Goal: Task Accomplishment & Management: Use online tool/utility

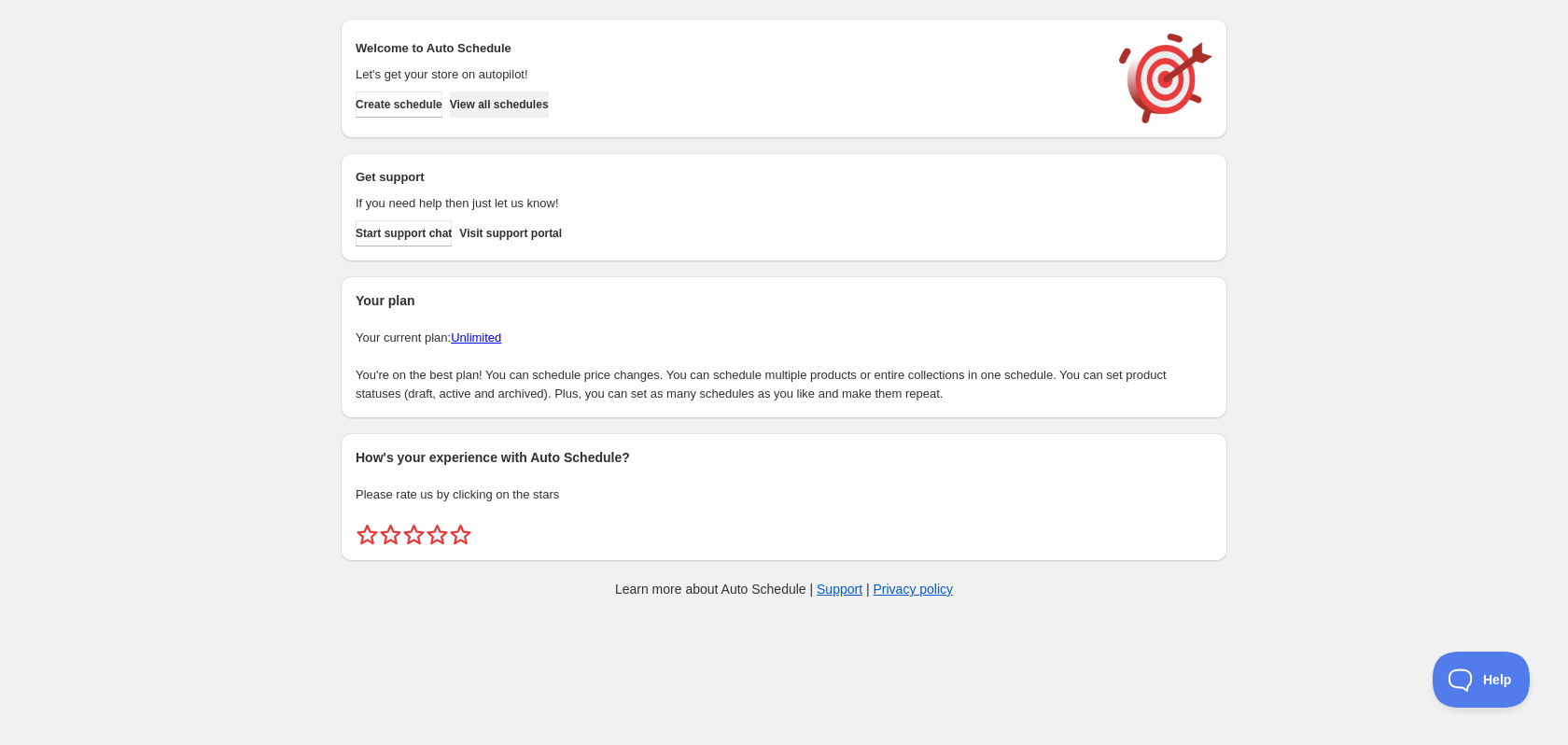
click at [522, 116] on button "View all schedules" at bounding box center [499, 104] width 99 height 26
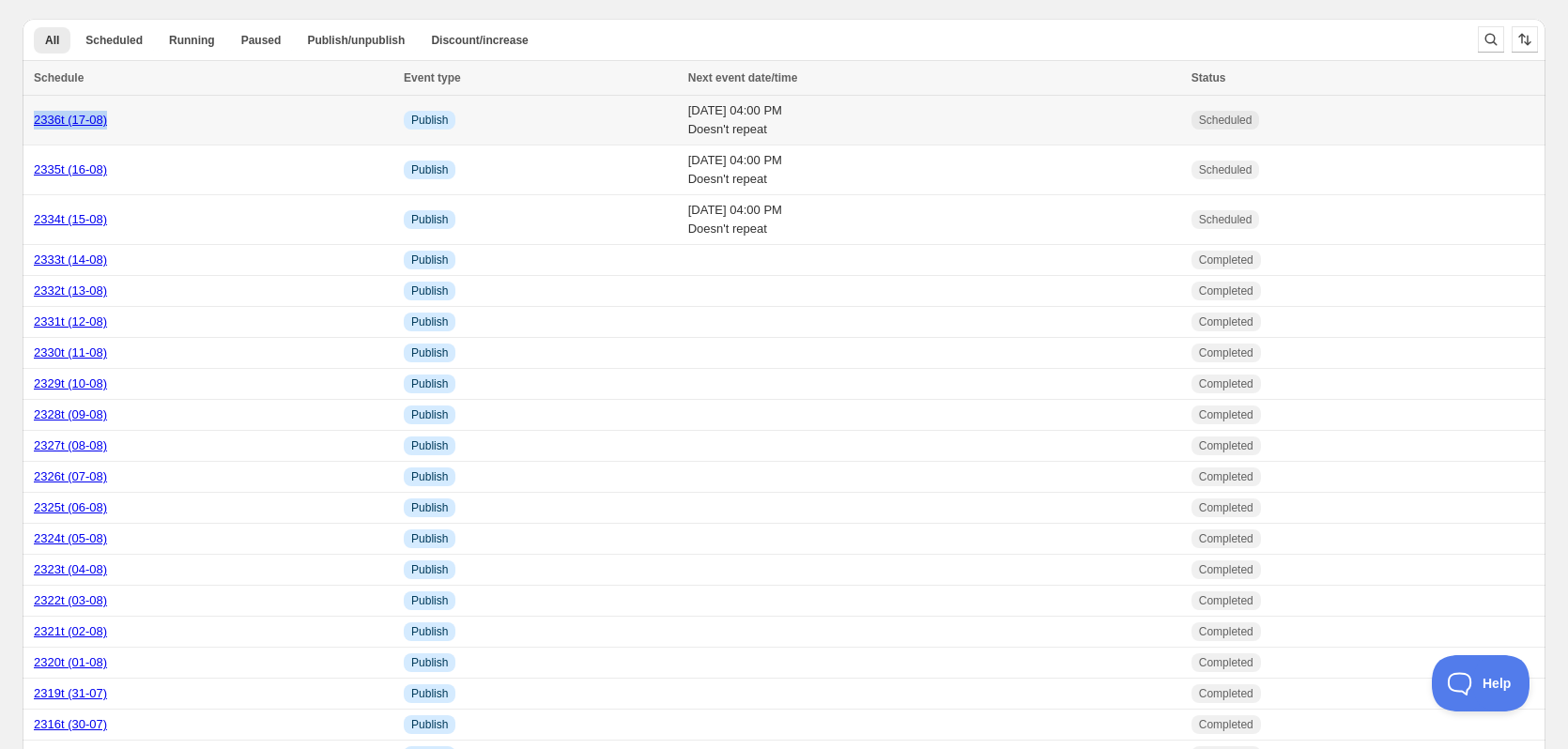
copy link "2336t (17-08)"
drag, startPoint x: 141, startPoint y: 125, endPoint x: 26, endPoint y: 124, distance: 115.0
click at [26, 124] on td "2336t (17-08)" at bounding box center [211, 121] width 375 height 50
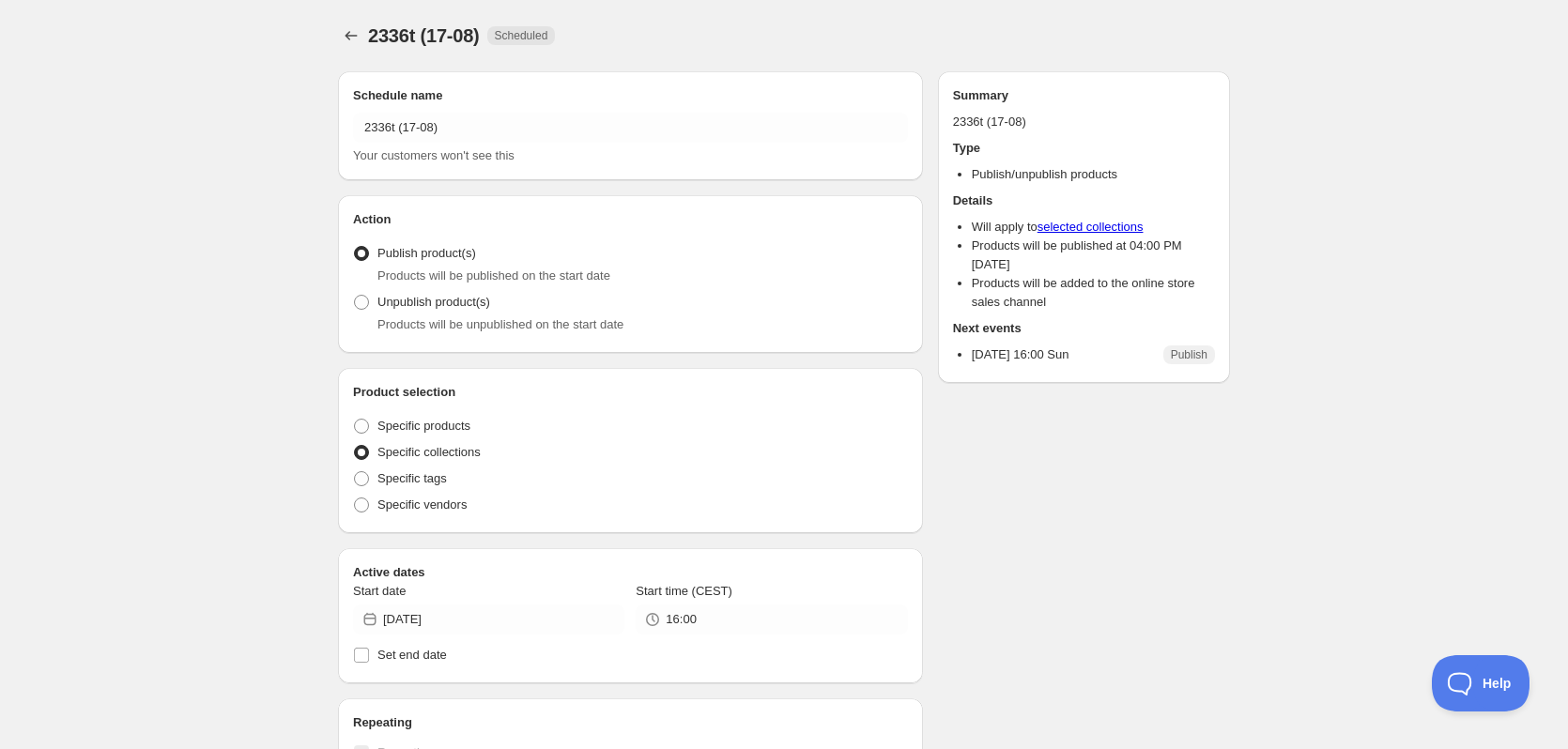
radio input "true"
checkbox input "true"
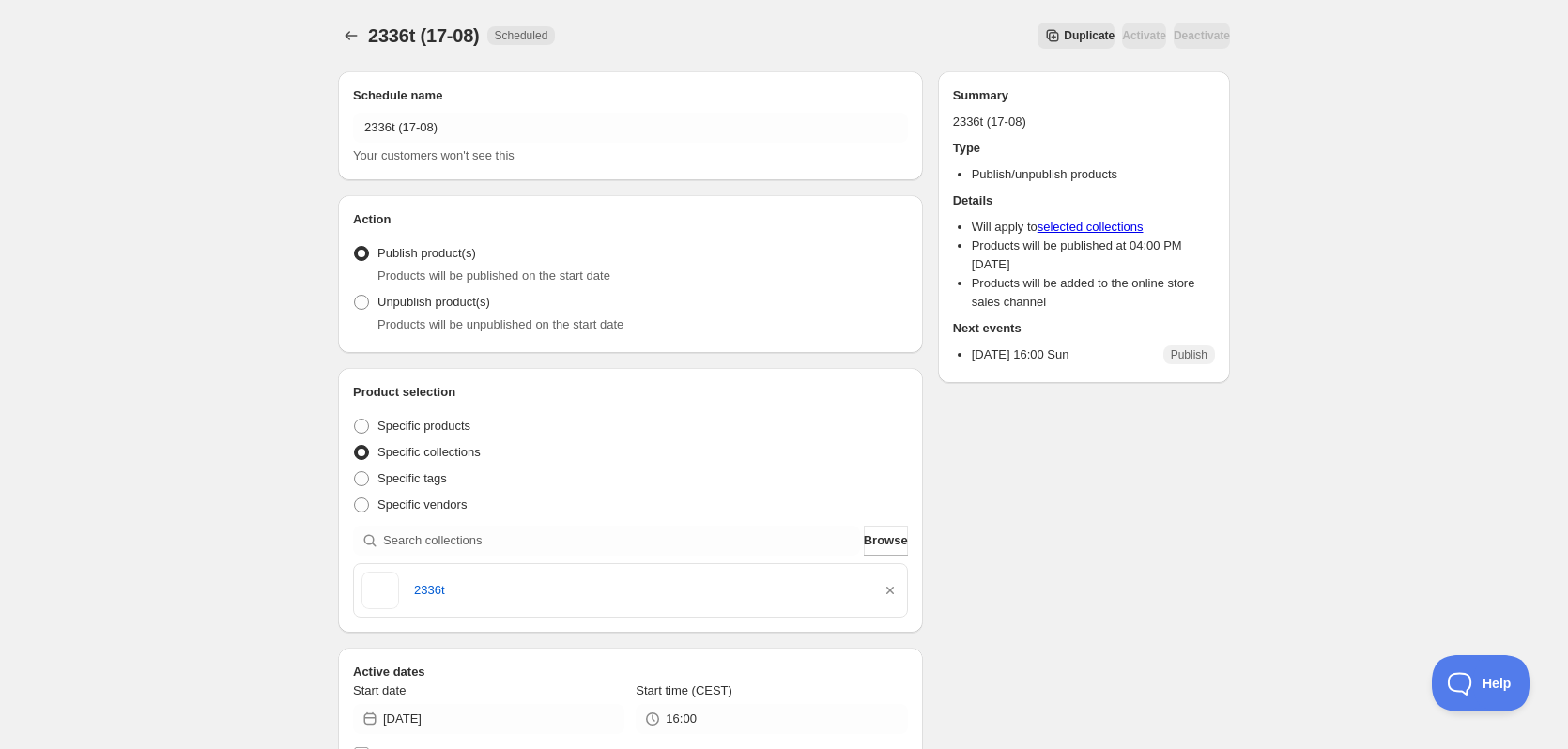
click at [1065, 34] on button "Duplicate" at bounding box center [1076, 35] width 77 height 26
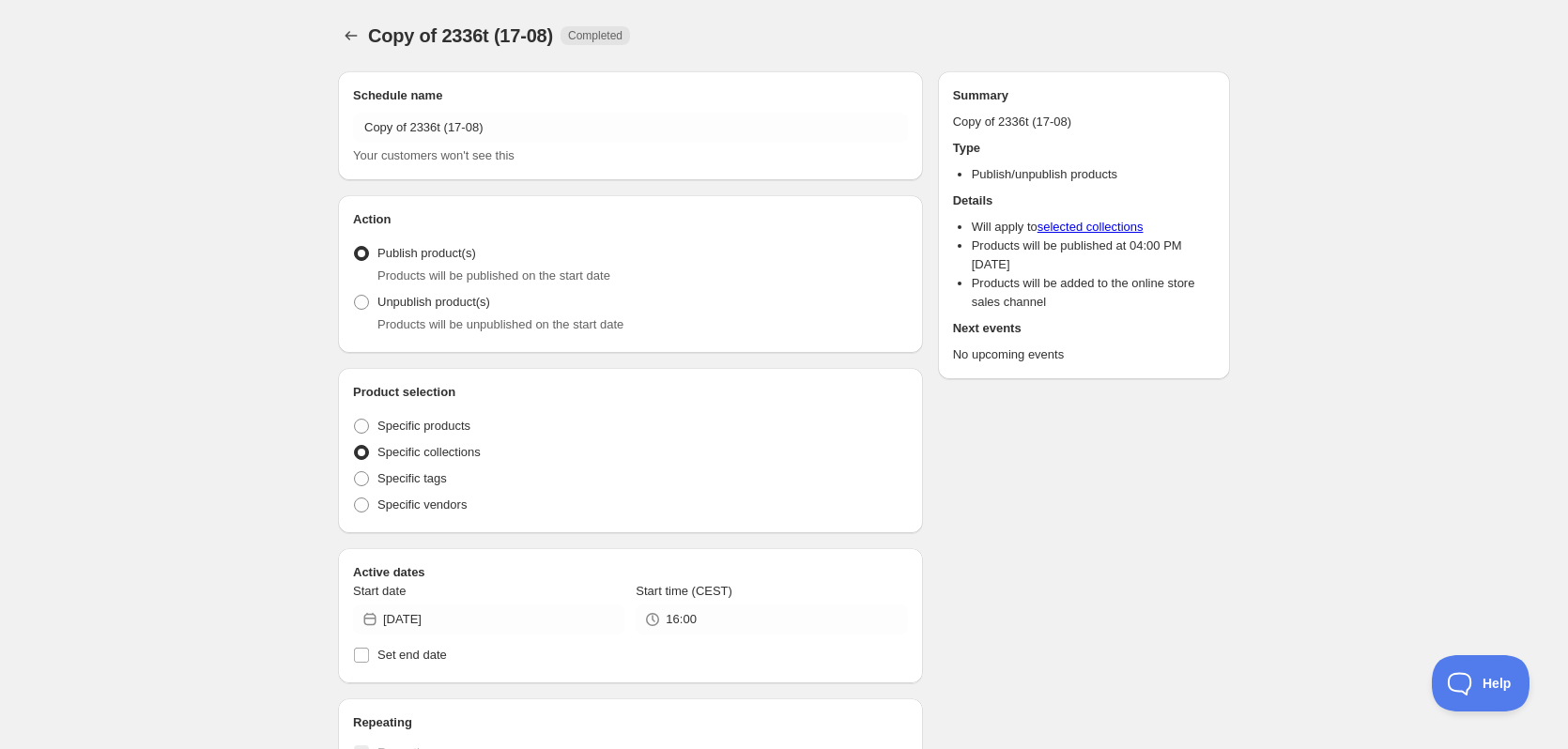
radio input "true"
checkbox input "true"
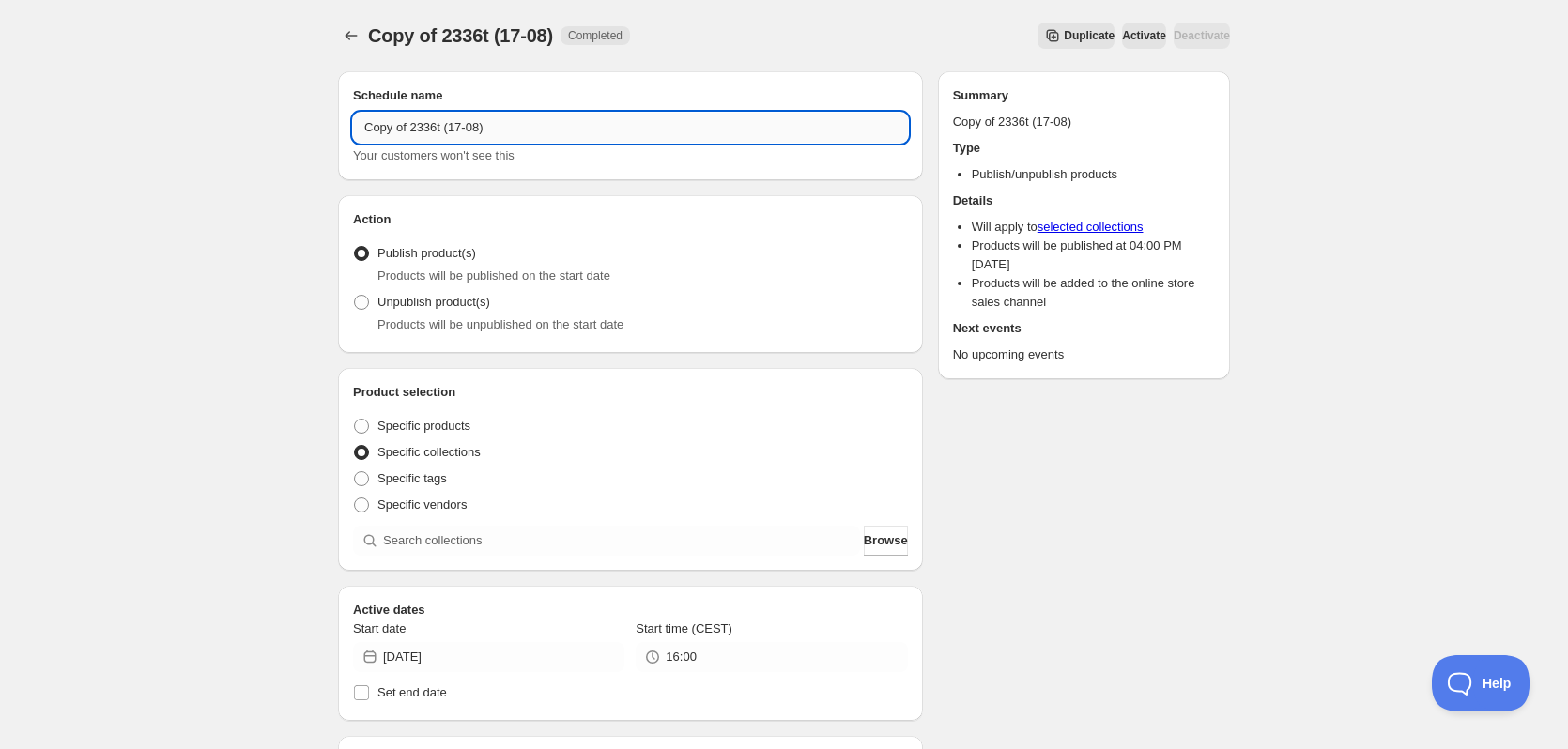
click at [466, 134] on input "Copy of 2336t (17-08)" at bounding box center [629, 127] width 555 height 30
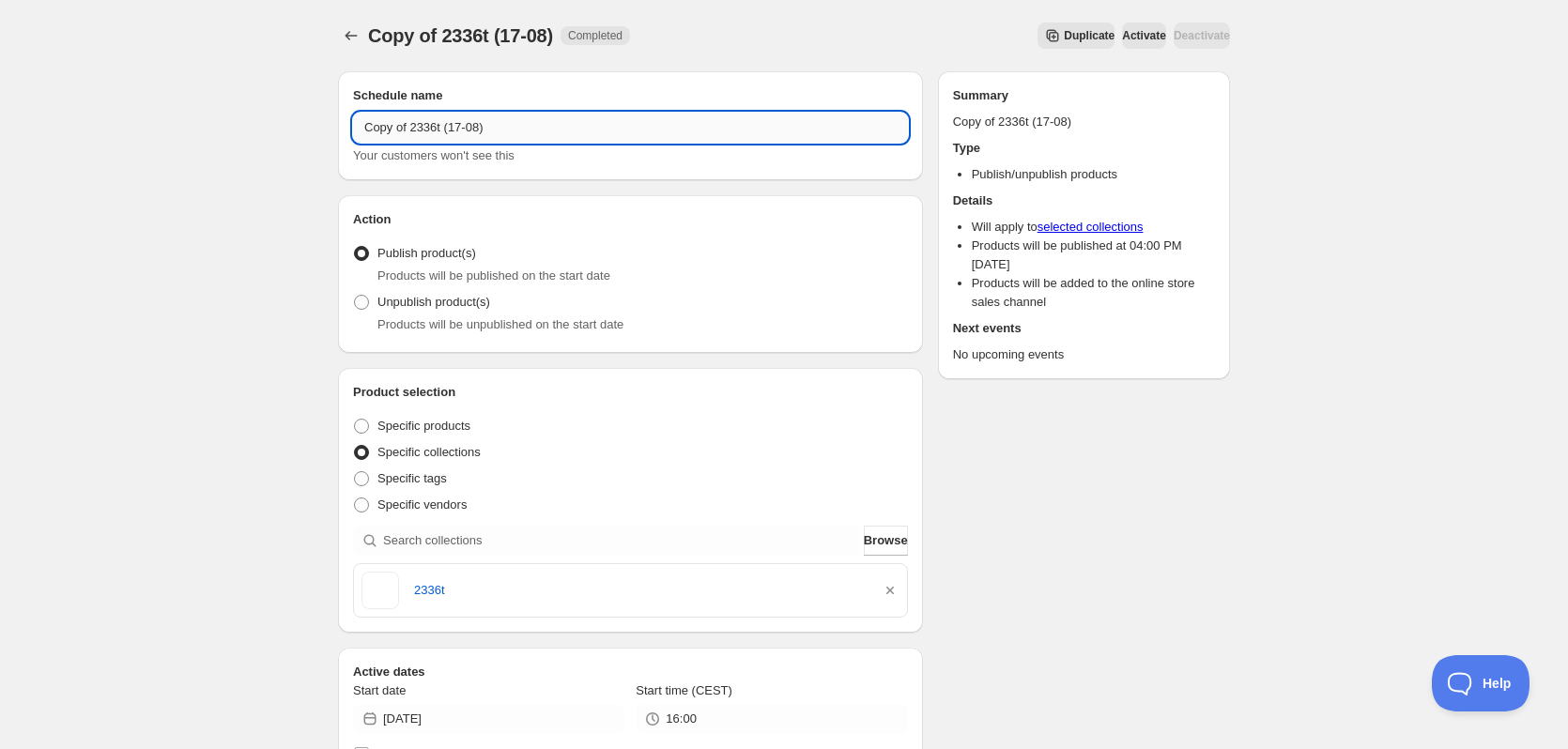
click at [466, 134] on input "Copy of 2336t (17-08)" at bounding box center [629, 127] width 555 height 30
paste input "text"
click at [385, 130] on input "2336t (17-08)" at bounding box center [629, 127] width 555 height 30
click at [409, 131] on input "2337t (17-08)" at bounding box center [629, 127] width 555 height 30
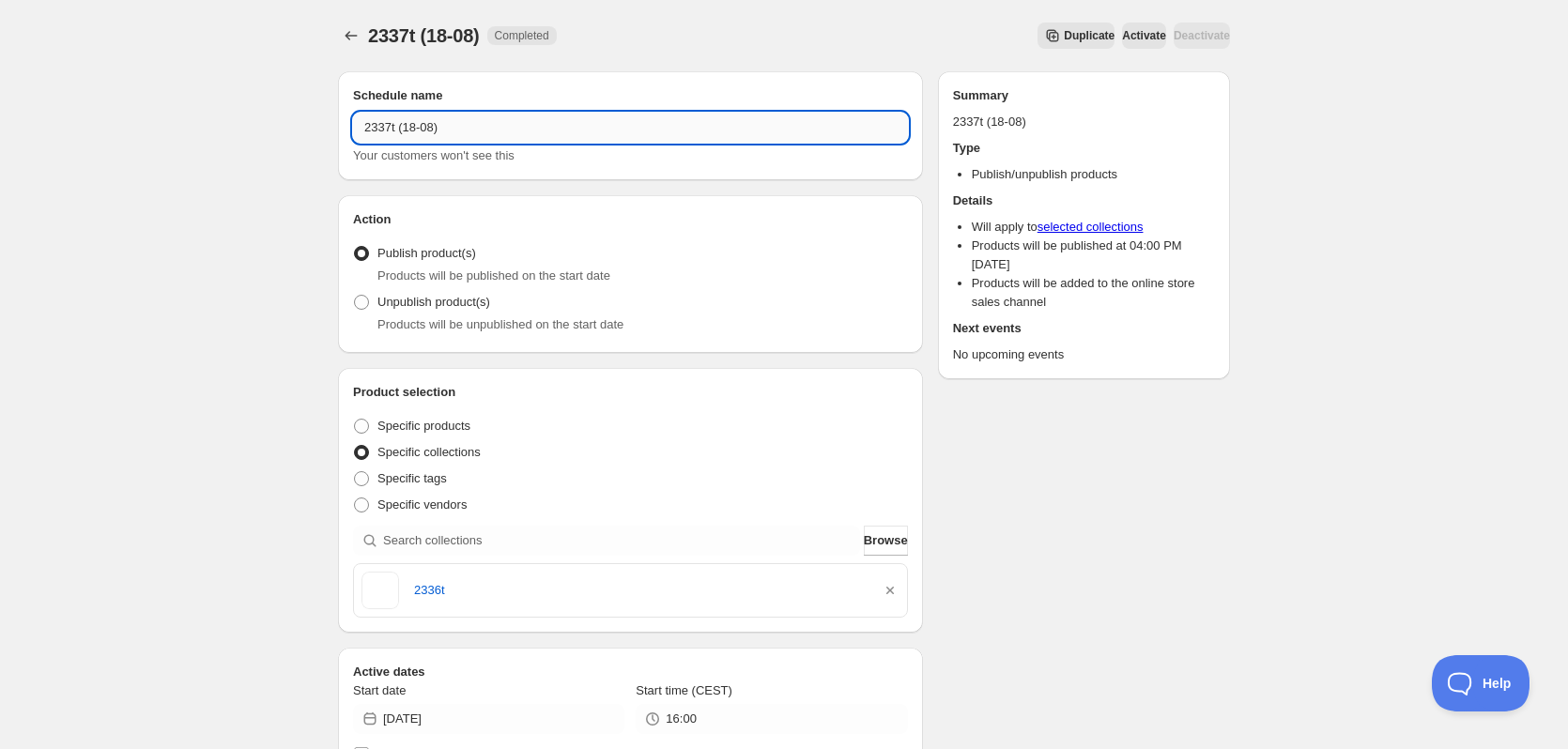
click at [368, 129] on input "2337t (18-08)" at bounding box center [629, 127] width 555 height 30
type input "2337t (18-08)"
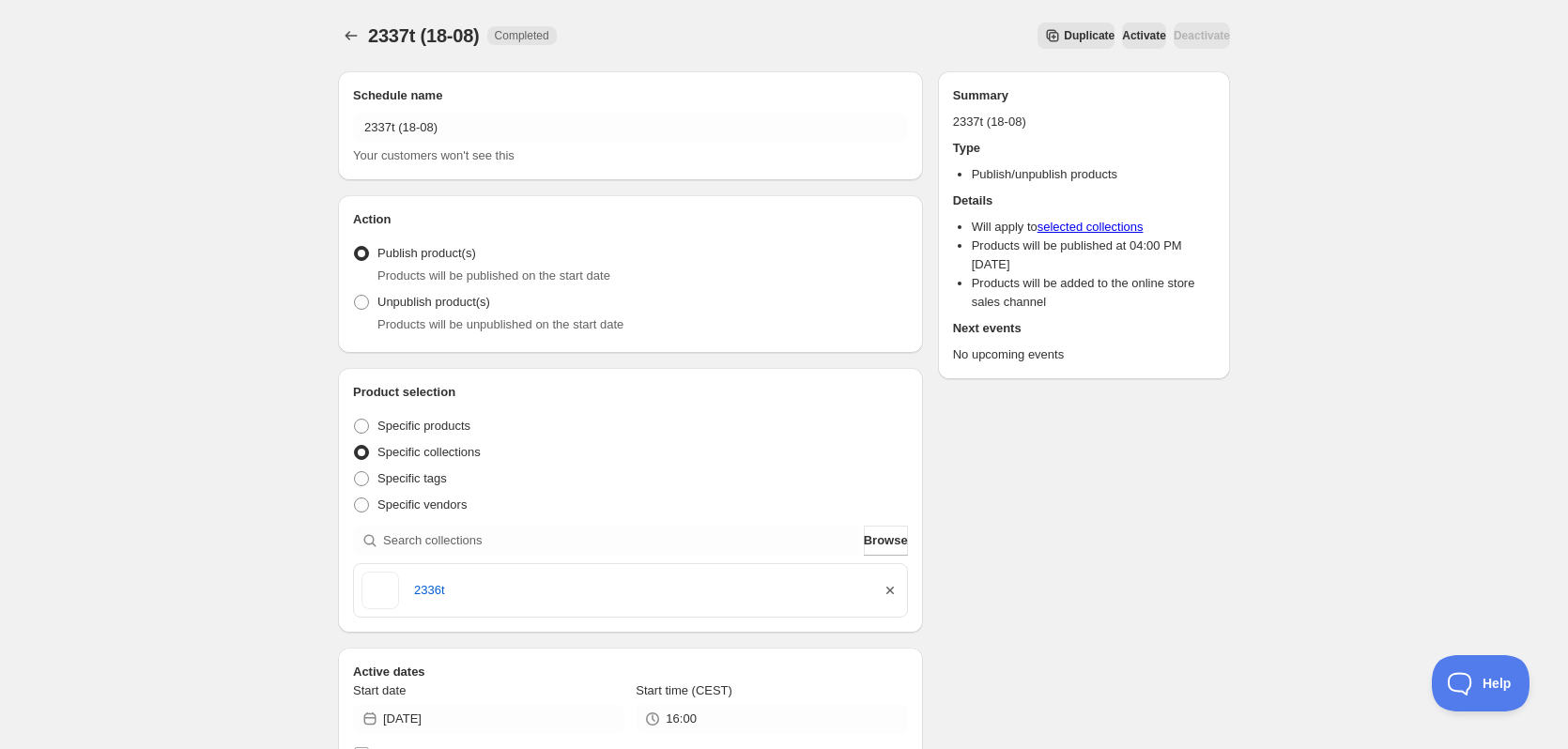
click at [892, 597] on icon "button" at bounding box center [890, 591] width 19 height 19
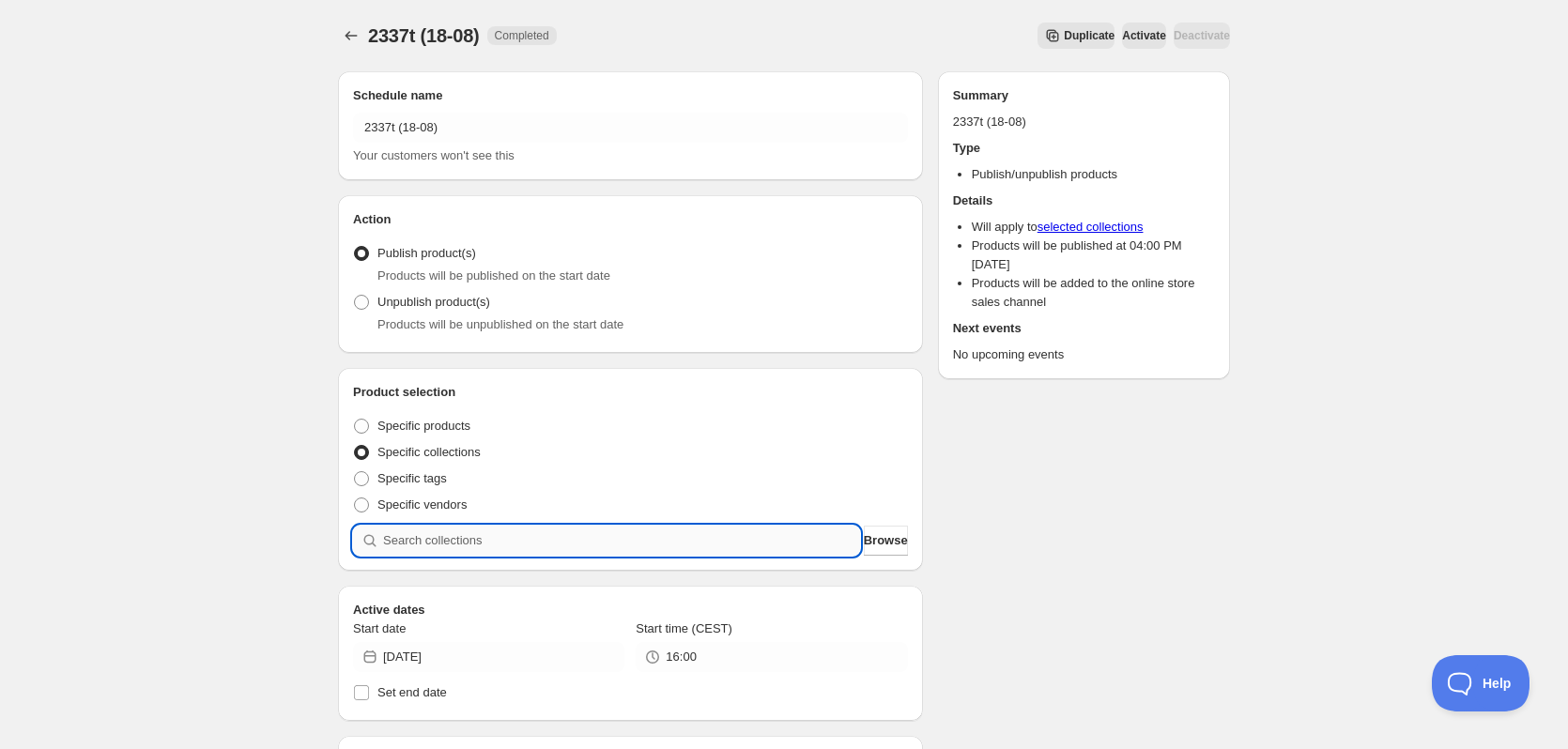
click at [707, 548] on input "search" at bounding box center [622, 540] width 477 height 30
paste input "2337t"
type input "2337t"
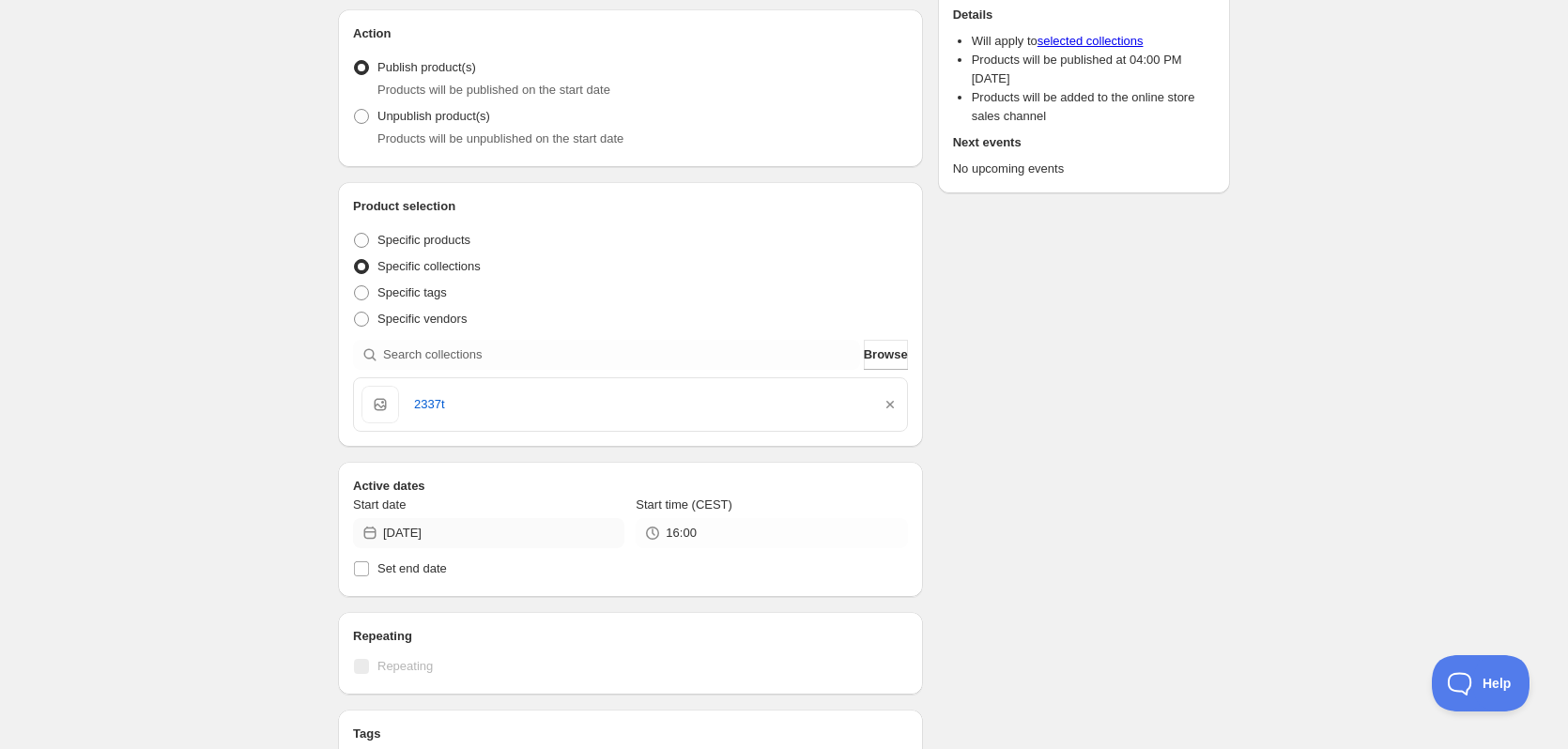
scroll to position [188, 0]
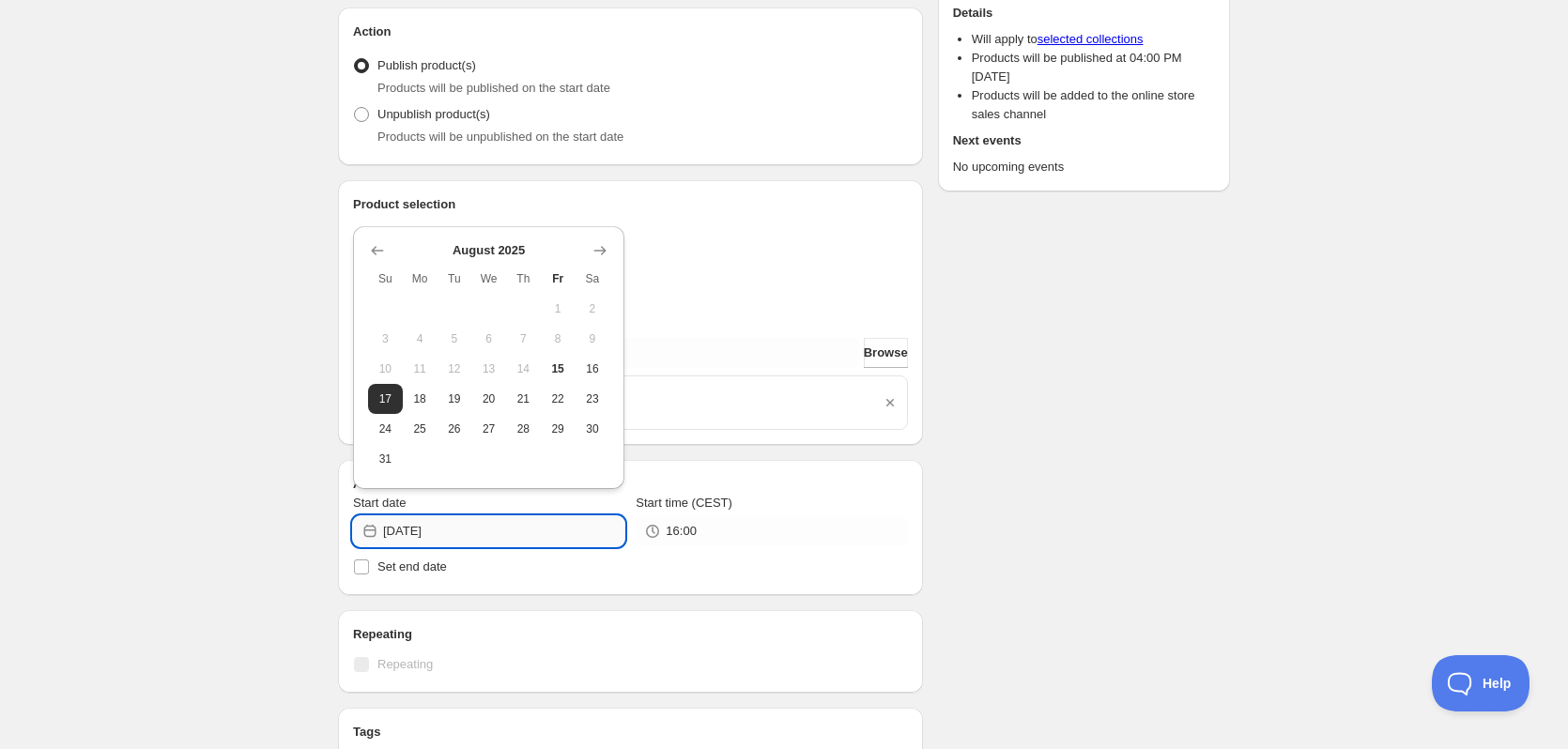
drag, startPoint x: 440, startPoint y: 533, endPoint x: 485, endPoint y: 539, distance: 45.4
click at [485, 539] on input "2025-08-17" at bounding box center [504, 531] width 241 height 30
type input "2025-08-18"
click at [1236, 490] on div "2337t (18-08). This page is ready 2337t (18-08) Completed Duplicate Activate De…" at bounding box center [784, 515] width 937 height 1406
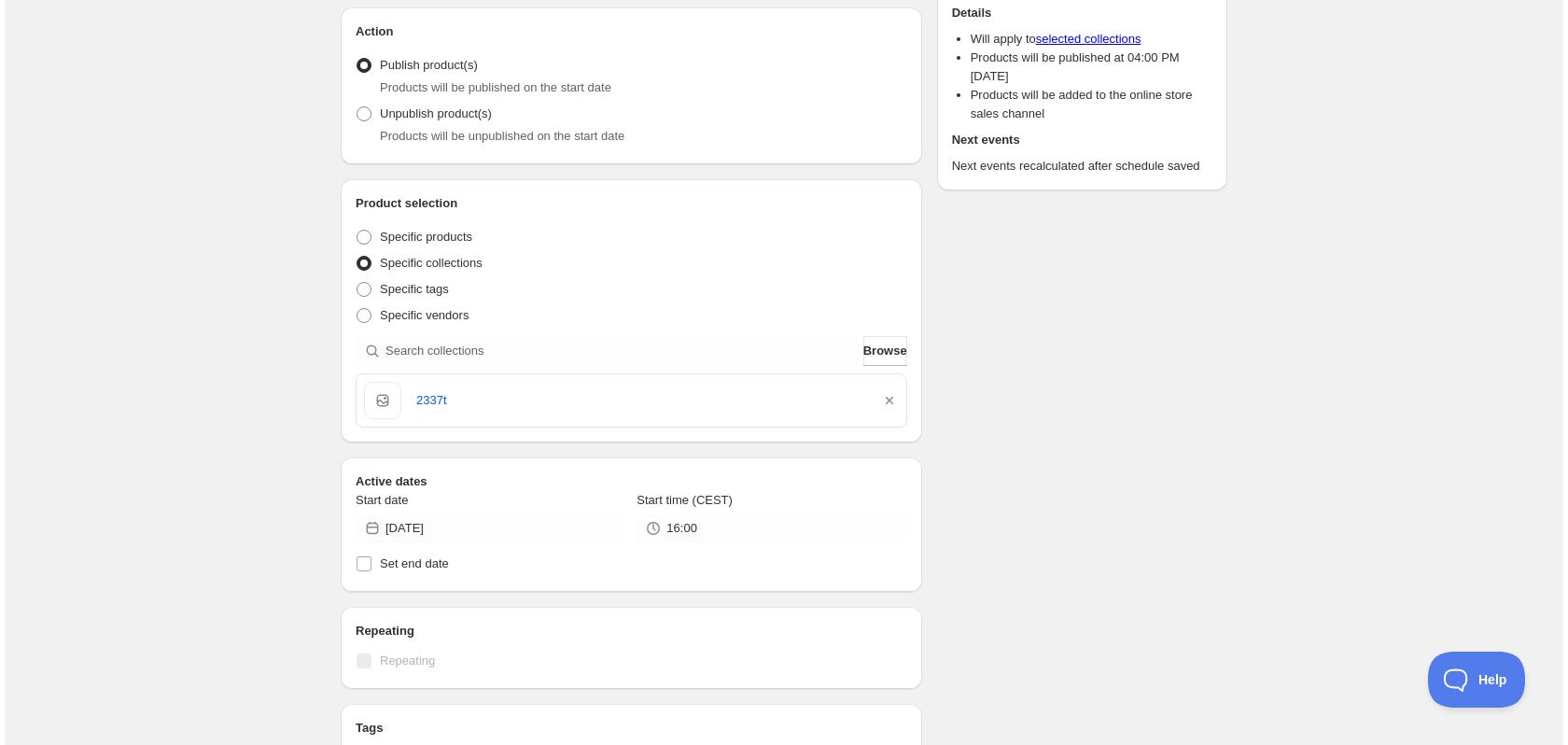
scroll to position [0, 0]
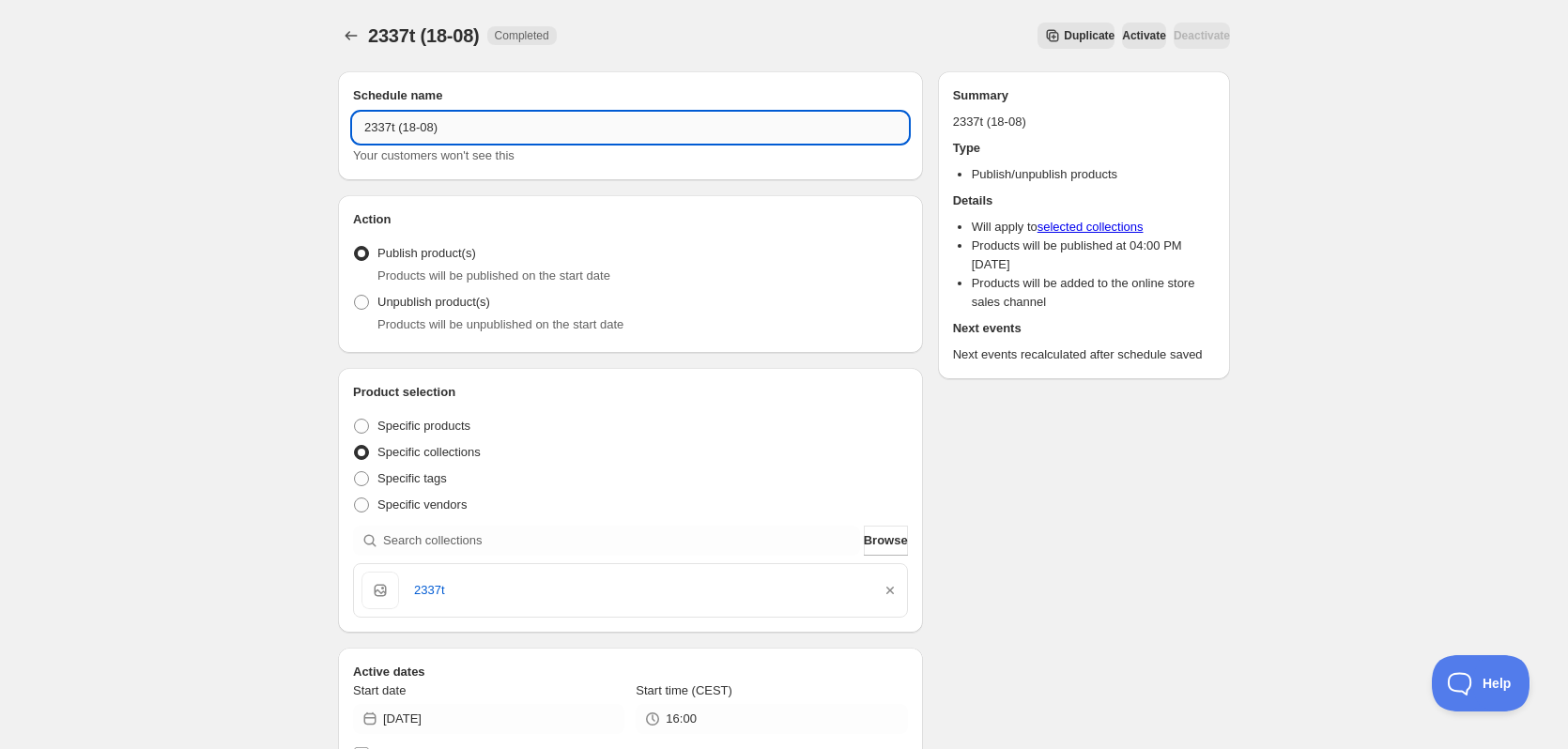
click at [508, 137] on input "2337t (18-08)" at bounding box center [629, 127] width 555 height 30
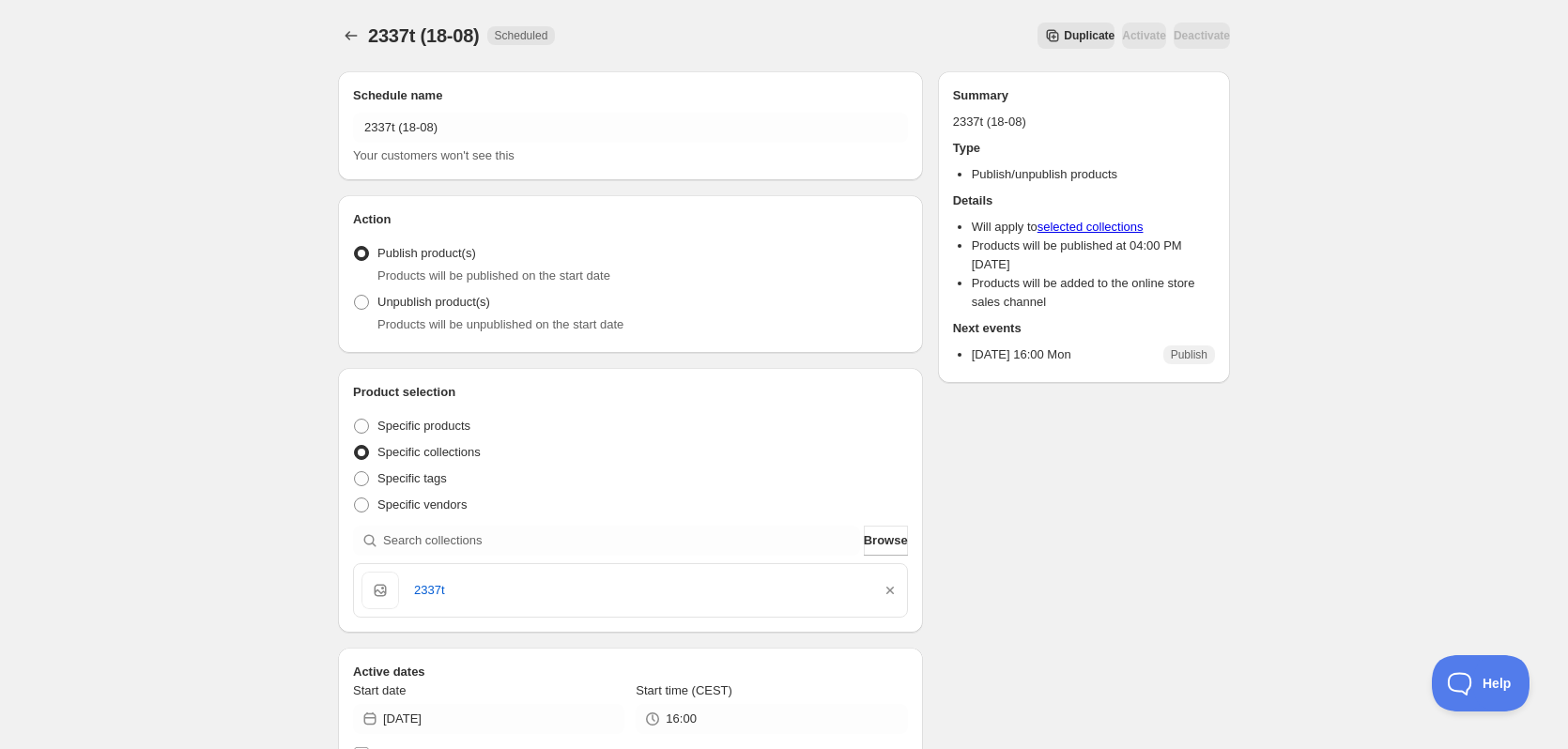
click at [1063, 40] on span "Duplicate" at bounding box center [1088, 35] width 51 height 15
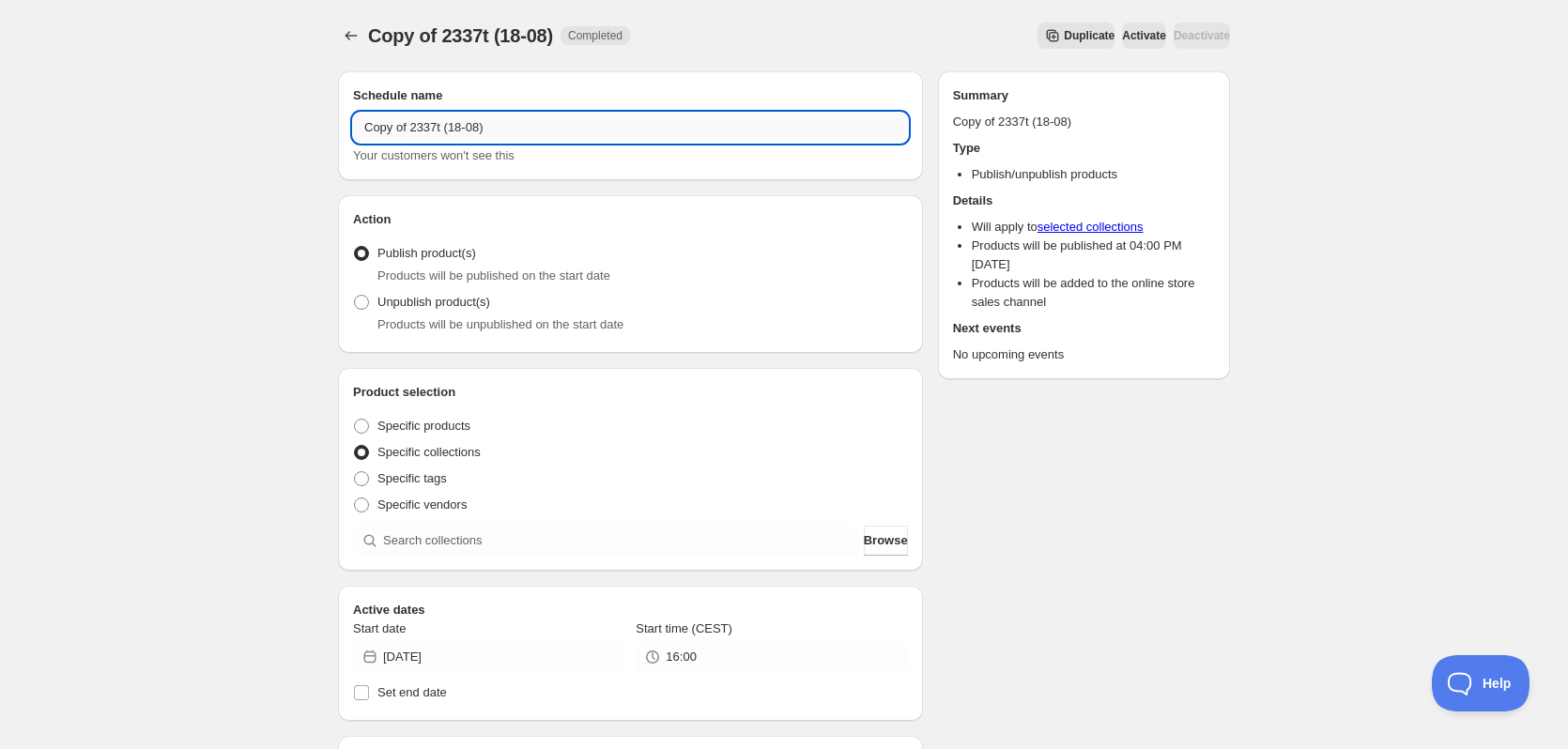
click at [445, 130] on input "Copy of 2337t (18-08)" at bounding box center [629, 127] width 555 height 30
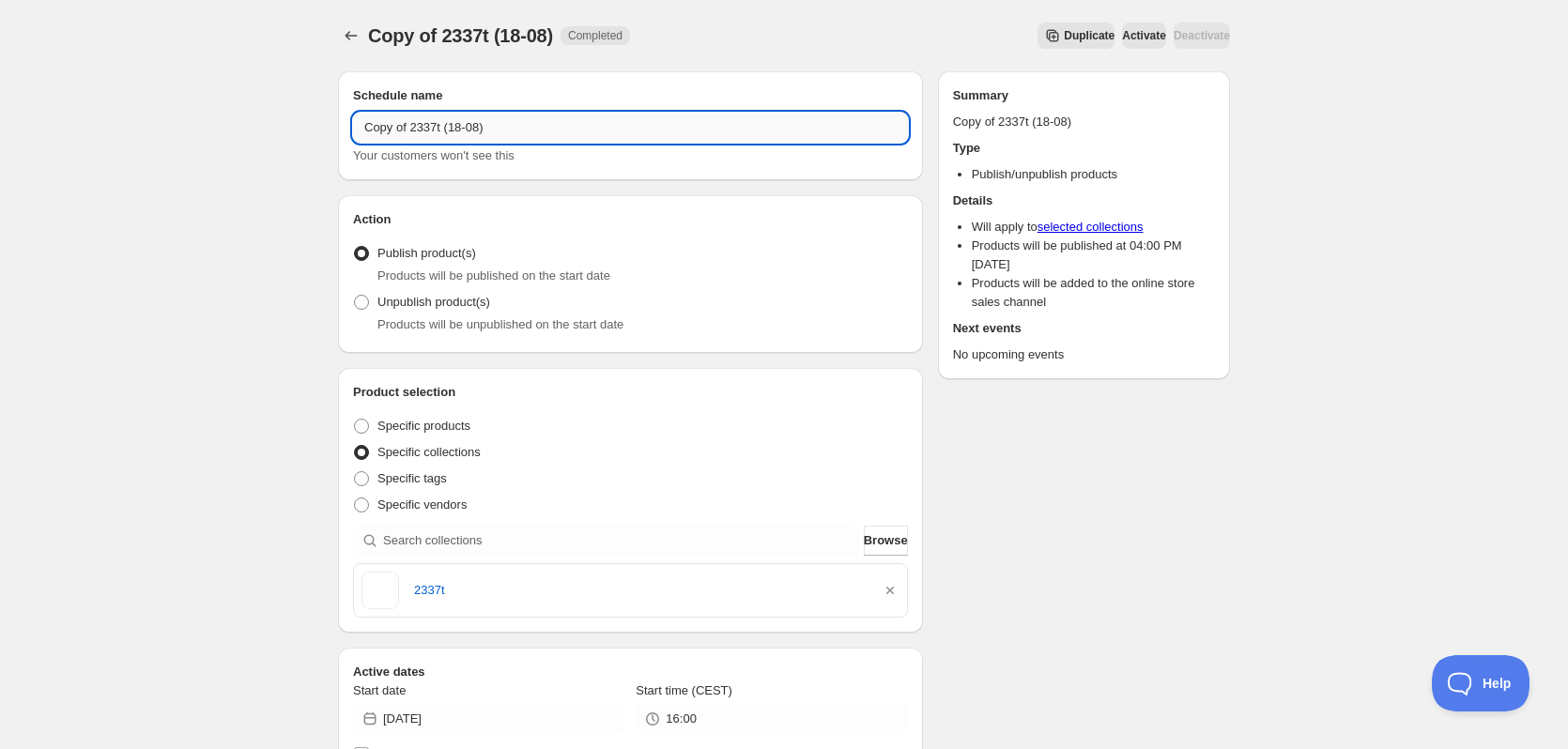
click at [445, 130] on input "Copy of 2337t (18-08)" at bounding box center [629, 127] width 555 height 30
paste input "text"
click at [384, 128] on input "2337t (18-08)" at bounding box center [629, 127] width 555 height 30
click at [414, 123] on input "2338t (18-08)" at bounding box center [629, 127] width 555 height 30
click at [396, 124] on input "2338t (19-08)" at bounding box center [629, 127] width 555 height 30
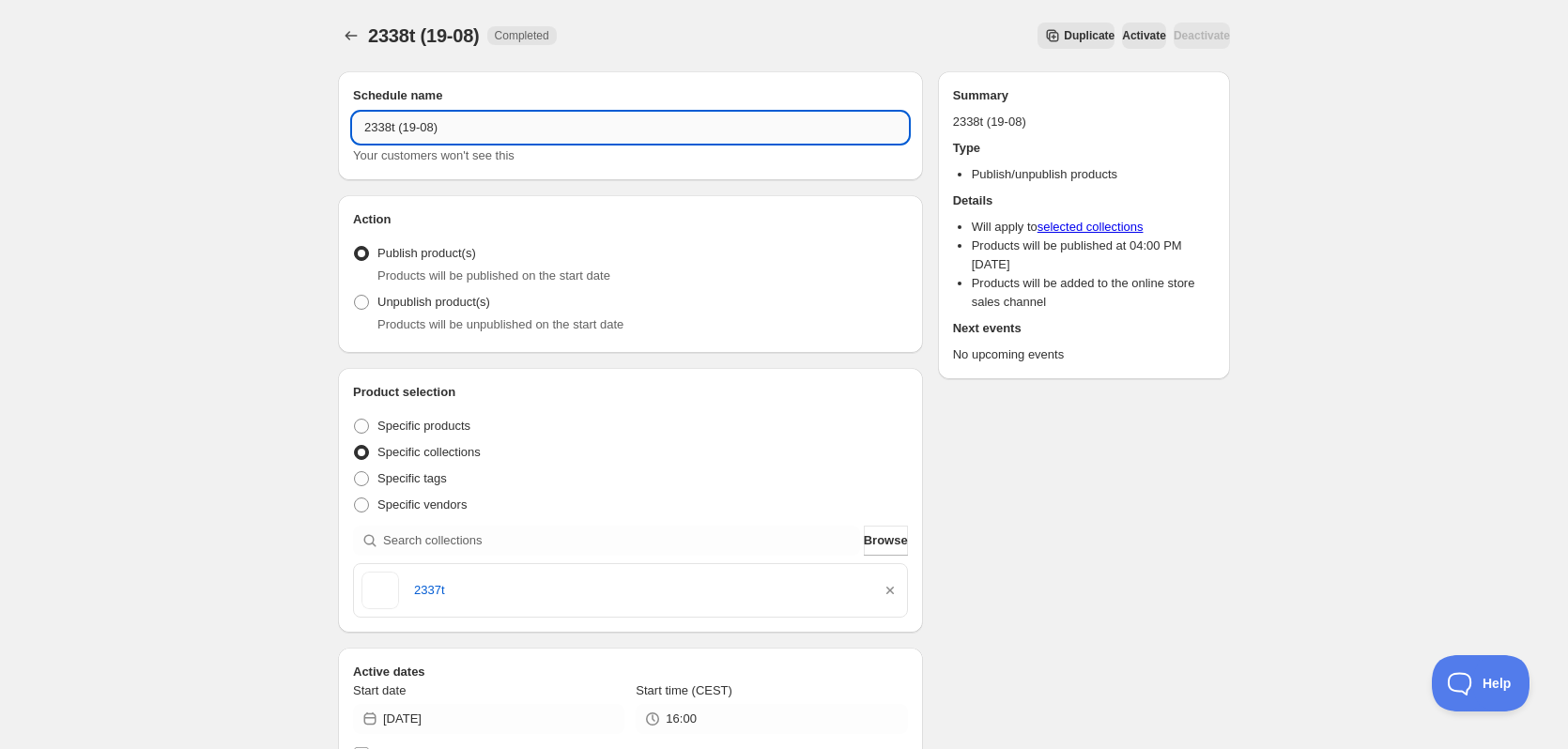
click at [396, 124] on input "2338t (19-08)" at bounding box center [629, 127] width 555 height 30
click at [377, 129] on input "2338t (19-08)" at bounding box center [629, 127] width 555 height 30
click at [366, 131] on input "2338t (19-08)" at bounding box center [629, 127] width 555 height 30
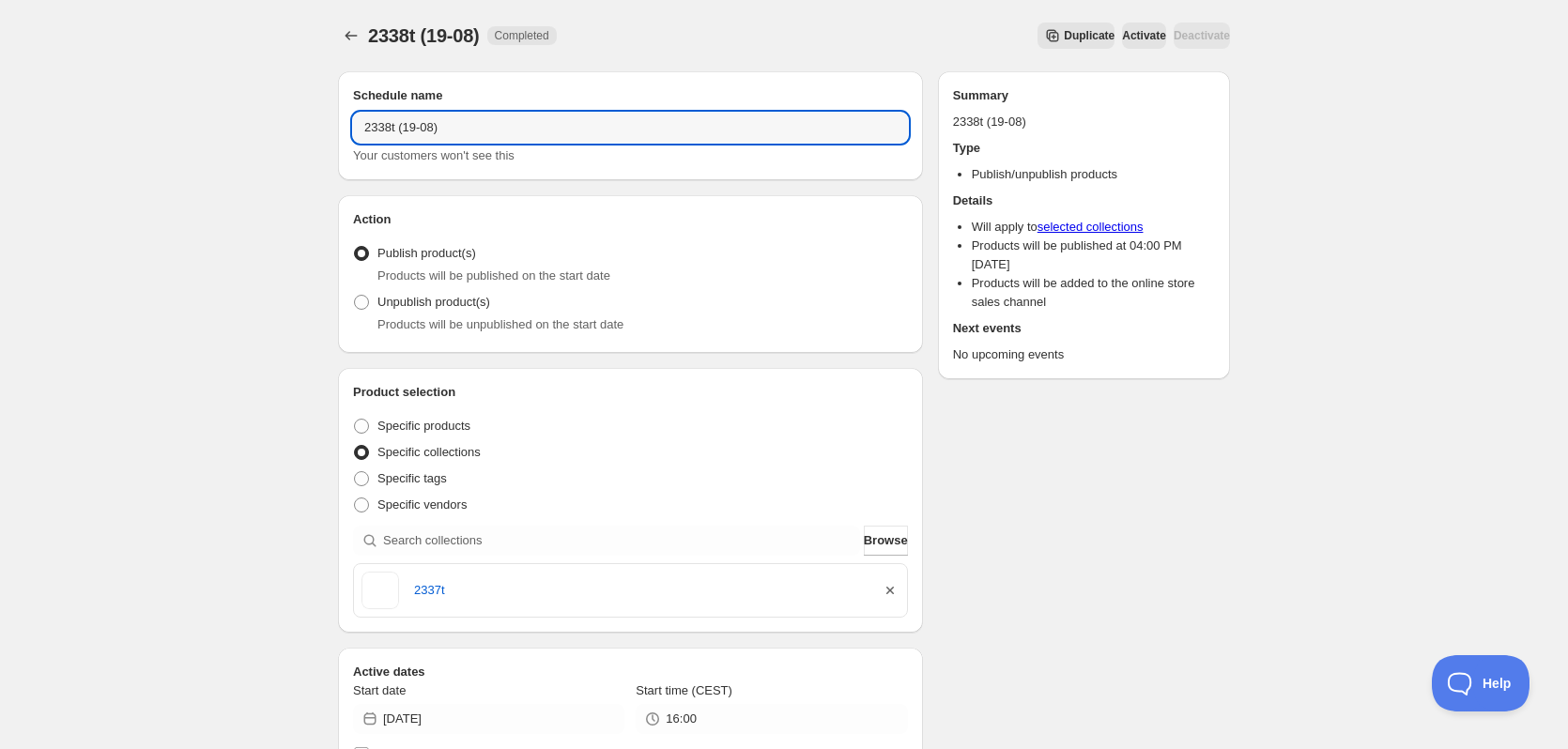
type input "2338t (19-08)"
click at [895, 588] on icon "button" at bounding box center [890, 591] width 19 height 19
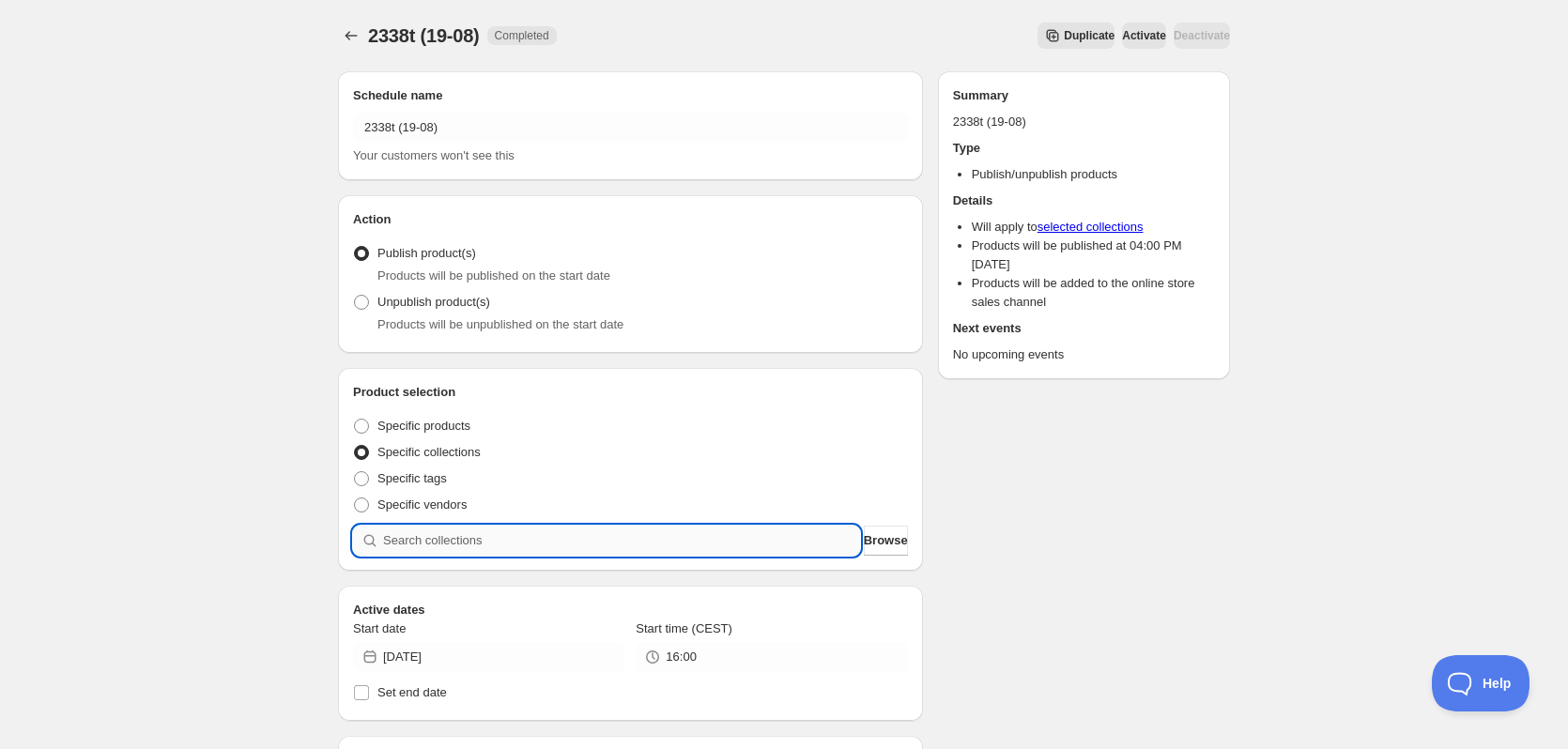
click at [553, 536] on input "search" at bounding box center [622, 540] width 477 height 30
paste input "2338t"
type input "2338t"
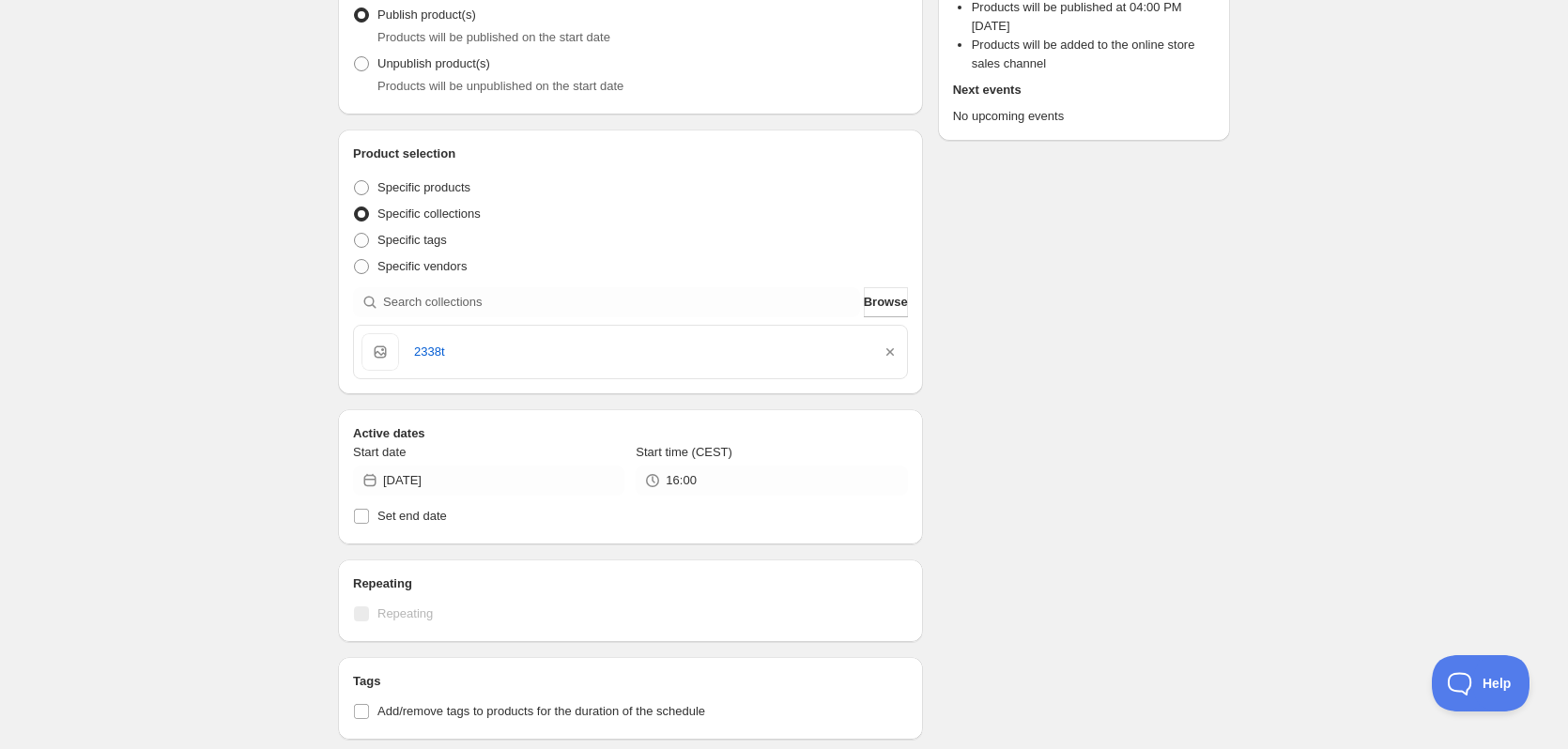
scroll to position [282, 0]
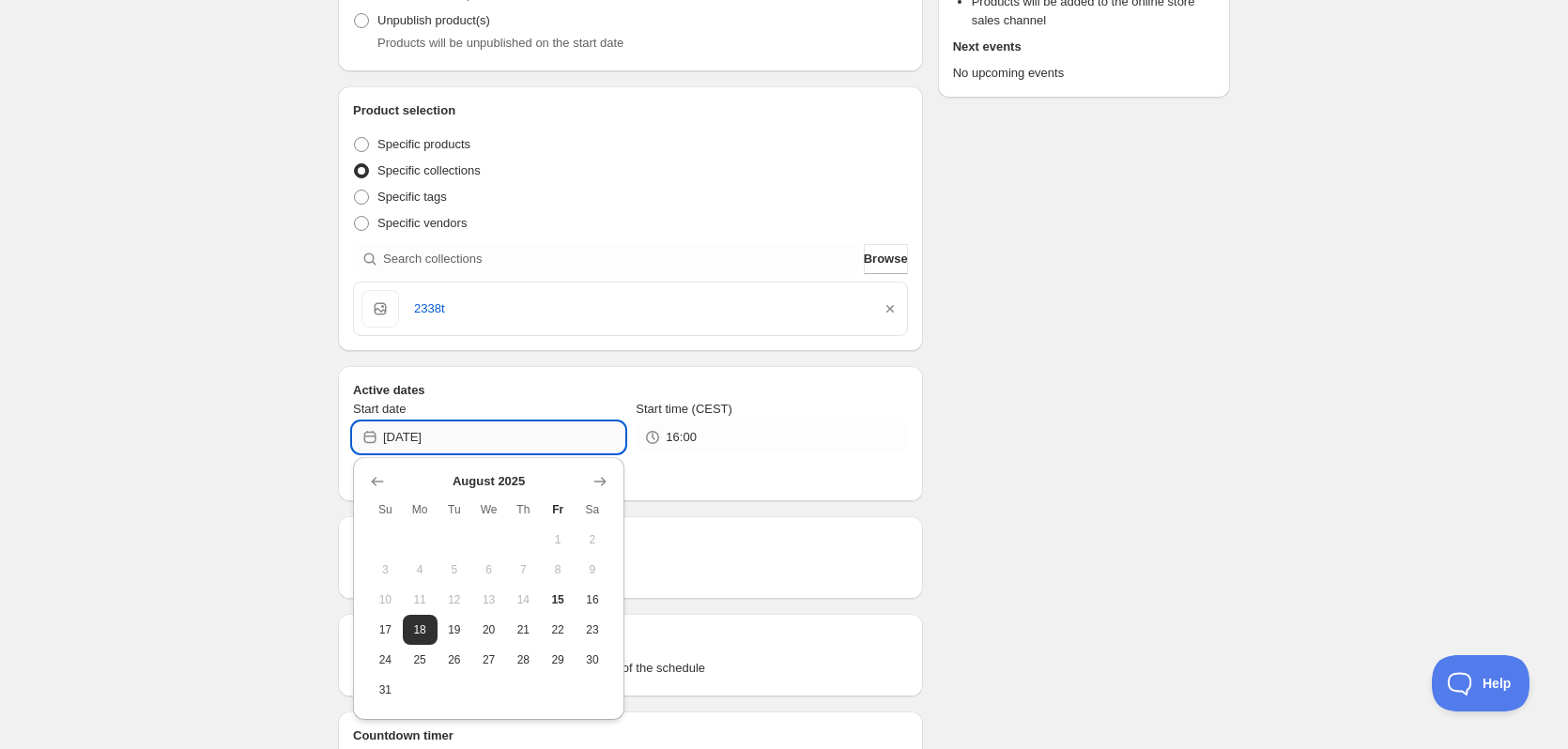
drag, startPoint x: 440, startPoint y: 437, endPoint x: 466, endPoint y: 445, distance: 27.2
click at [466, 445] on input "2025-08-18" at bounding box center [504, 437] width 241 height 30
type input "2025-08-19"
click at [1127, 408] on div "Schedule name 2338t (19-08) Your customers won't see this Action Action Publish…" at bounding box center [776, 449] width 907 height 1350
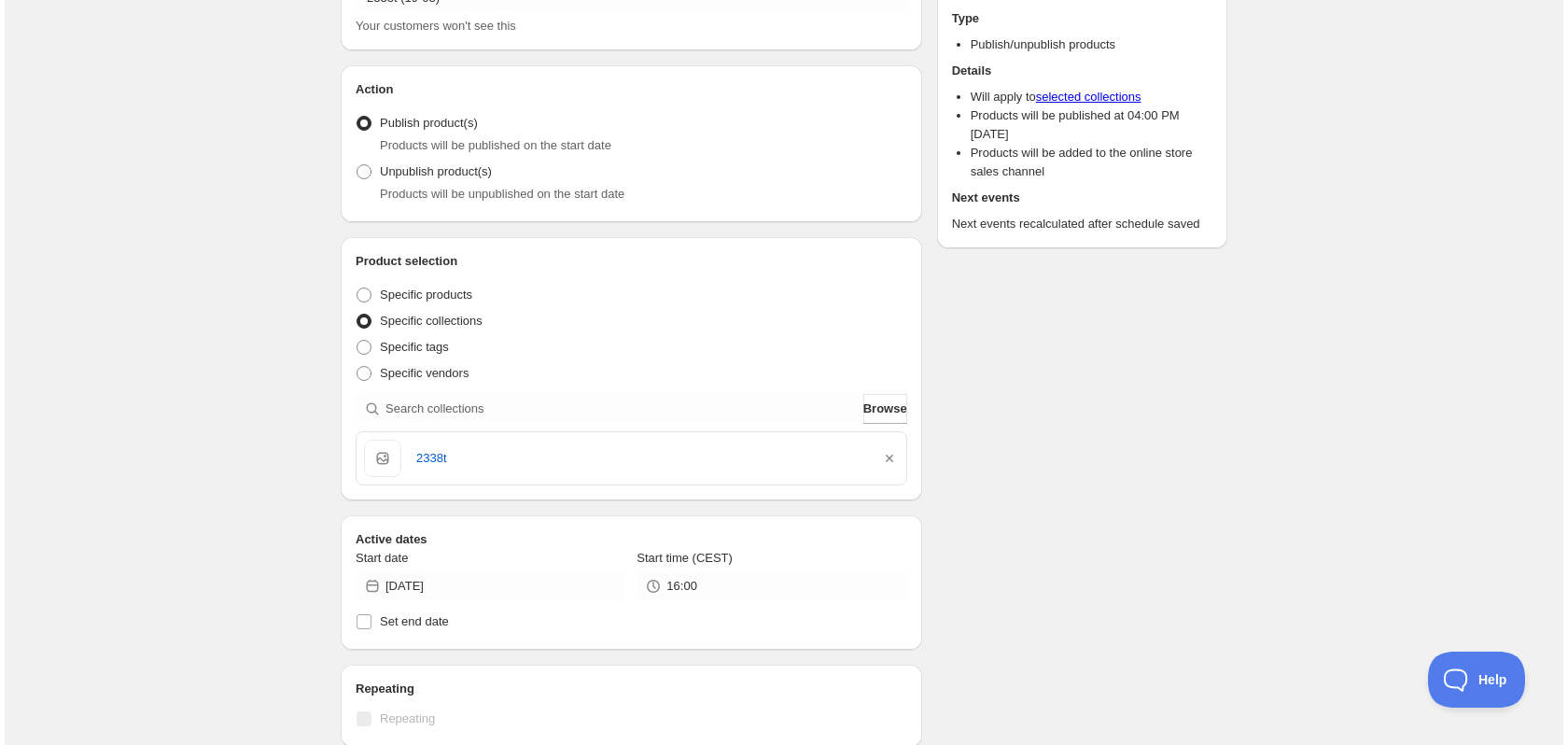
scroll to position [0, 0]
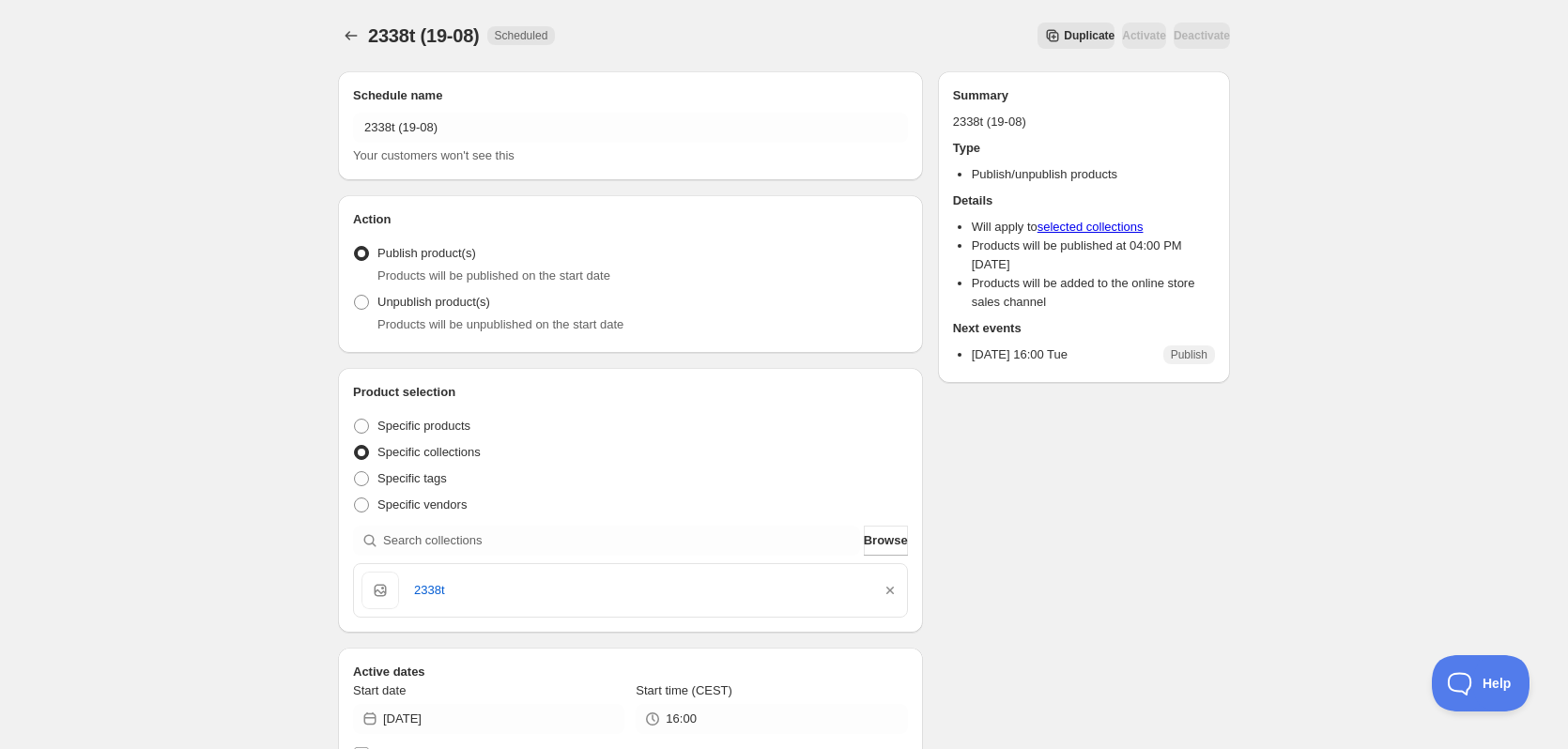
click at [1071, 30] on button "Duplicate" at bounding box center [1076, 35] width 77 height 26
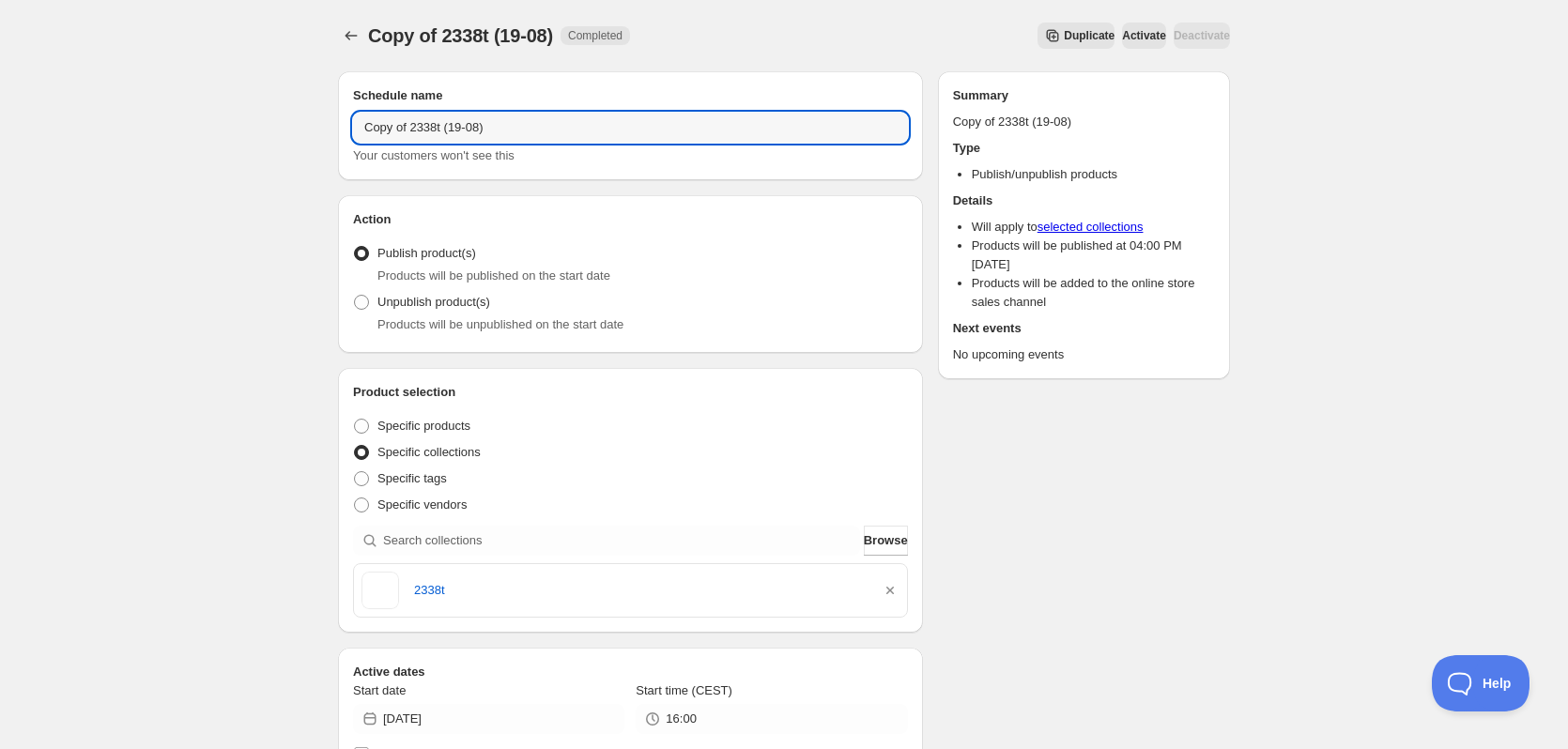
drag, startPoint x: 411, startPoint y: 125, endPoint x: 583, endPoint y: 153, distance: 174.3
click at [583, 153] on div "Copy of 2338t (19-08) Your customers won't see this" at bounding box center [629, 139] width 555 height 53
click at [431, 132] on input "Copy of 2338t (19-08)" at bounding box center [629, 127] width 555 height 30
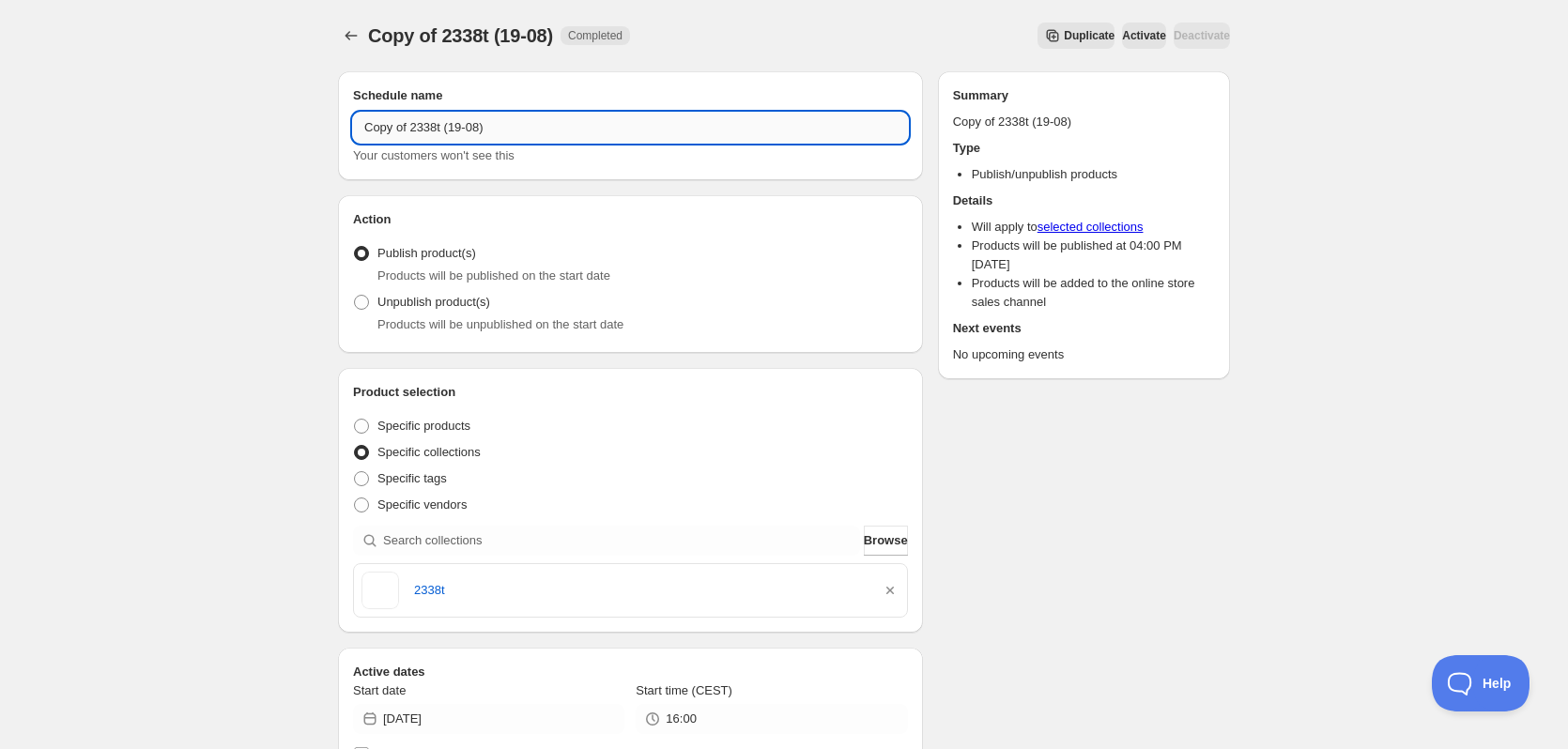
paste input "text"
click at [381, 128] on input "2338t (19-08)" at bounding box center [629, 127] width 555 height 30
click at [390, 128] on input "2338t (19-08)" at bounding box center [629, 127] width 555 height 30
click at [387, 124] on input "2338t (19-08)" at bounding box center [629, 127] width 555 height 30
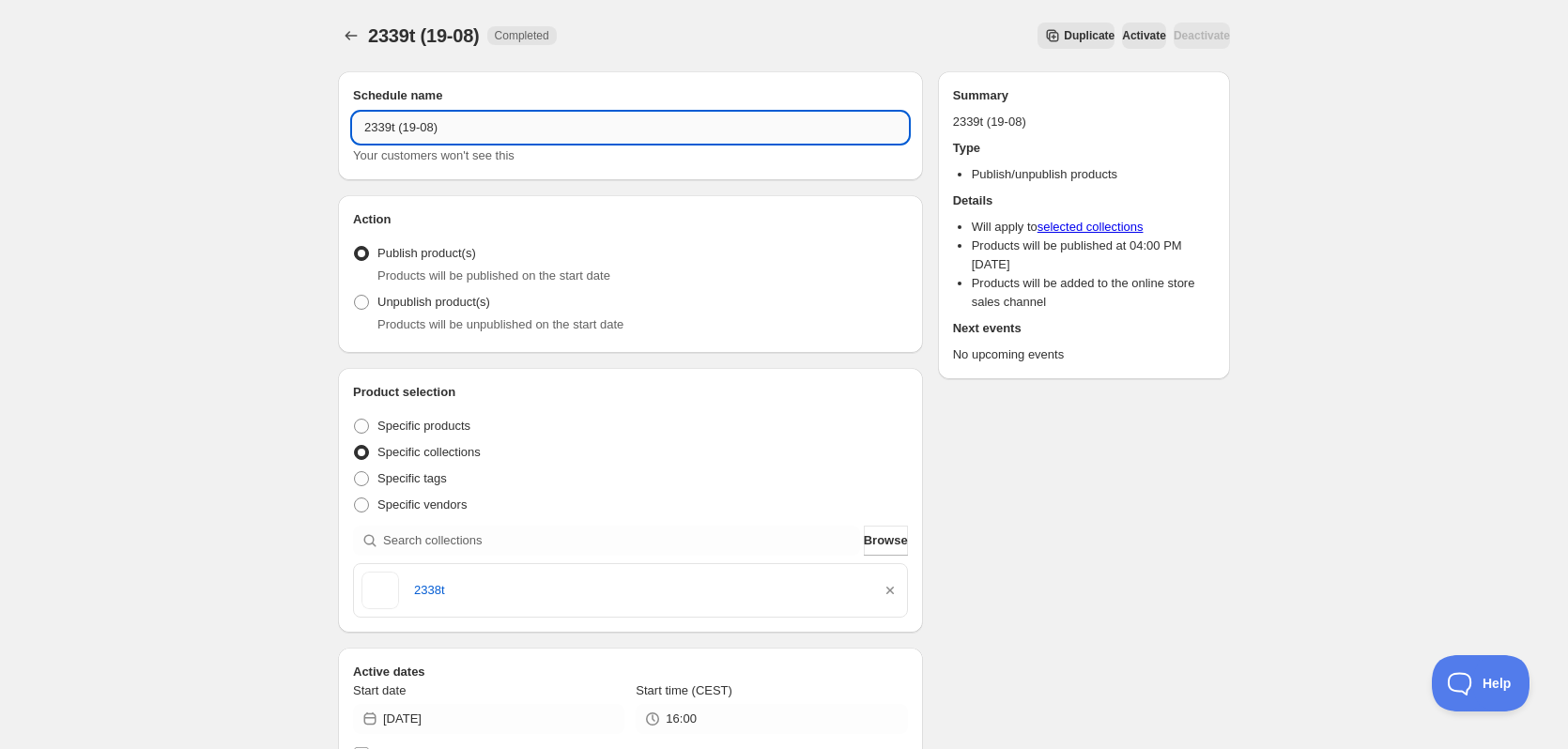
drag, startPoint x: 402, startPoint y: 126, endPoint x: 413, endPoint y: 127, distance: 11.0
click at [413, 127] on input "2339t (19-08)" at bounding box center [629, 127] width 555 height 30
click at [369, 127] on input "2339t (20-08)" at bounding box center [629, 127] width 555 height 30
type input "2339t (20-08)"
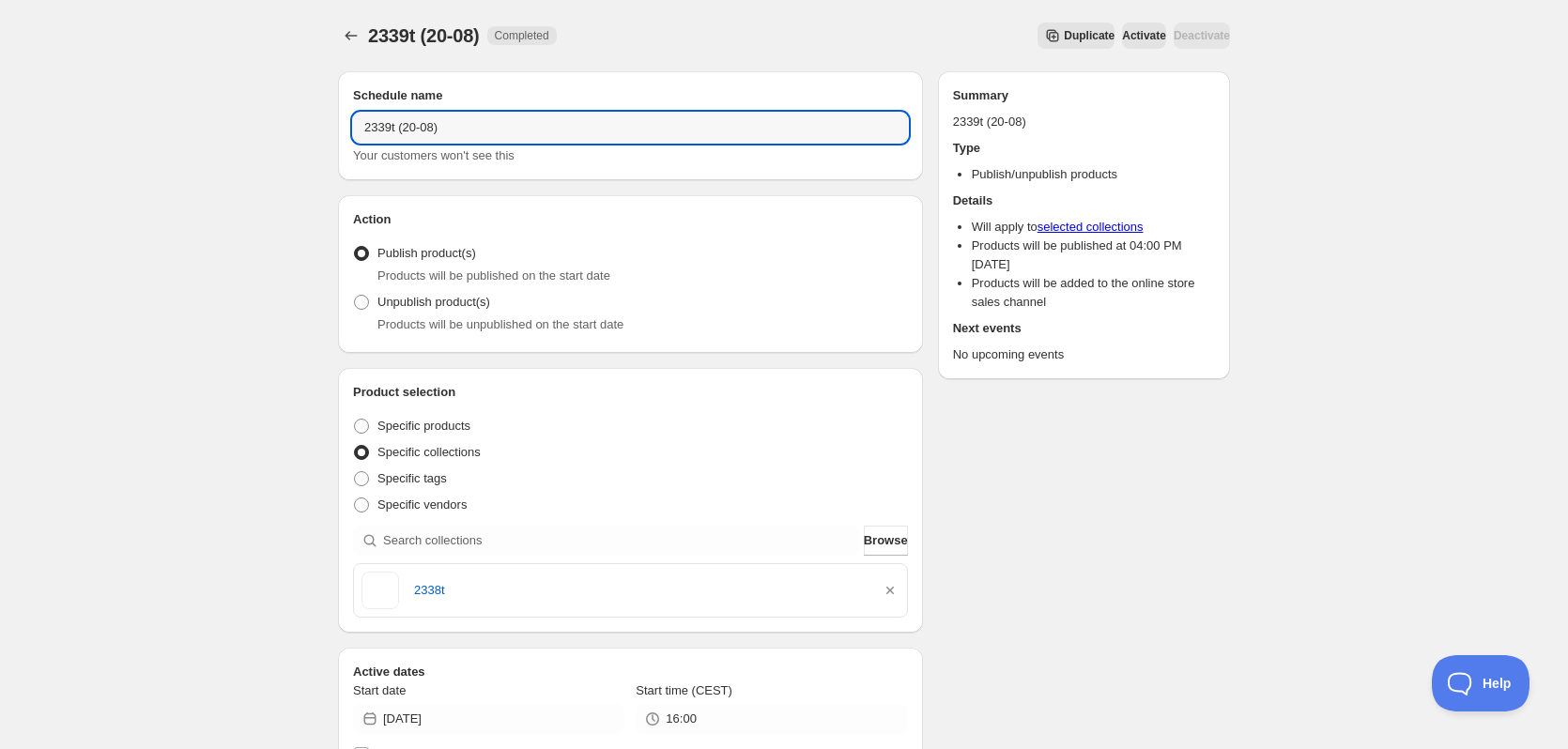
click at [900, 587] on div "2338t" at bounding box center [629, 590] width 553 height 53
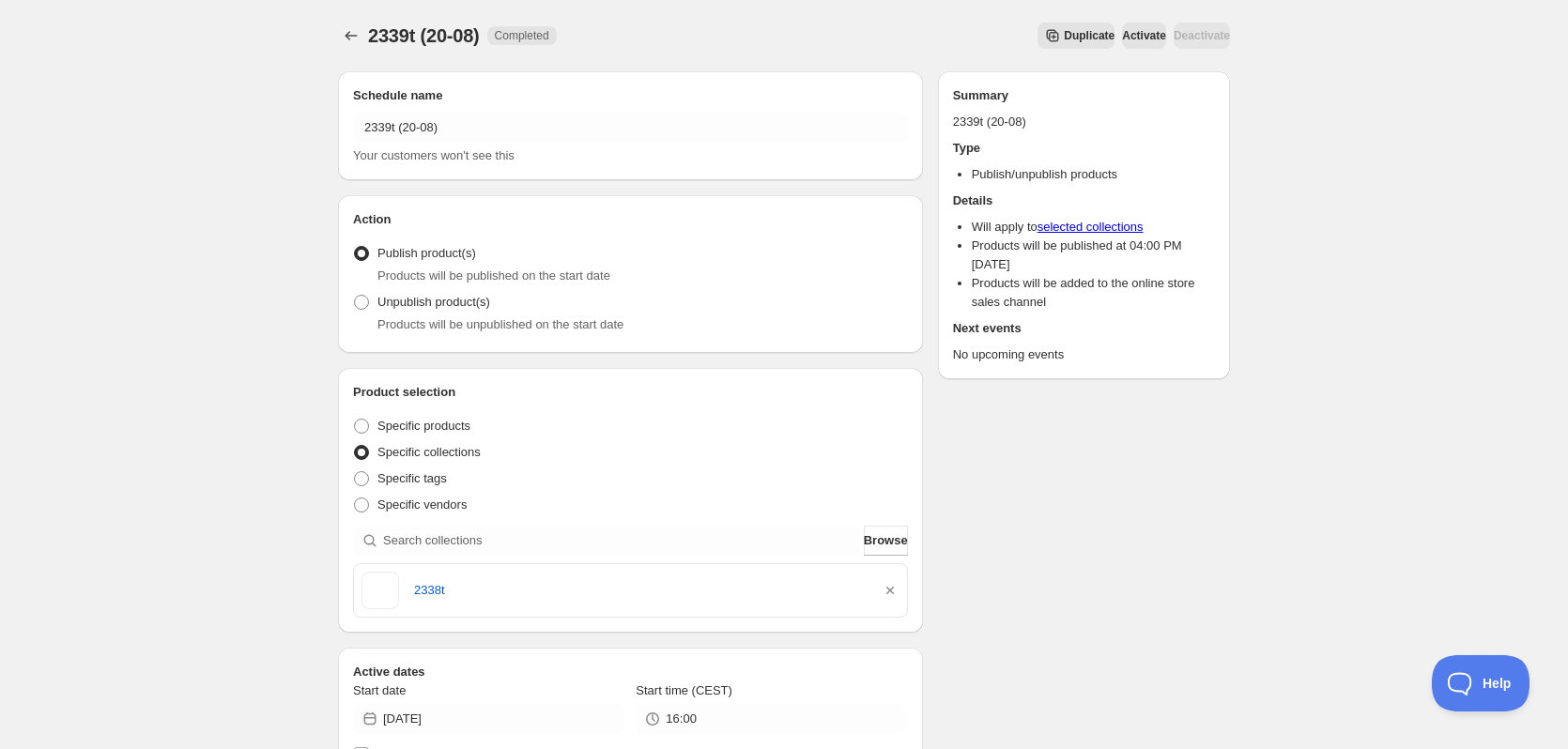
click at [895, 587] on icon "button" at bounding box center [890, 591] width 19 height 19
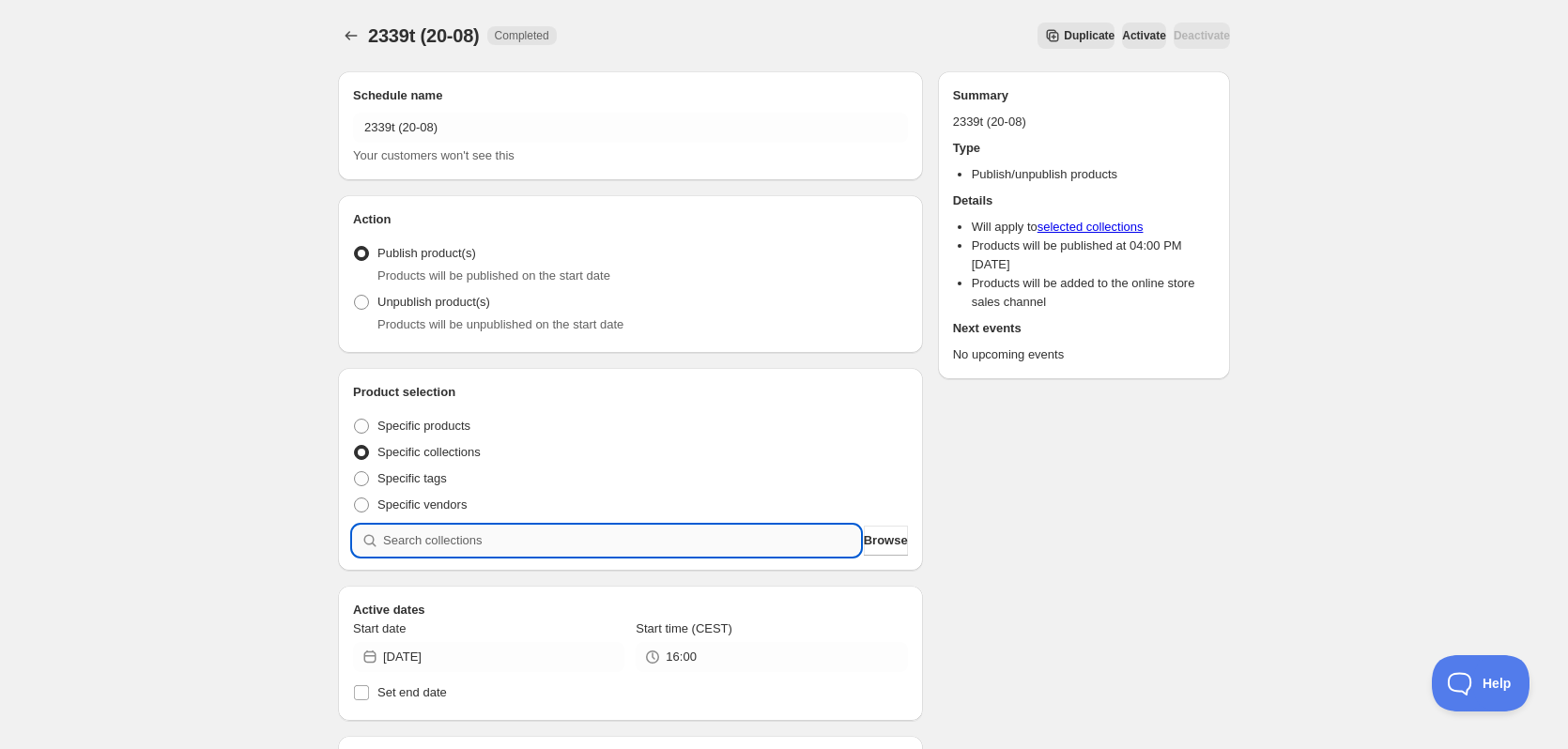
click at [623, 538] on input "search" at bounding box center [622, 540] width 477 height 30
paste input "2339t"
type input "2339t"
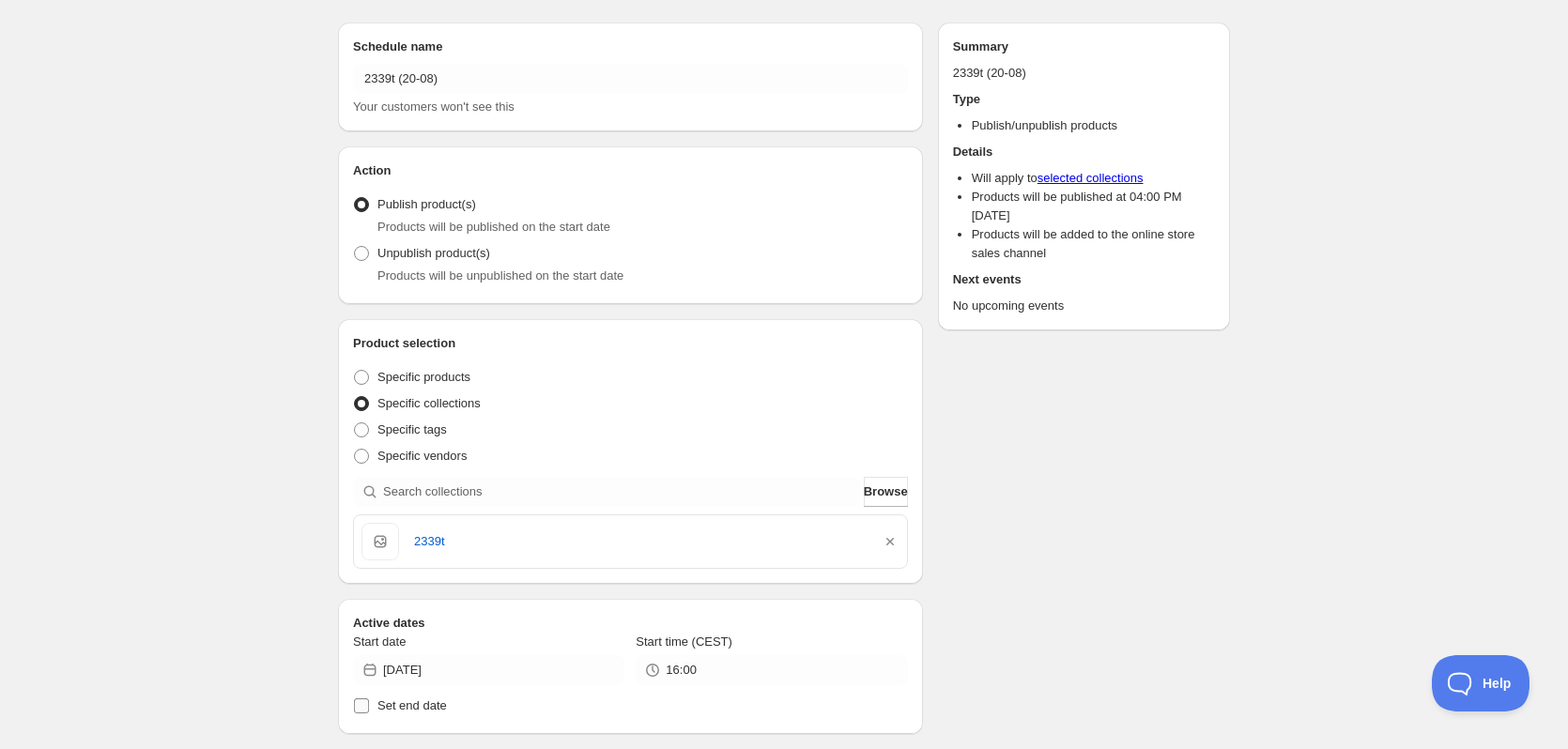
scroll to position [94, 0]
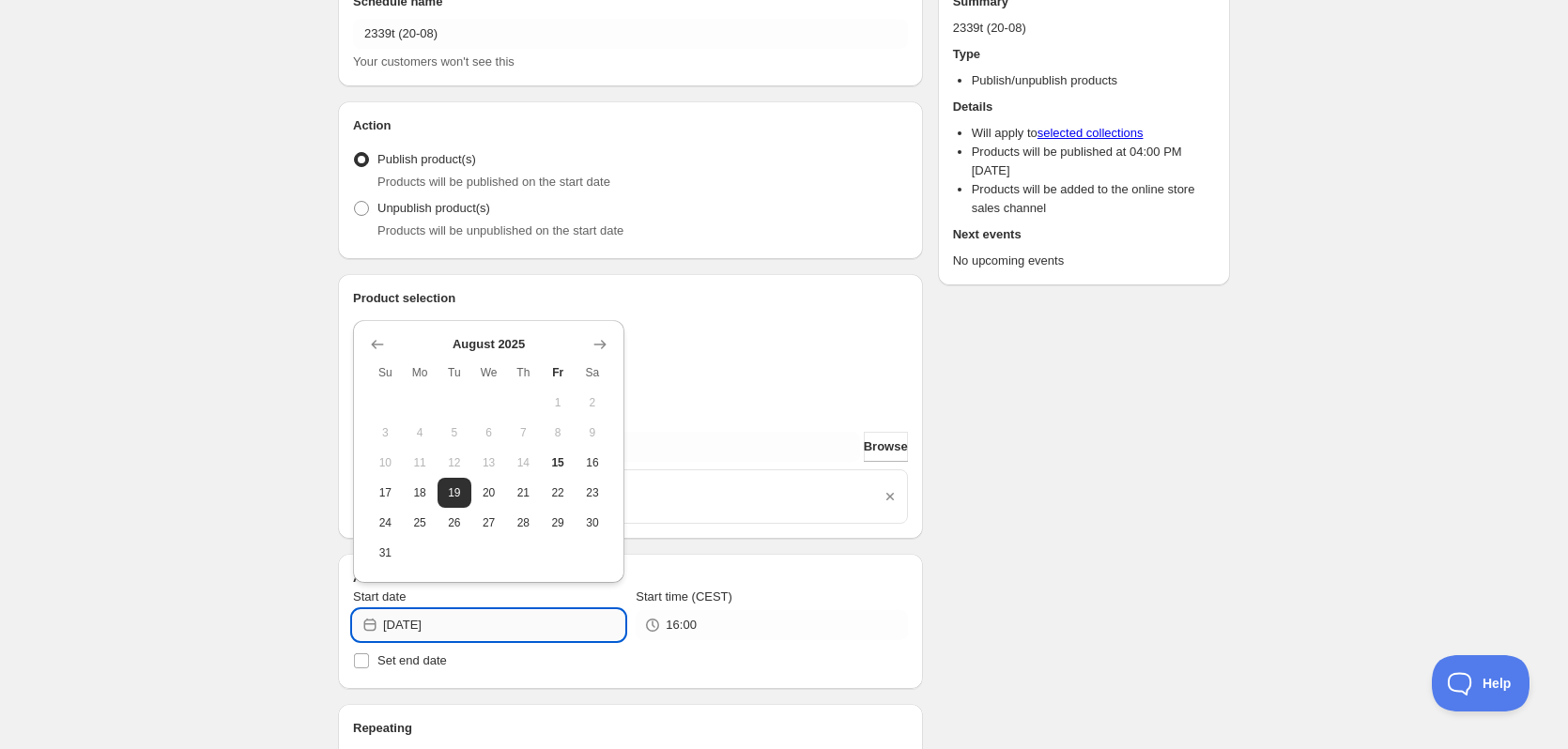
drag, startPoint x: 434, startPoint y: 624, endPoint x: 483, endPoint y: 627, distance: 49.1
click at [483, 627] on input "2025-08-19" at bounding box center [504, 624] width 241 height 30
type input "2025-08-20"
click at [961, 568] on div "Schedule name 2339t (20-08) Your customers won't see this Action Action Publish…" at bounding box center [776, 637] width 907 height 1350
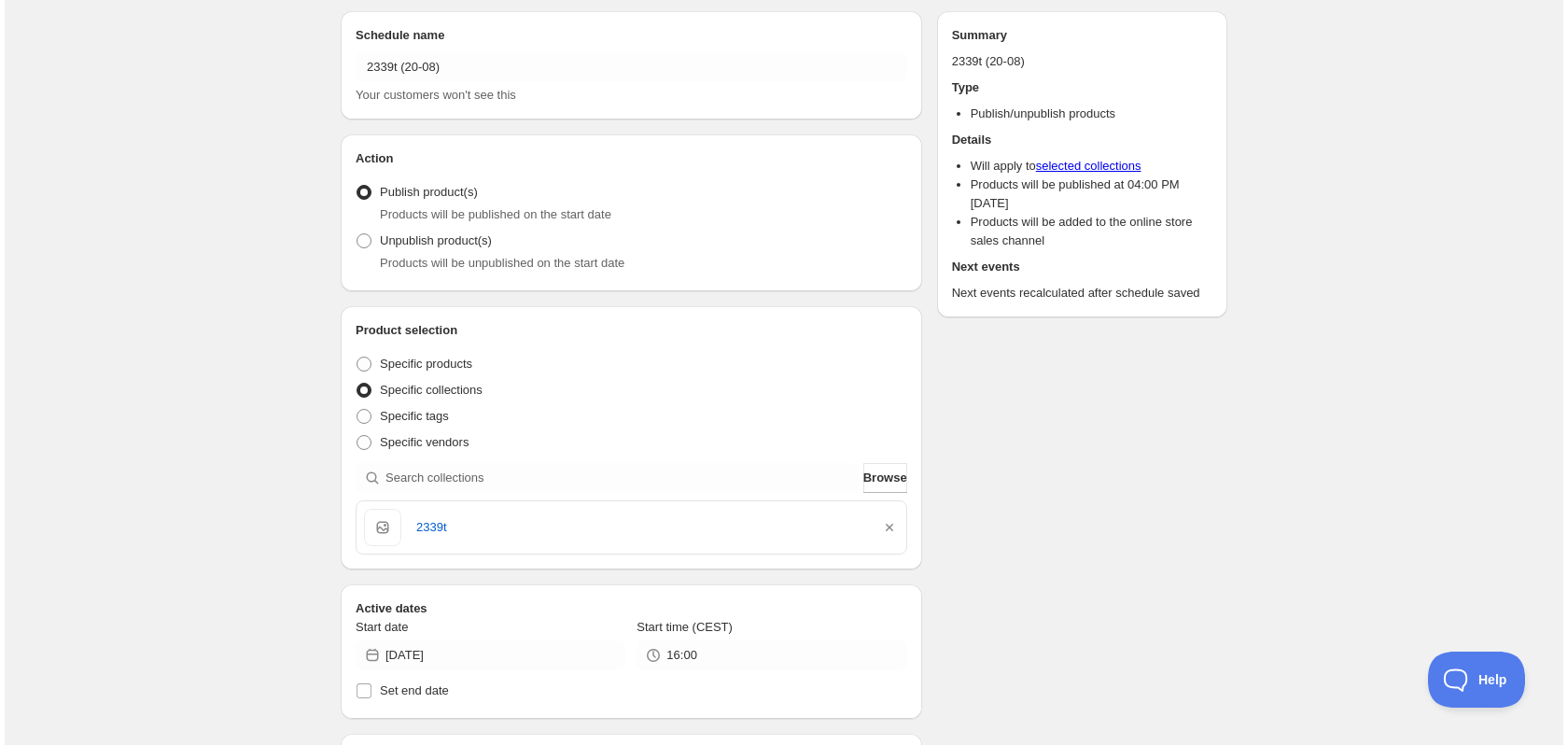
scroll to position [0, 0]
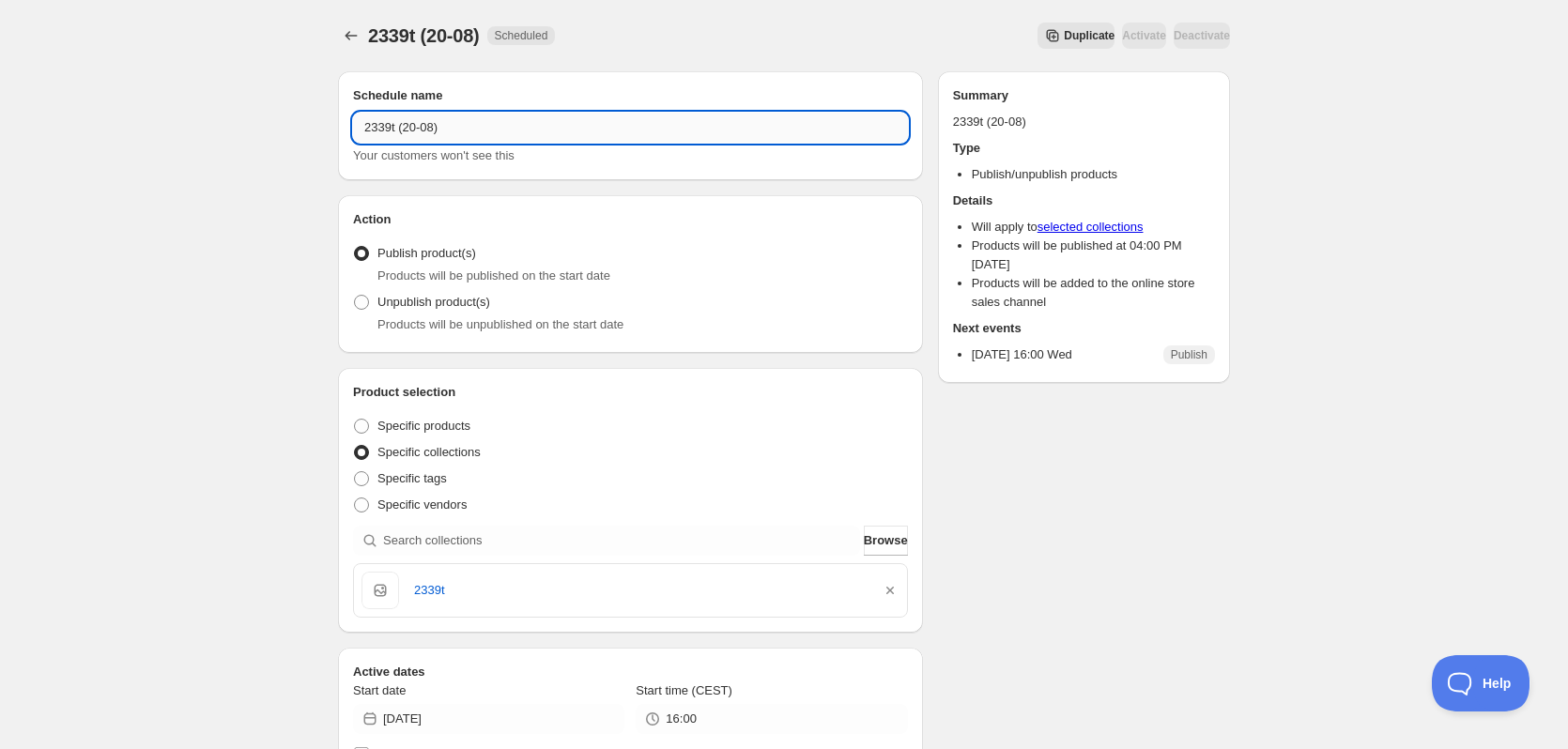
click at [399, 134] on input "2339t (20-08)" at bounding box center [629, 127] width 555 height 30
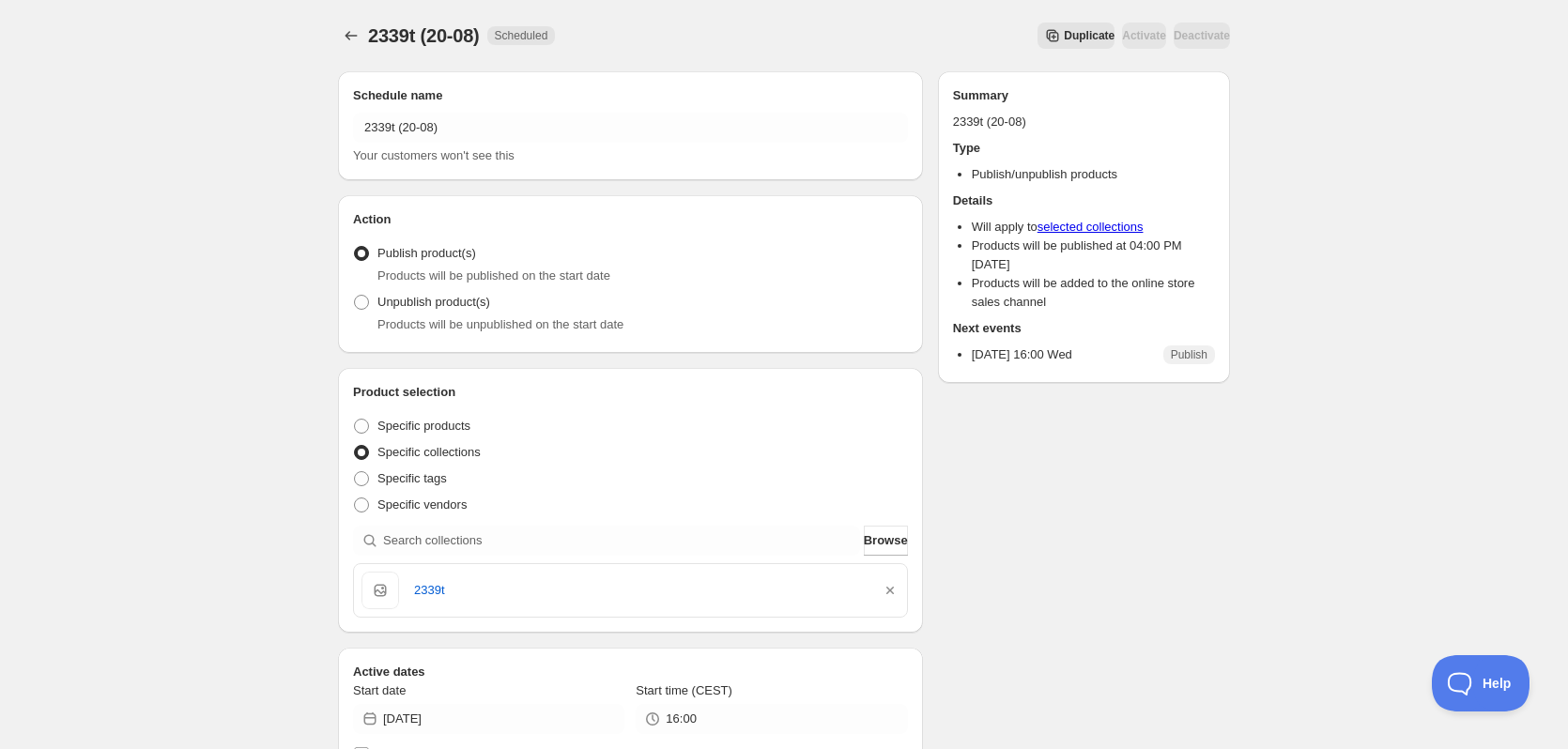
click at [1063, 34] on span "Duplicate" at bounding box center [1088, 35] width 51 height 15
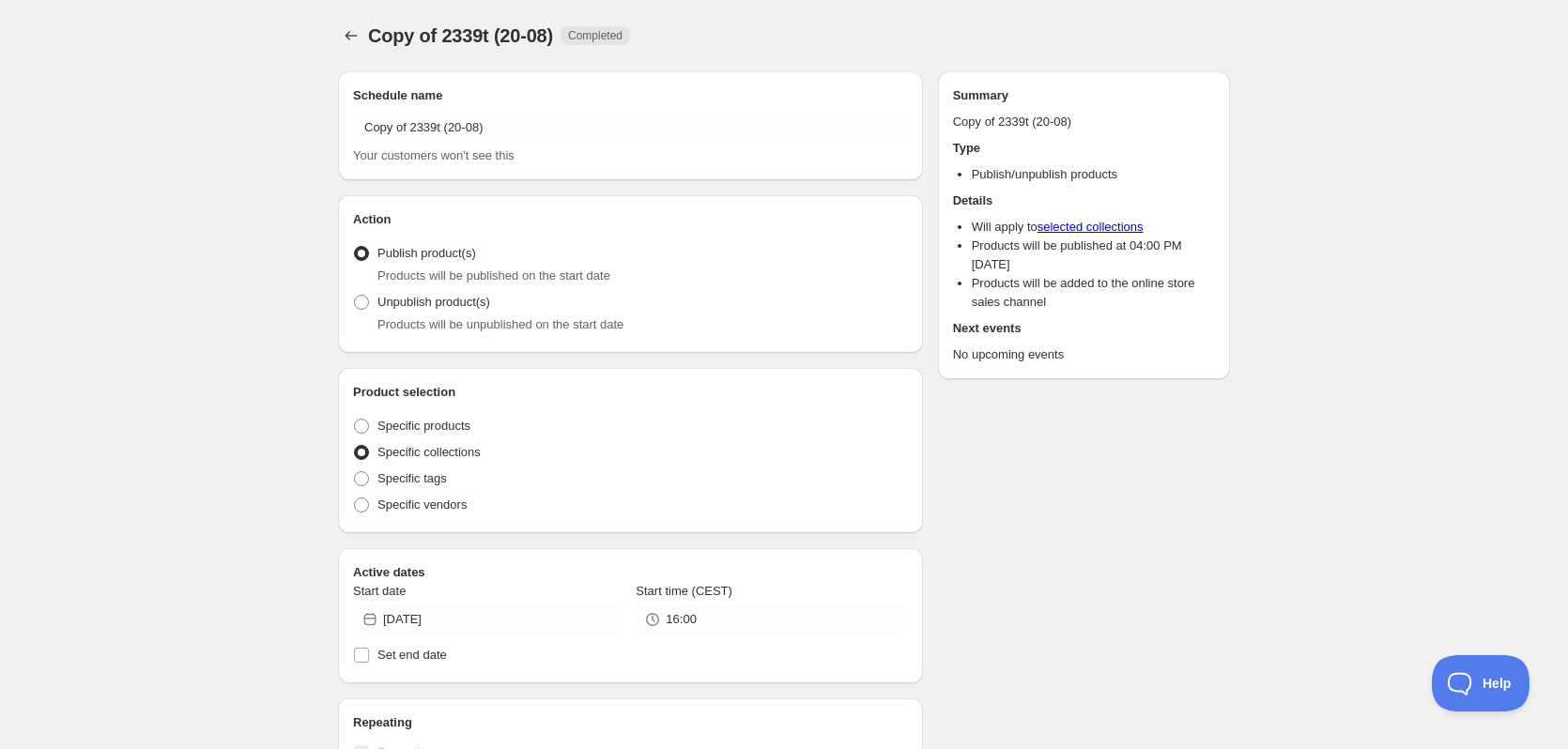
radio input "true"
checkbox input "true"
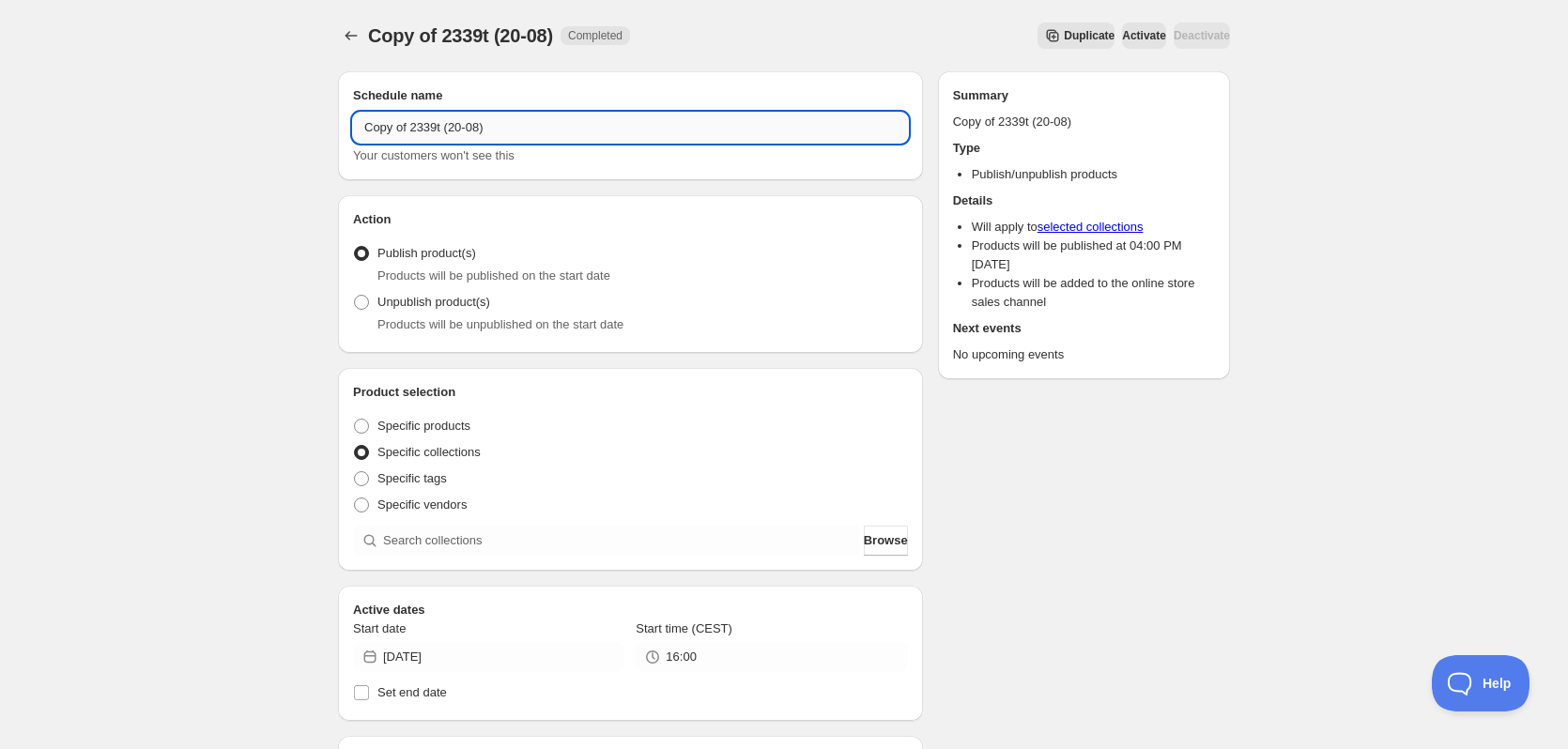
click at [451, 129] on input "Copy of 2339t (20-08)" at bounding box center [629, 127] width 555 height 30
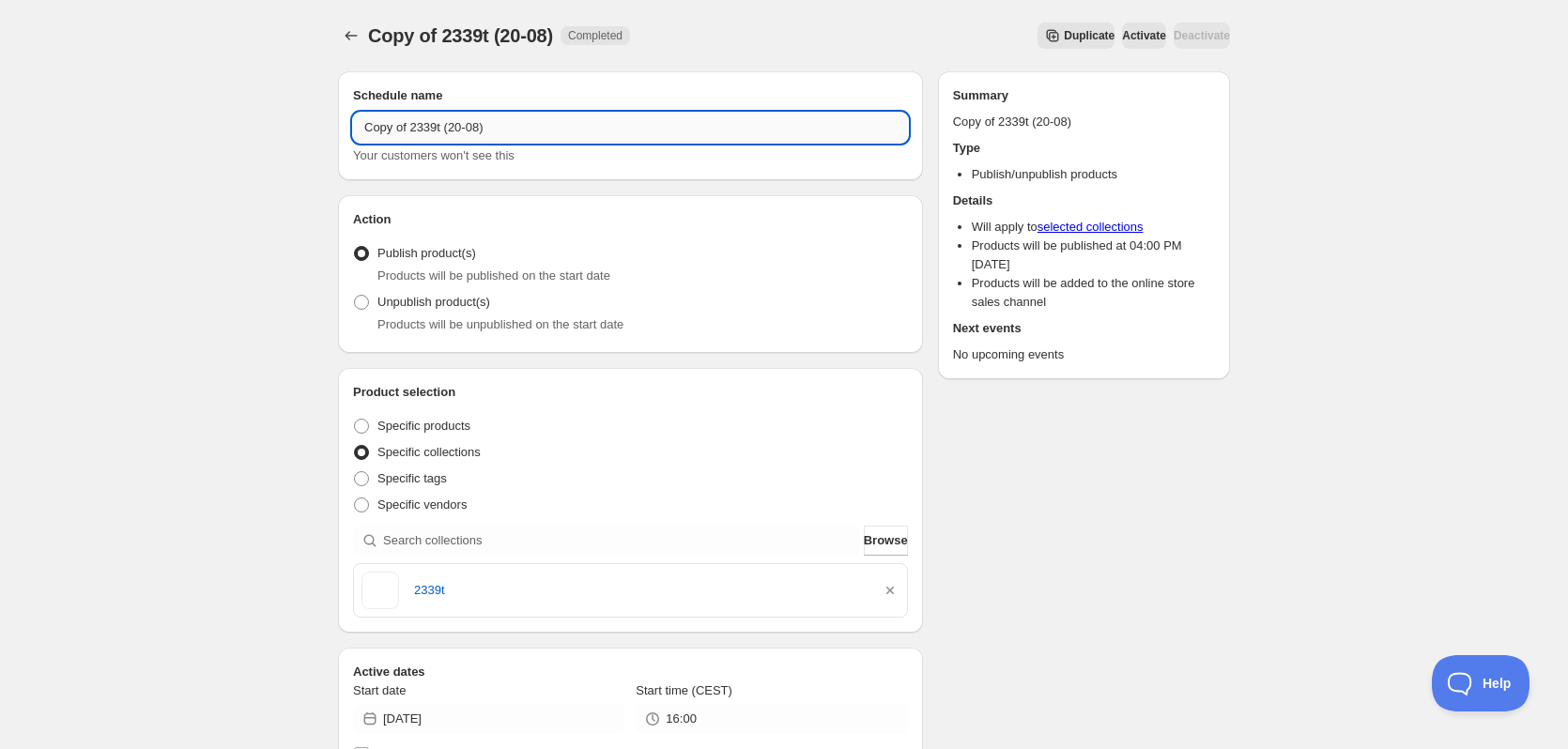
click at [451, 129] on input "Copy of 2339t (20-08)" at bounding box center [629, 127] width 555 height 30
paste input "text"
drag, startPoint x: 379, startPoint y: 126, endPoint x: 389, endPoint y: 127, distance: 10.0
click at [389, 127] on input "2339t (20-08)" at bounding box center [629, 127] width 555 height 30
click at [415, 125] on input "2340t (20-08)" at bounding box center [629, 127] width 555 height 30
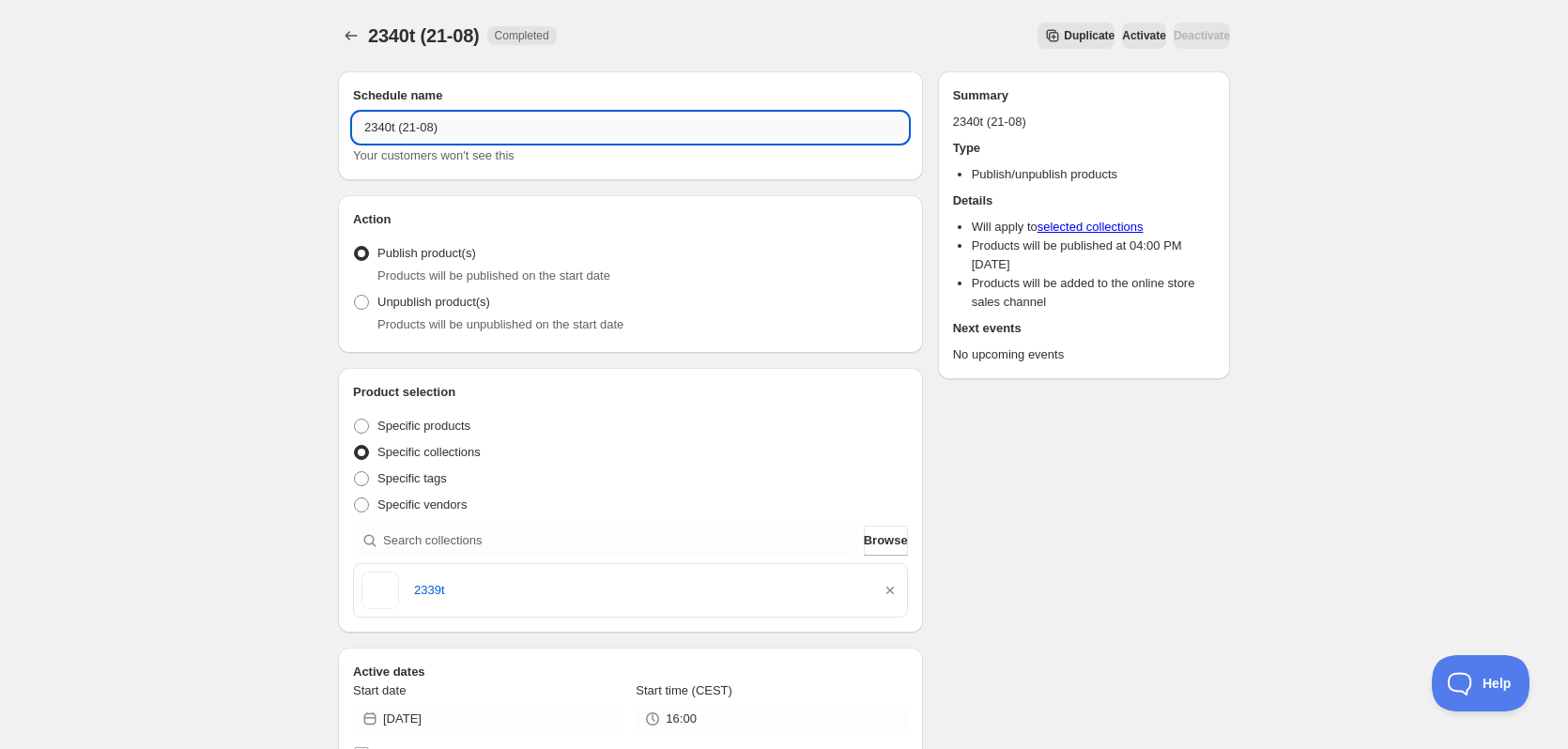
click at [380, 126] on input "2340t (21-08)" at bounding box center [629, 127] width 555 height 30
click at [380, 125] on input "2340t (21-08)" at bounding box center [629, 127] width 555 height 30
type input "2340t (21-08)"
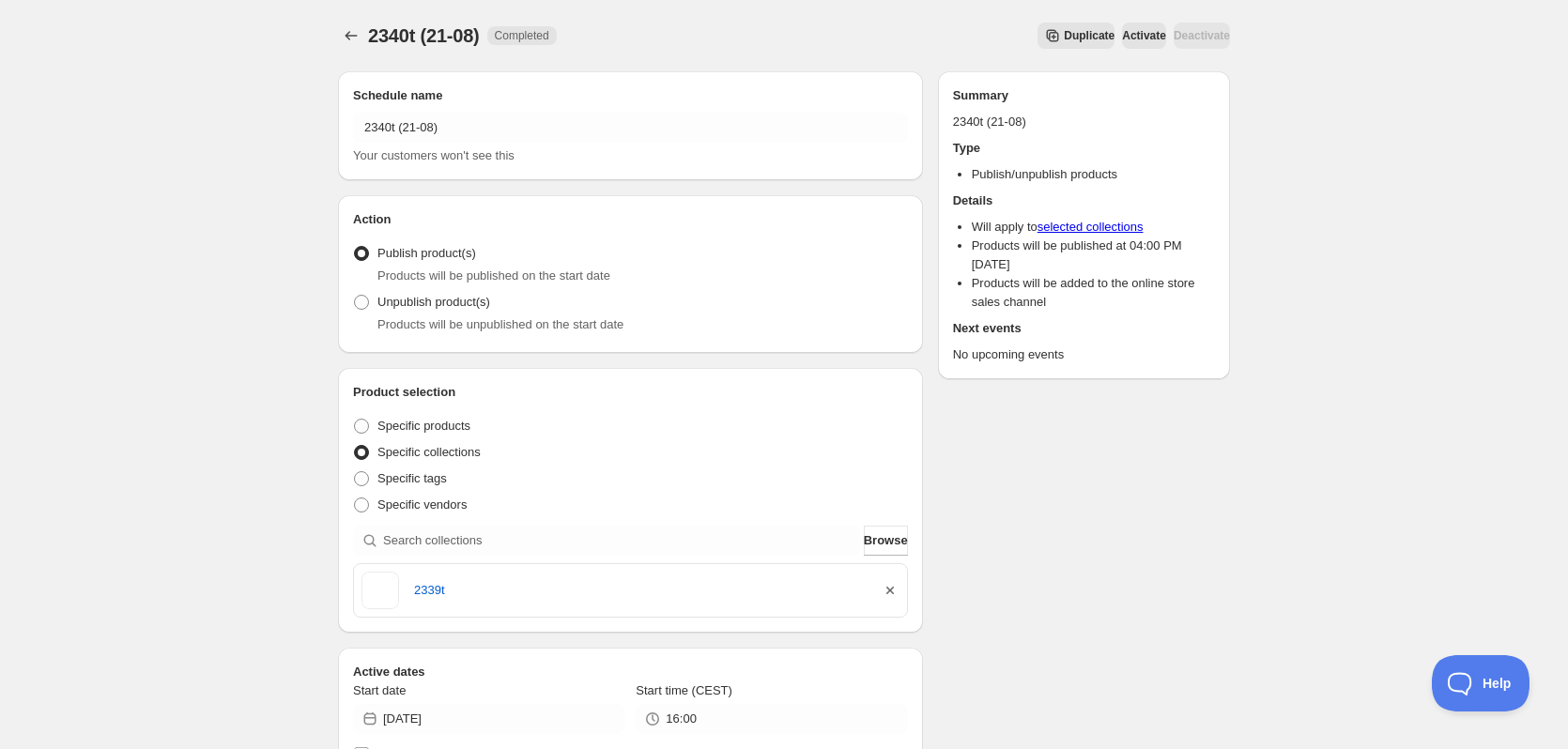
click at [893, 587] on icon "button" at bounding box center [890, 590] width 8 height 8
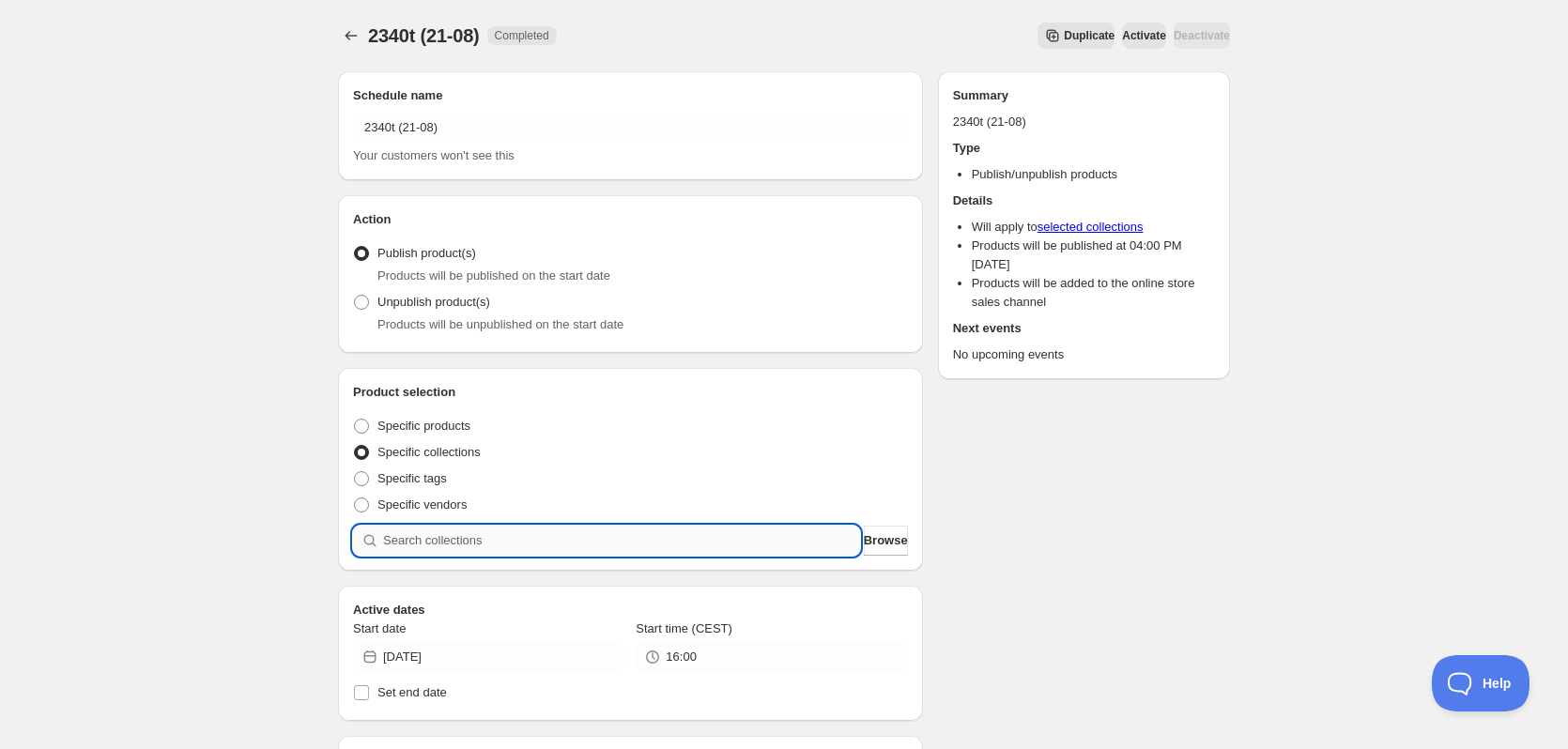
click at [652, 535] on input "search" at bounding box center [622, 540] width 477 height 30
paste input "2340t"
type input "2340t"
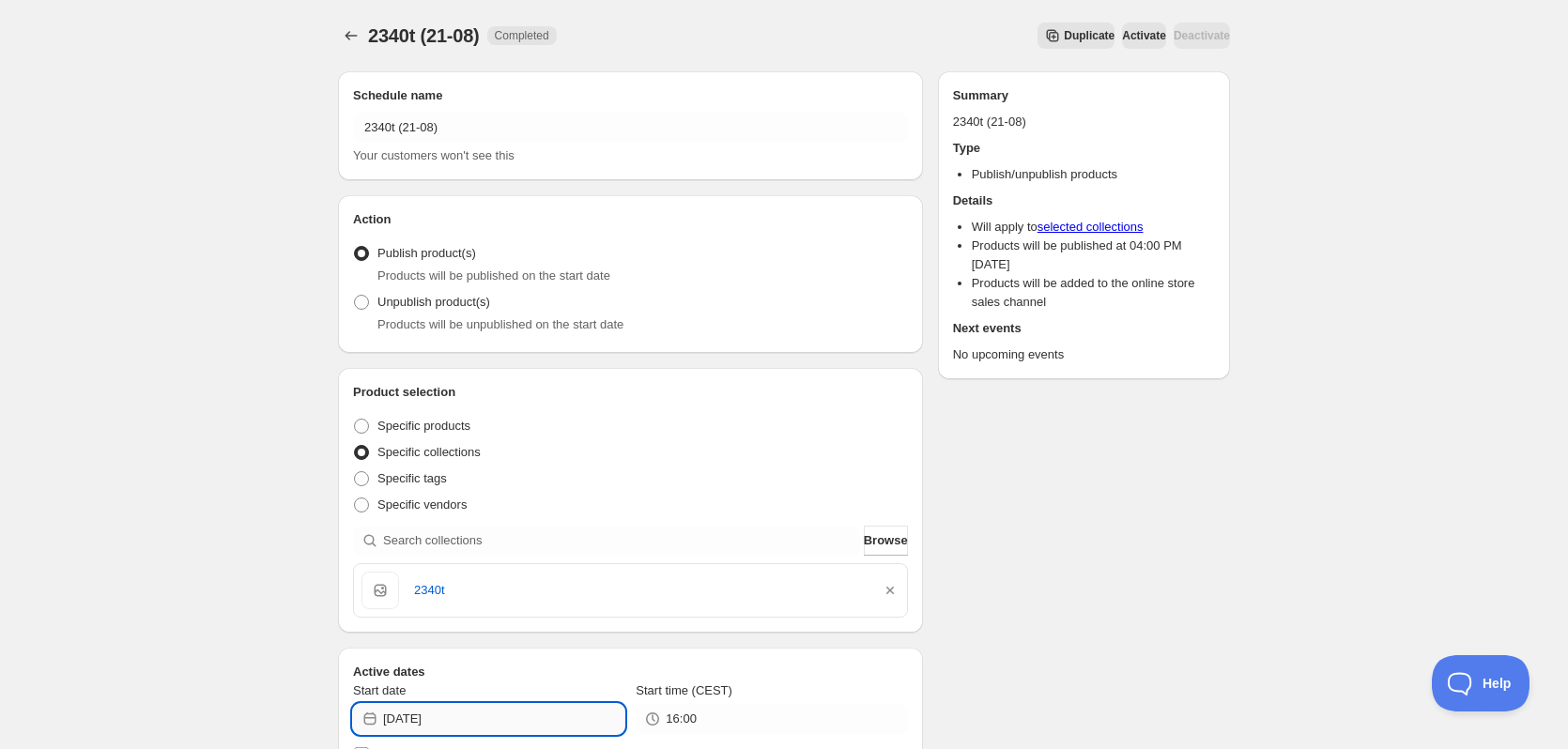
drag, startPoint x: 441, startPoint y: 715, endPoint x: 472, endPoint y: 718, distance: 31.1
click at [466, 718] on input "2025-08-20" at bounding box center [504, 718] width 241 height 30
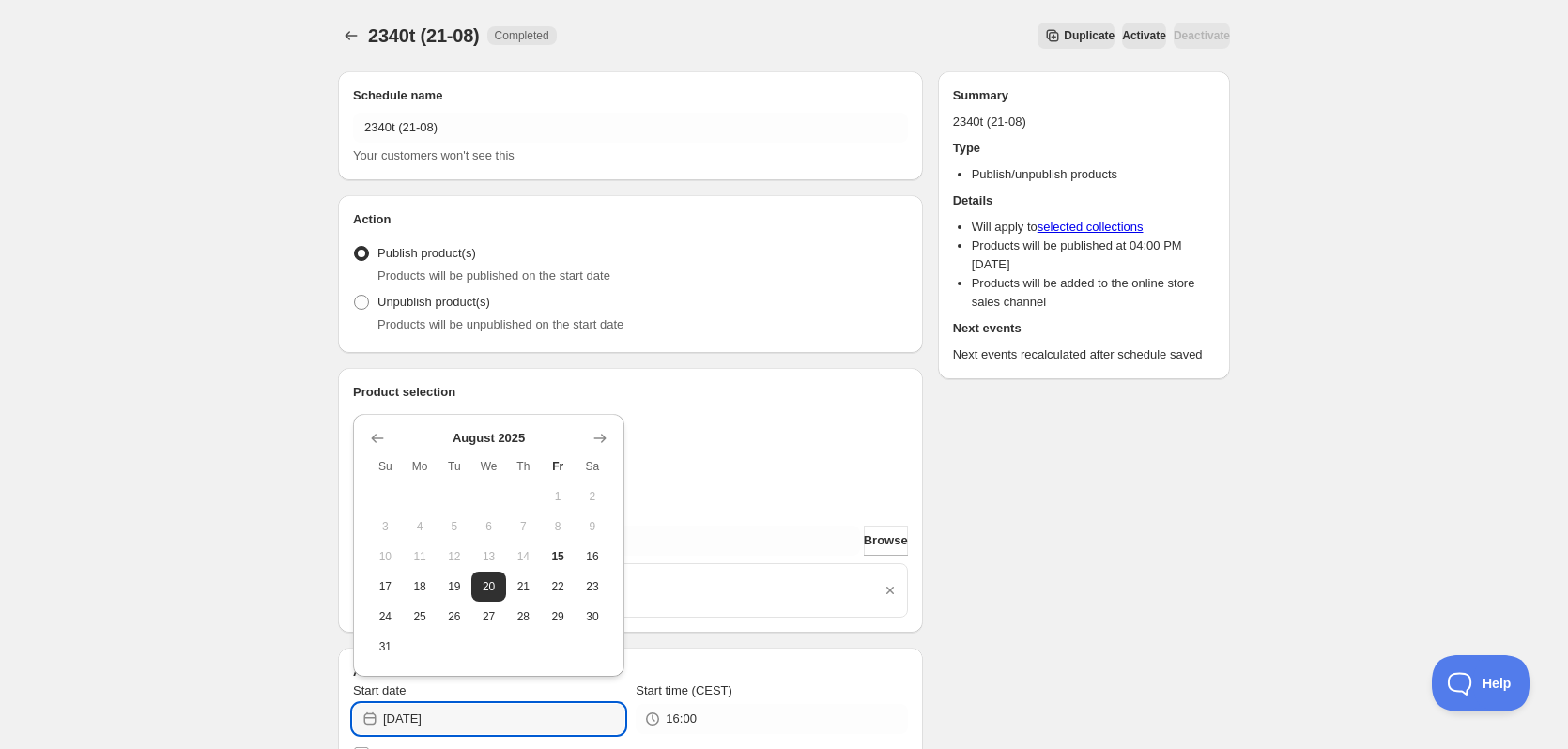
type input "[DATE]"
click at [1122, 620] on div "Schedule name 2340t (21-08) Your customers won't see this Action Action Publish…" at bounding box center [776, 731] width 907 height 1350
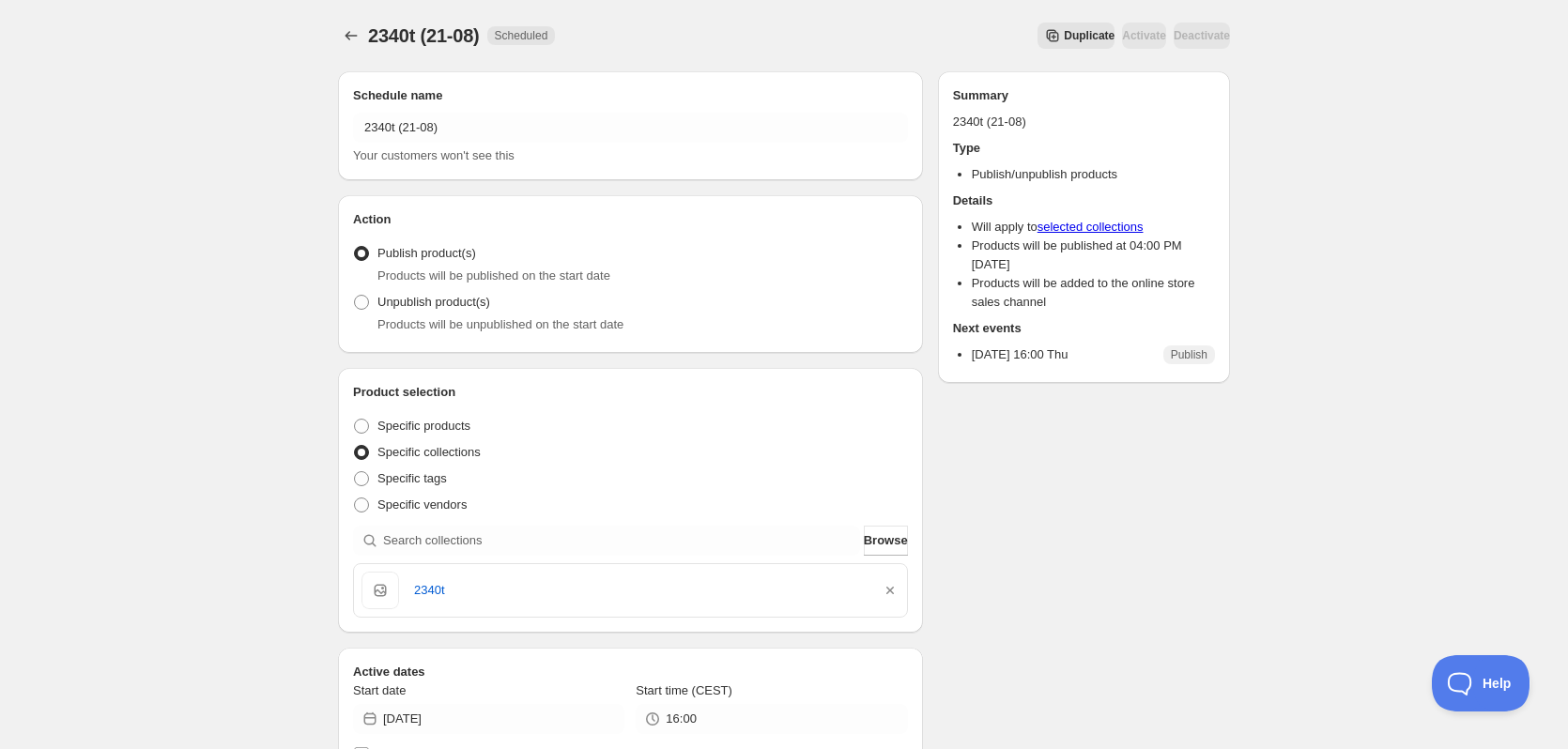
click at [1063, 38] on span "Duplicate" at bounding box center [1088, 35] width 51 height 15
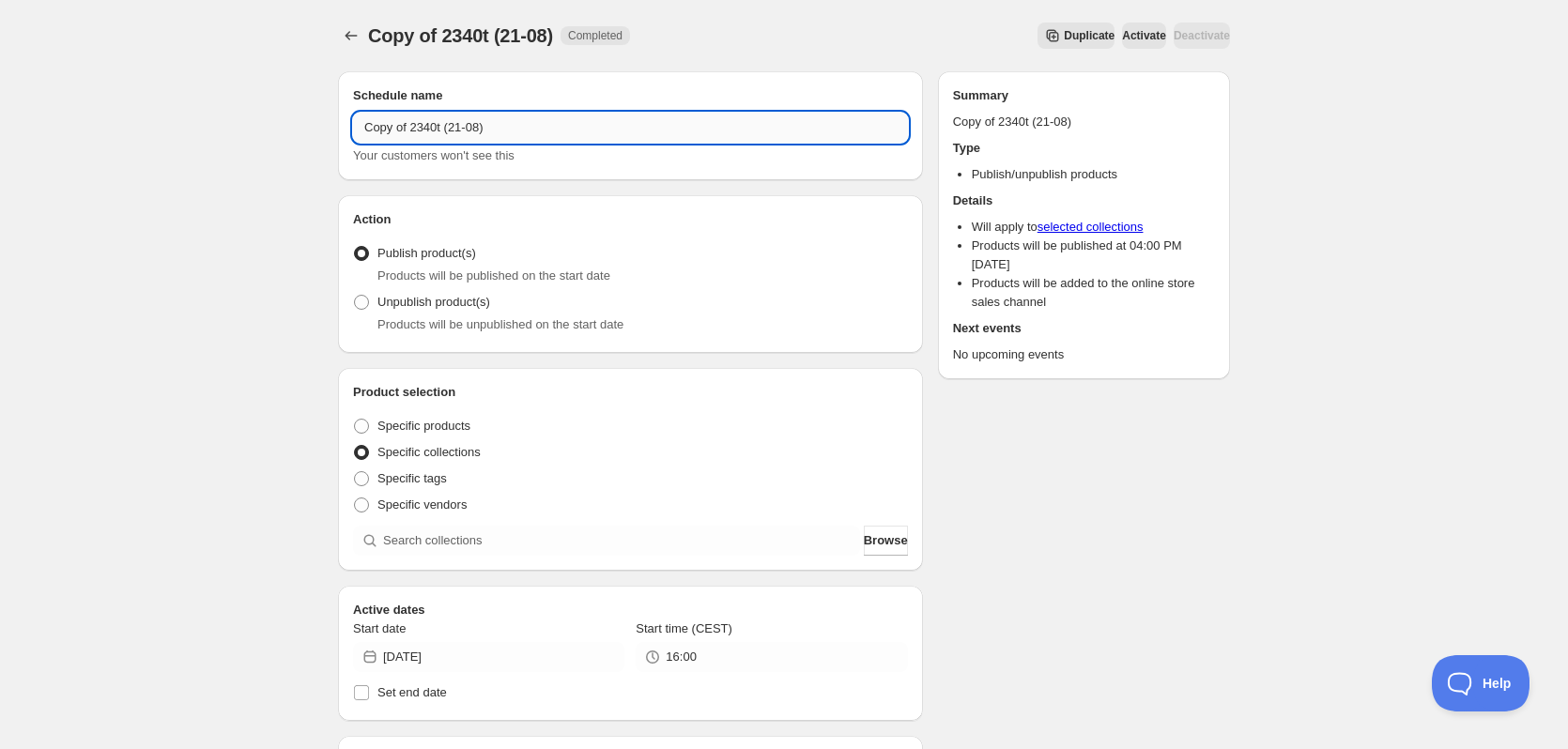
click at [429, 128] on input "Copy of 2340t (21-08)" at bounding box center [629, 127] width 555 height 30
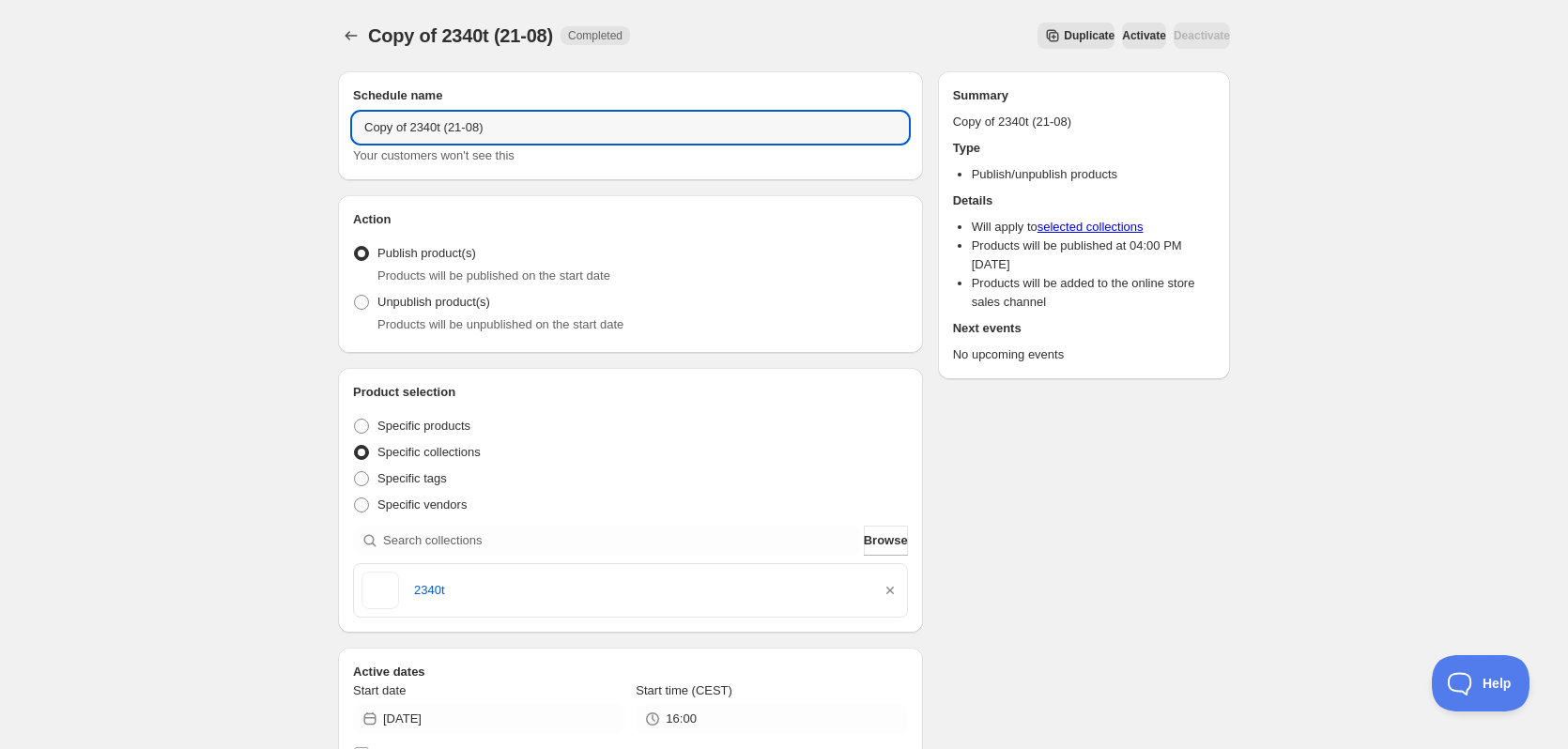
paste input "2340t"
click at [442, 129] on input "Copy of 2340t (21-08)" at bounding box center [629, 127] width 555 height 30
drag, startPoint x: 407, startPoint y: 128, endPoint x: 223, endPoint y: 125, distance: 184.0
click at [227, 122] on div "Copy of 2340t (21-08). This page is ready Copy of 2340t (21-08) Completed Dupli…" at bounding box center [784, 721] width 1568 height 1443
click at [387, 128] on input "2340t (21-08)" at bounding box center [629, 127] width 555 height 30
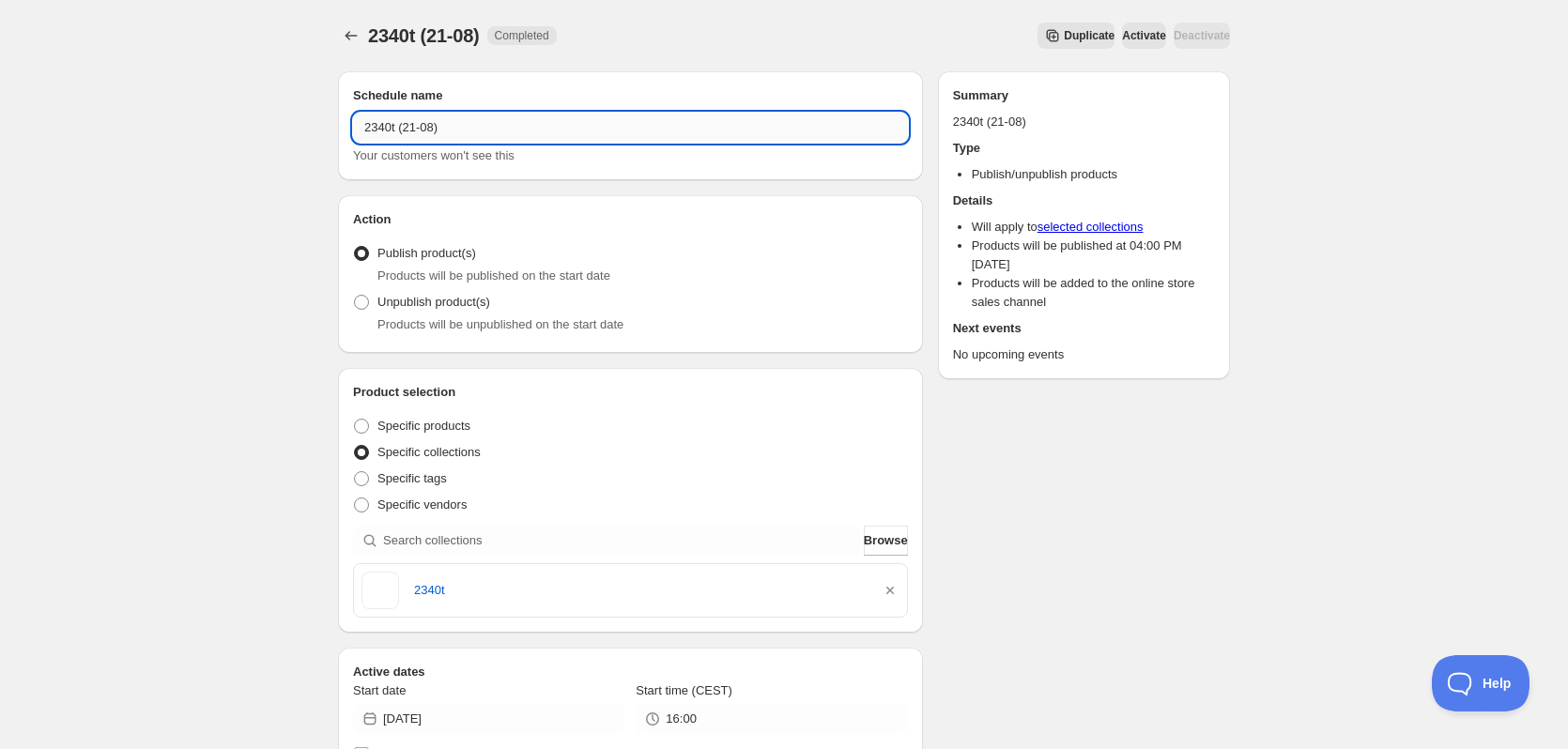
click at [387, 128] on input "2340t (21-08)" at bounding box center [629, 127] width 555 height 30
click at [389, 129] on input "2340t (21-08)" at bounding box center [629, 127] width 555 height 30
click at [382, 124] on input "2340t (21-08)" at bounding box center [629, 127] width 555 height 30
click at [416, 130] on input "2341t (21-08)" at bounding box center [629, 127] width 555 height 30
click at [377, 127] on input "2341t (22-08)" at bounding box center [629, 127] width 555 height 30
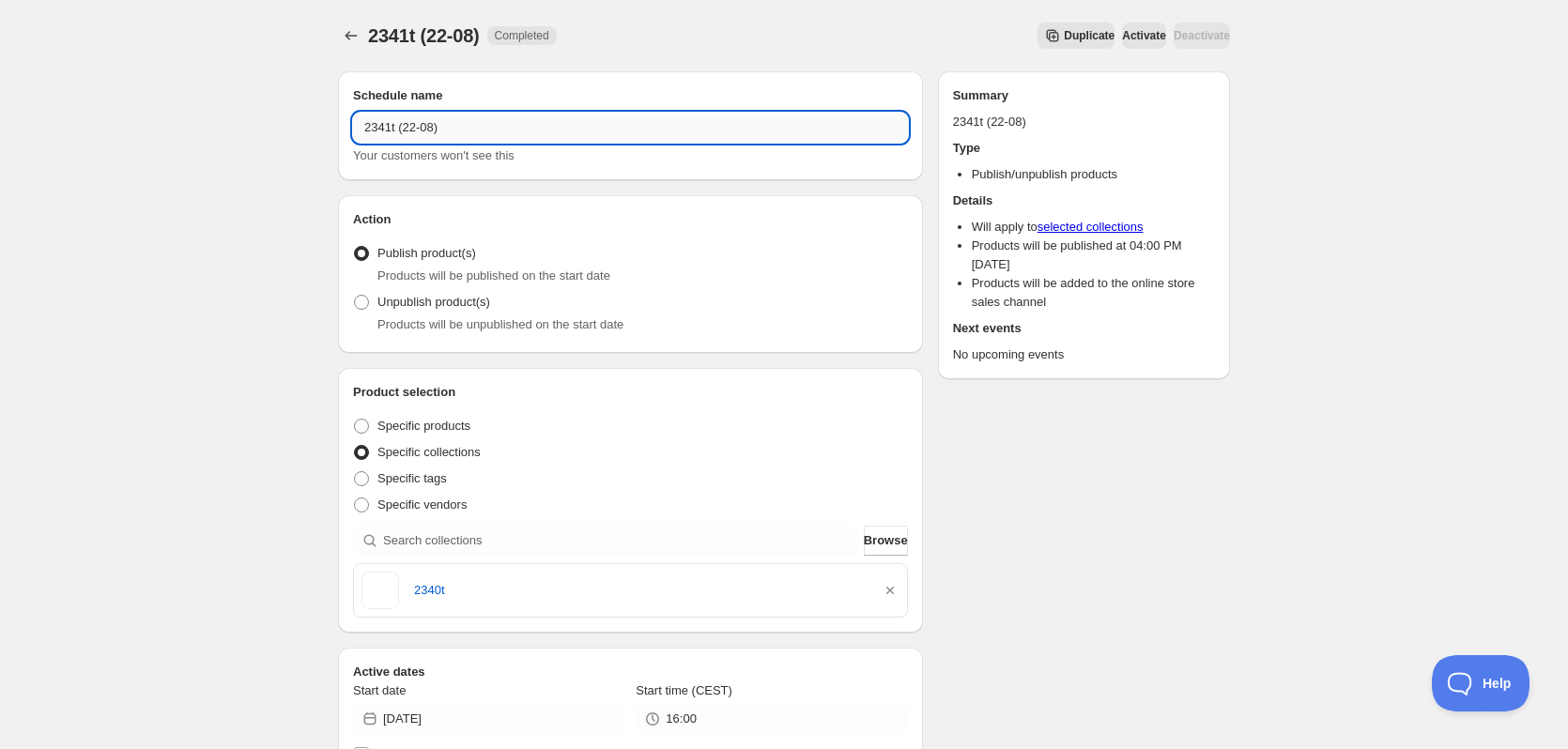
click at [377, 127] on input "2341t (22-08)" at bounding box center [629, 127] width 555 height 30
type input "2341t (22-08)"
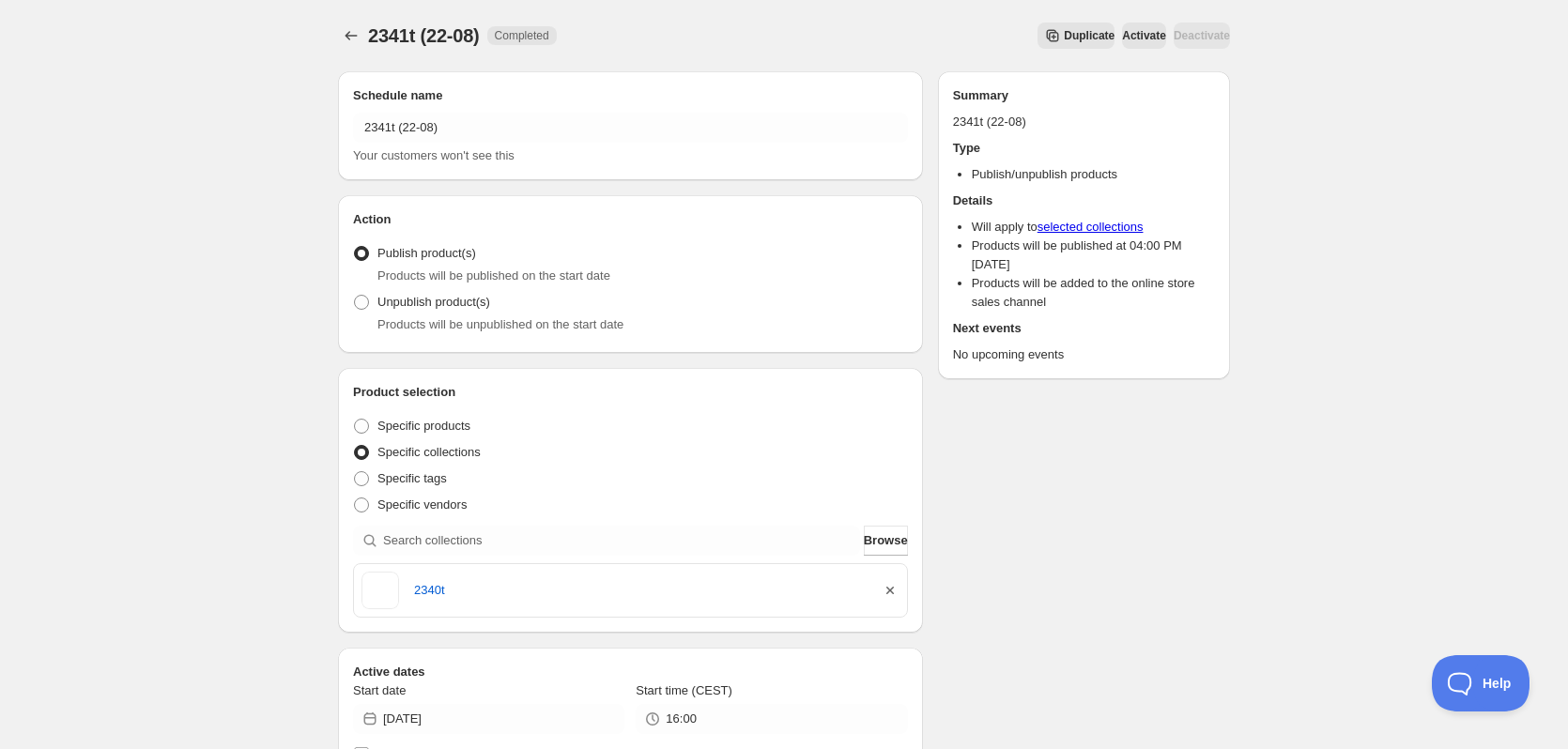
click at [887, 589] on icon "button" at bounding box center [890, 591] width 19 height 19
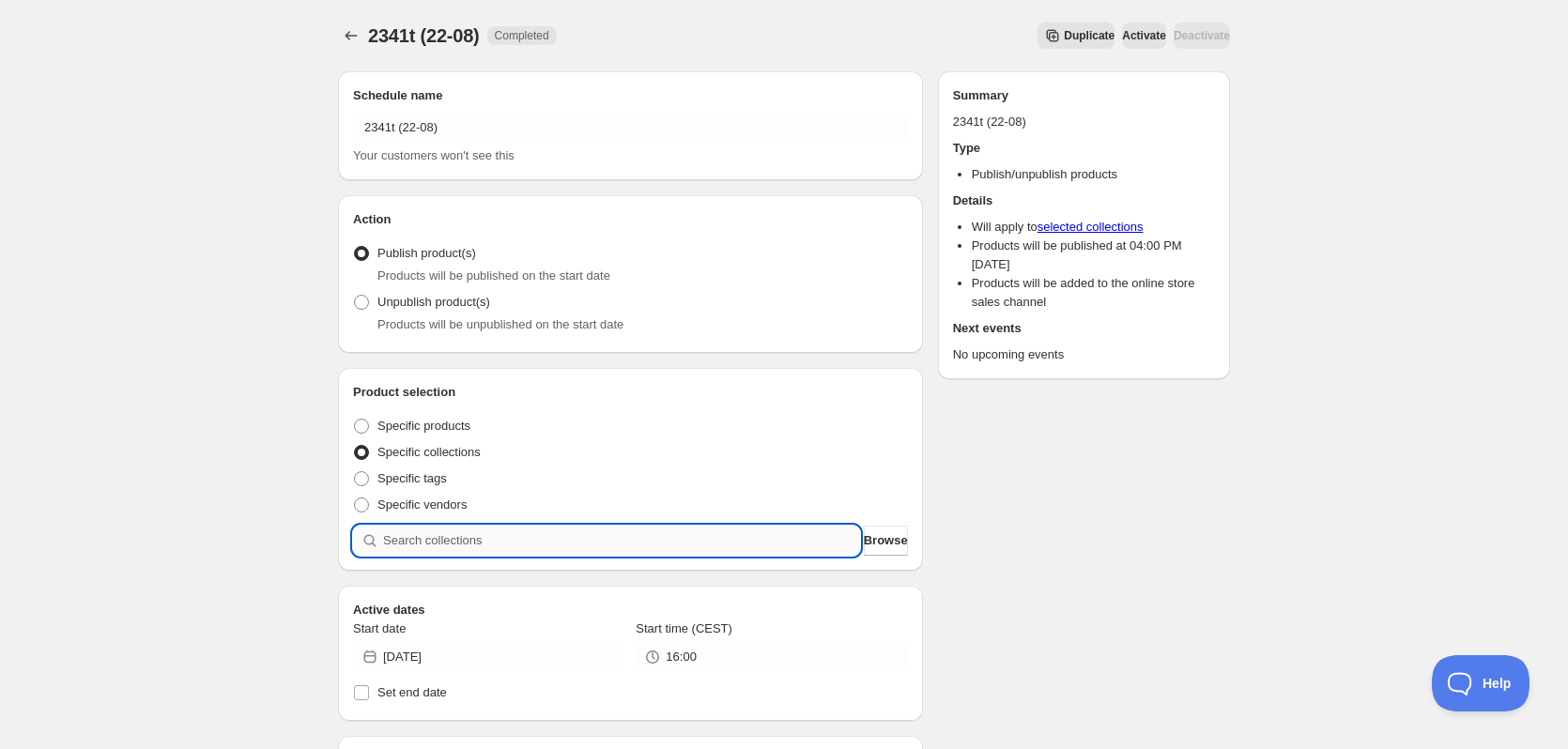
click at [670, 547] on input "search" at bounding box center [622, 540] width 477 height 30
paste input "2341t"
type input "2341t"
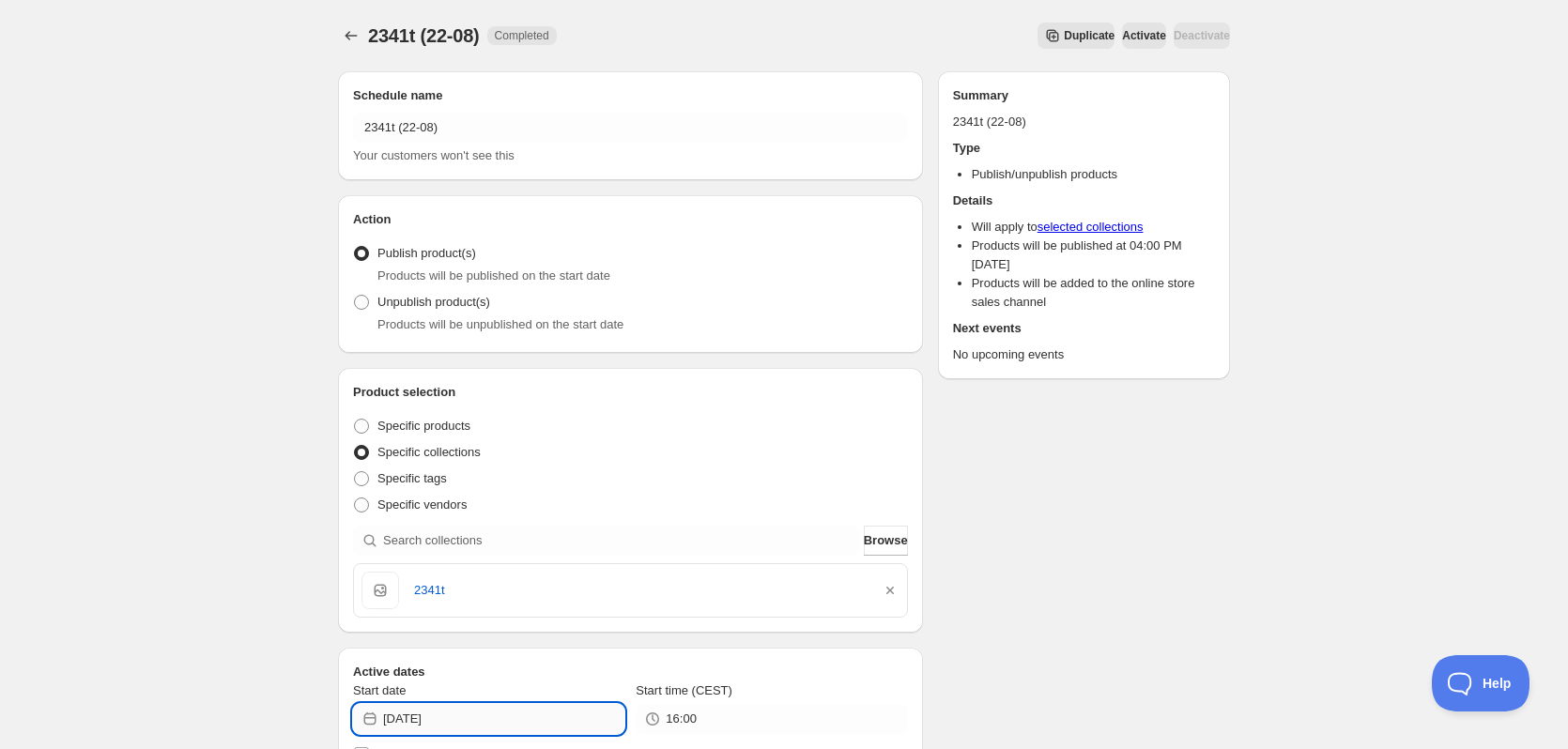
drag, startPoint x: 440, startPoint y: 725, endPoint x: 483, endPoint y: 725, distance: 43.0
click at [483, 725] on input "[DATE]" at bounding box center [504, 718] width 241 height 30
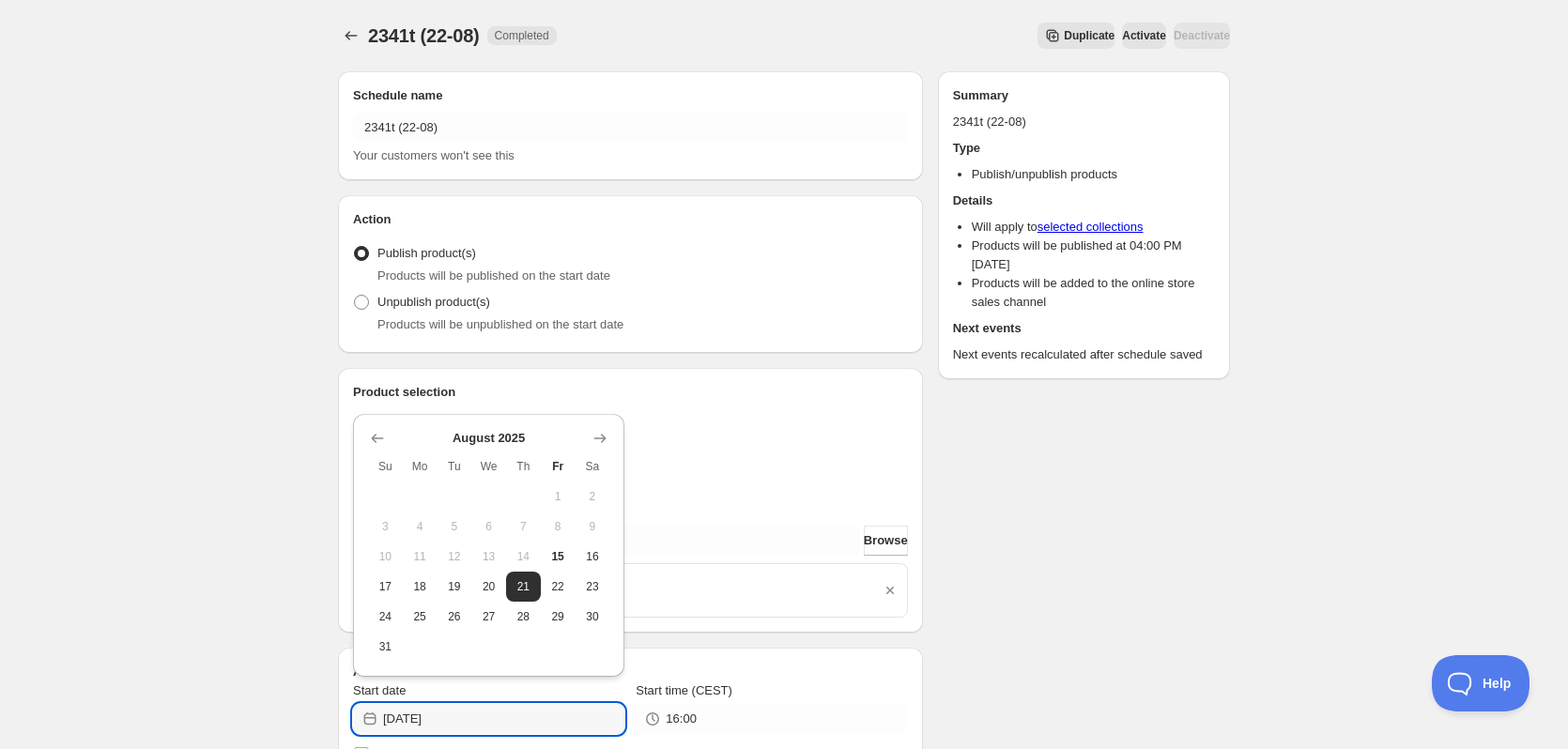
type input "[DATE]"
click at [1146, 560] on div "Schedule name 2341t (22-08) Your customers won't see this Action Action Publish…" at bounding box center [776, 731] width 907 height 1350
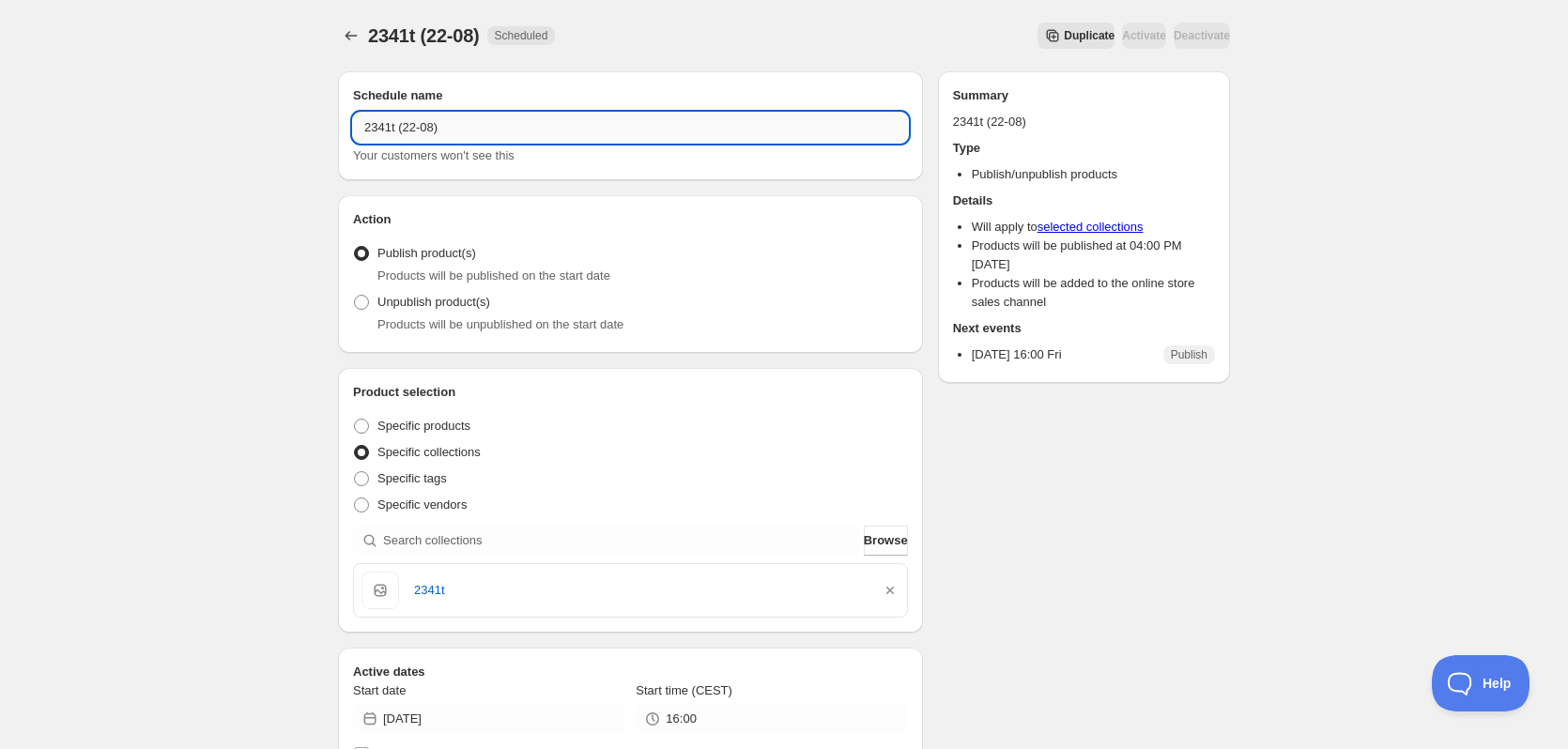
click at [408, 129] on input "2341t (22-08)" at bounding box center [629, 127] width 555 height 30
click at [433, 128] on input "2341t (22-08)" at bounding box center [629, 127] width 555 height 30
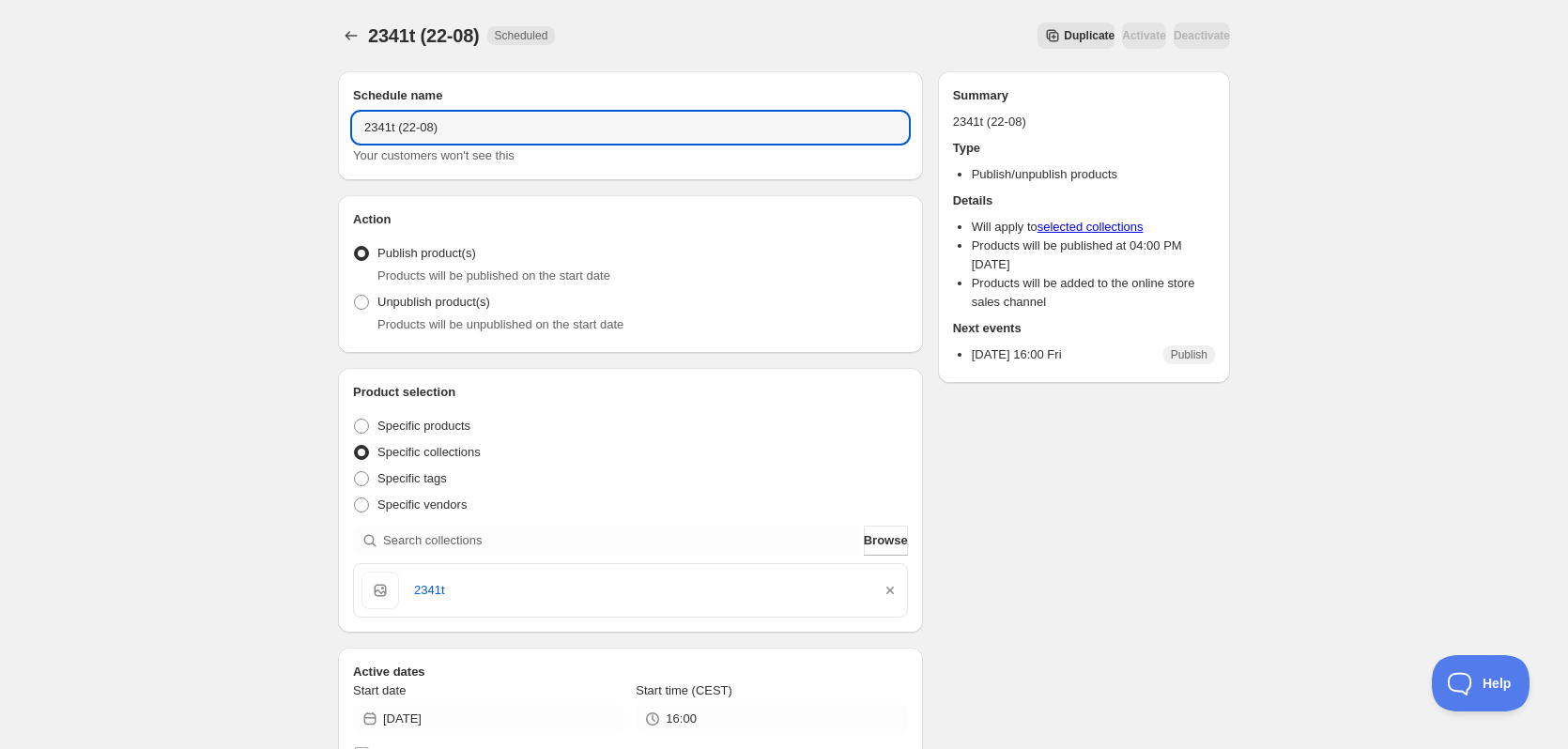
click at [1063, 33] on span "Duplicate" at bounding box center [1088, 35] width 51 height 15
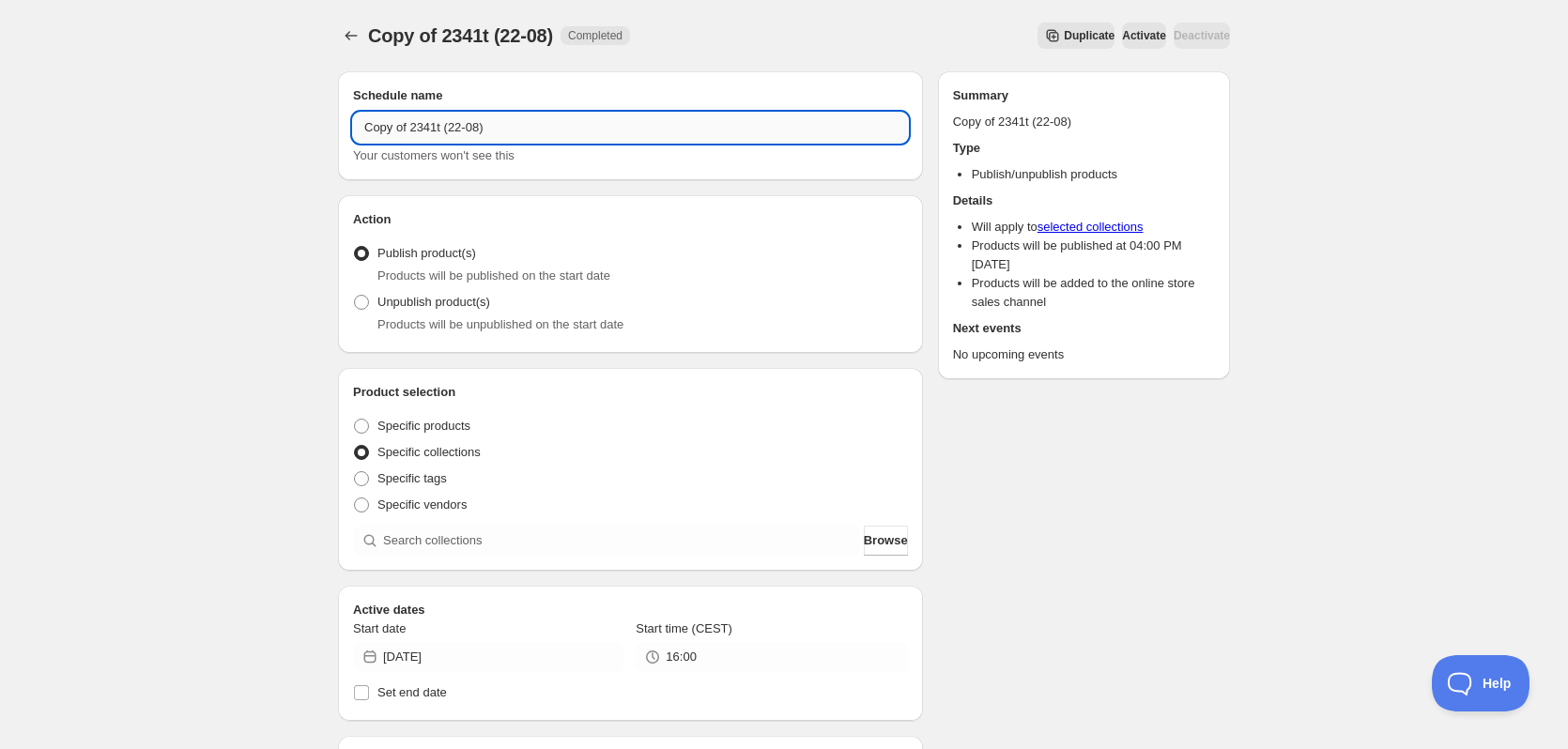
click at [426, 129] on input "Copy of 2341t (22-08)" at bounding box center [629, 127] width 555 height 30
paste input "text"
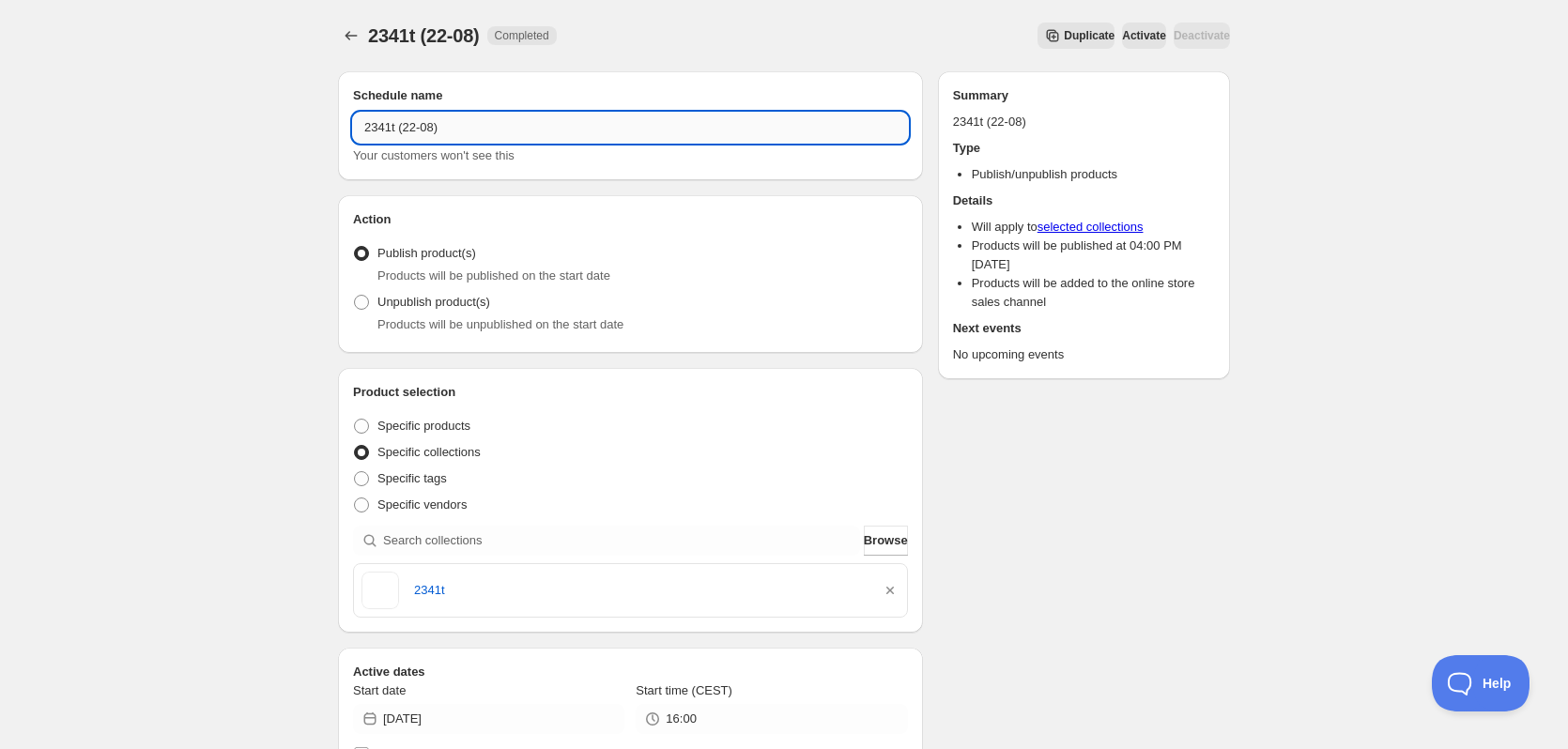
click at [390, 130] on input "2341t (22-08)" at bounding box center [629, 127] width 555 height 30
click at [413, 130] on input "2342t (22-08)" at bounding box center [629, 127] width 555 height 30
click at [377, 127] on input "2342t (23-08)" at bounding box center [629, 127] width 555 height 30
type input "2342t (23-08)"
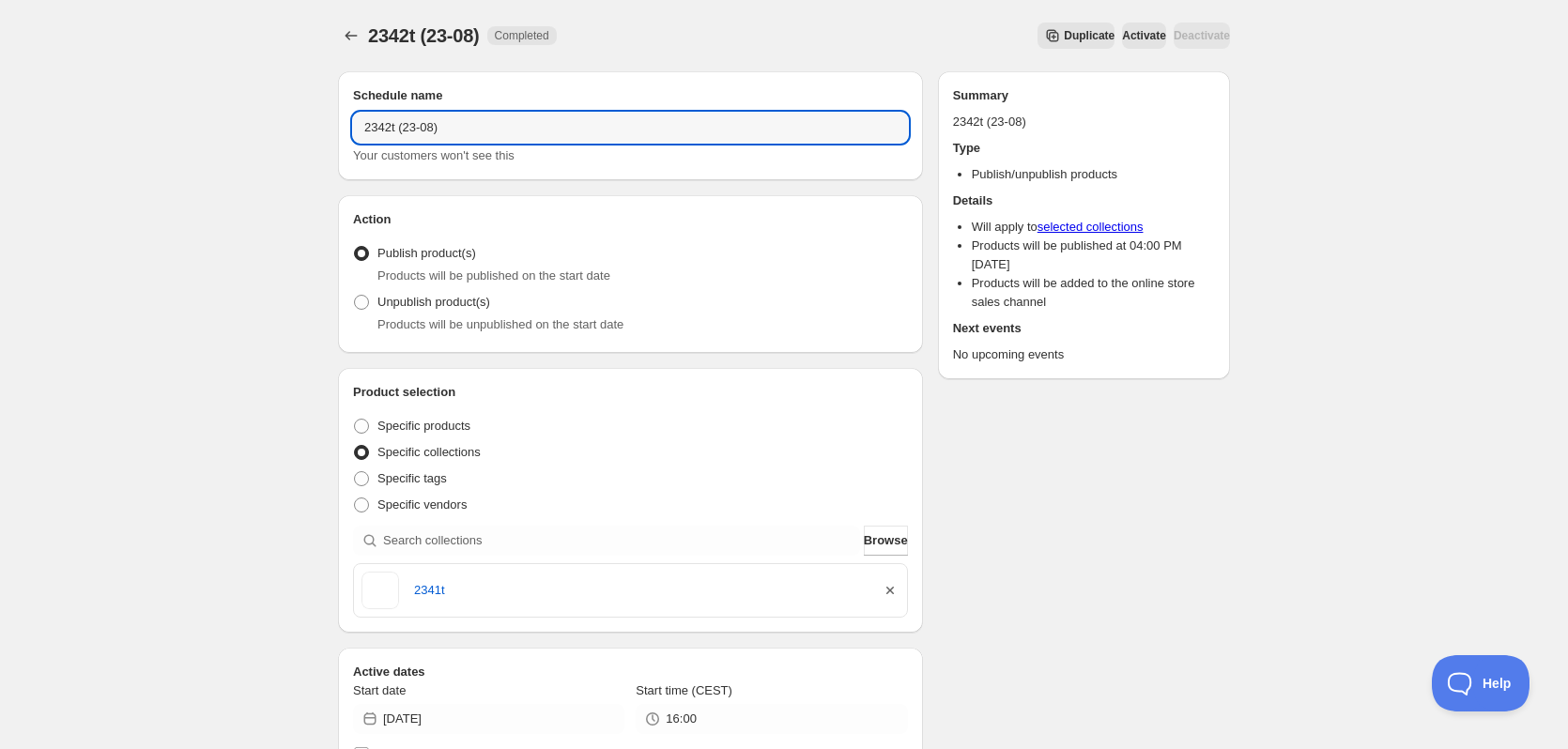
click at [890, 593] on icon "button" at bounding box center [890, 591] width 19 height 19
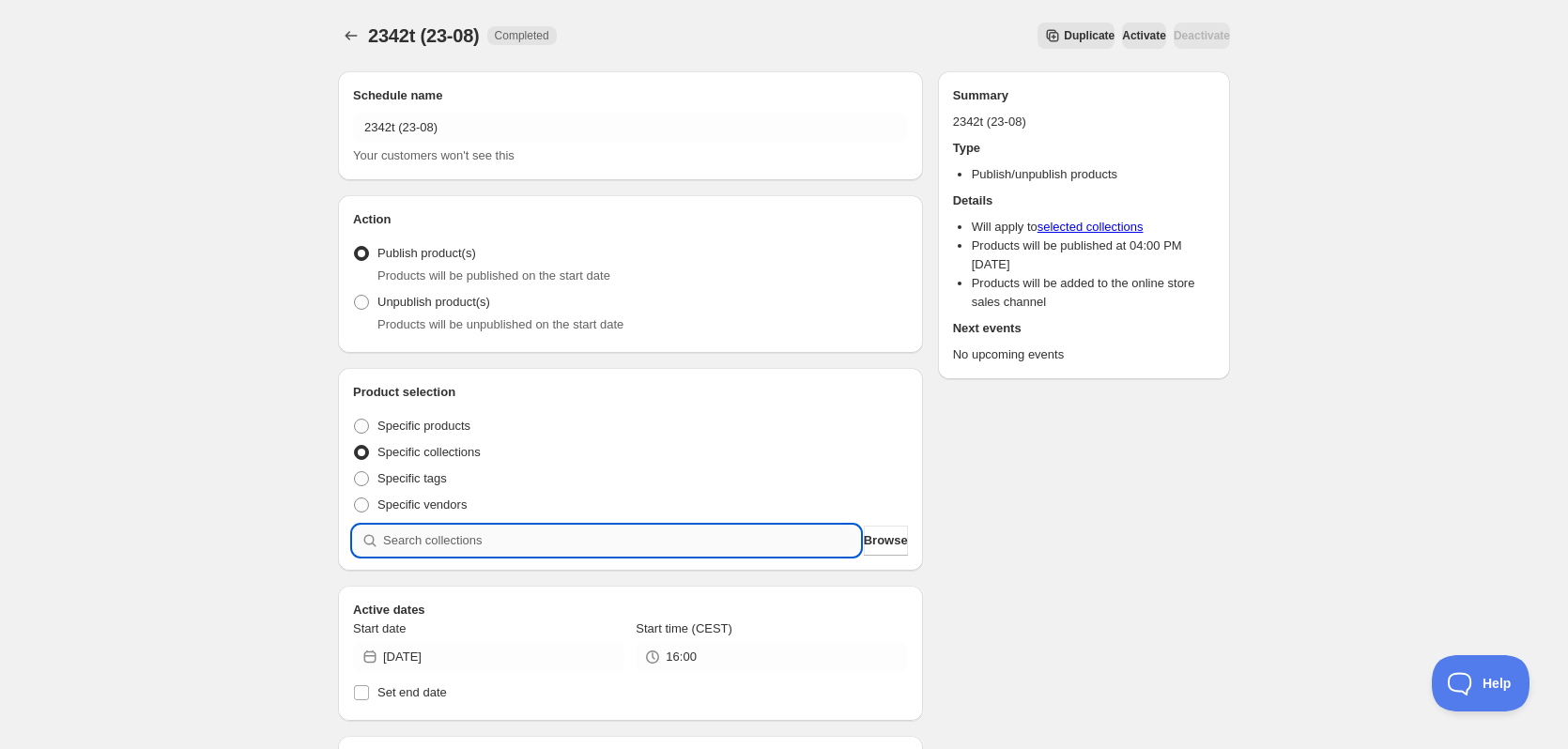
click at [716, 539] on input "search" at bounding box center [622, 540] width 477 height 30
paste input "2342t"
type input "2342t"
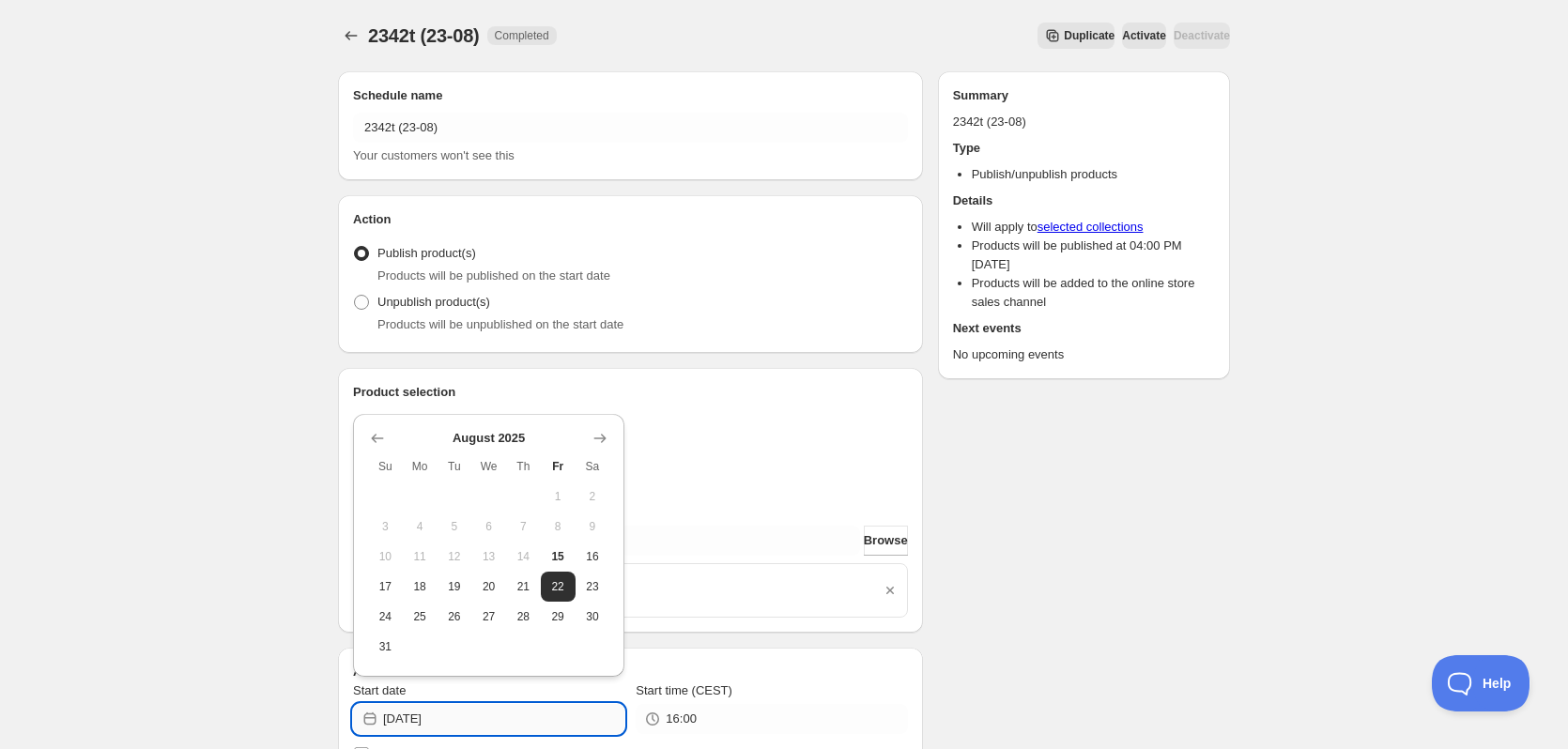
drag, startPoint x: 439, startPoint y: 715, endPoint x: 472, endPoint y: 720, distance: 33.4
click at [472, 720] on input "2025-08-22" at bounding box center [504, 718] width 241 height 30
type input "[DATE]"
click at [1140, 647] on div "Schedule name 2342t (23-08) Your customers won't see this Action Action Publish…" at bounding box center [776, 731] width 907 height 1350
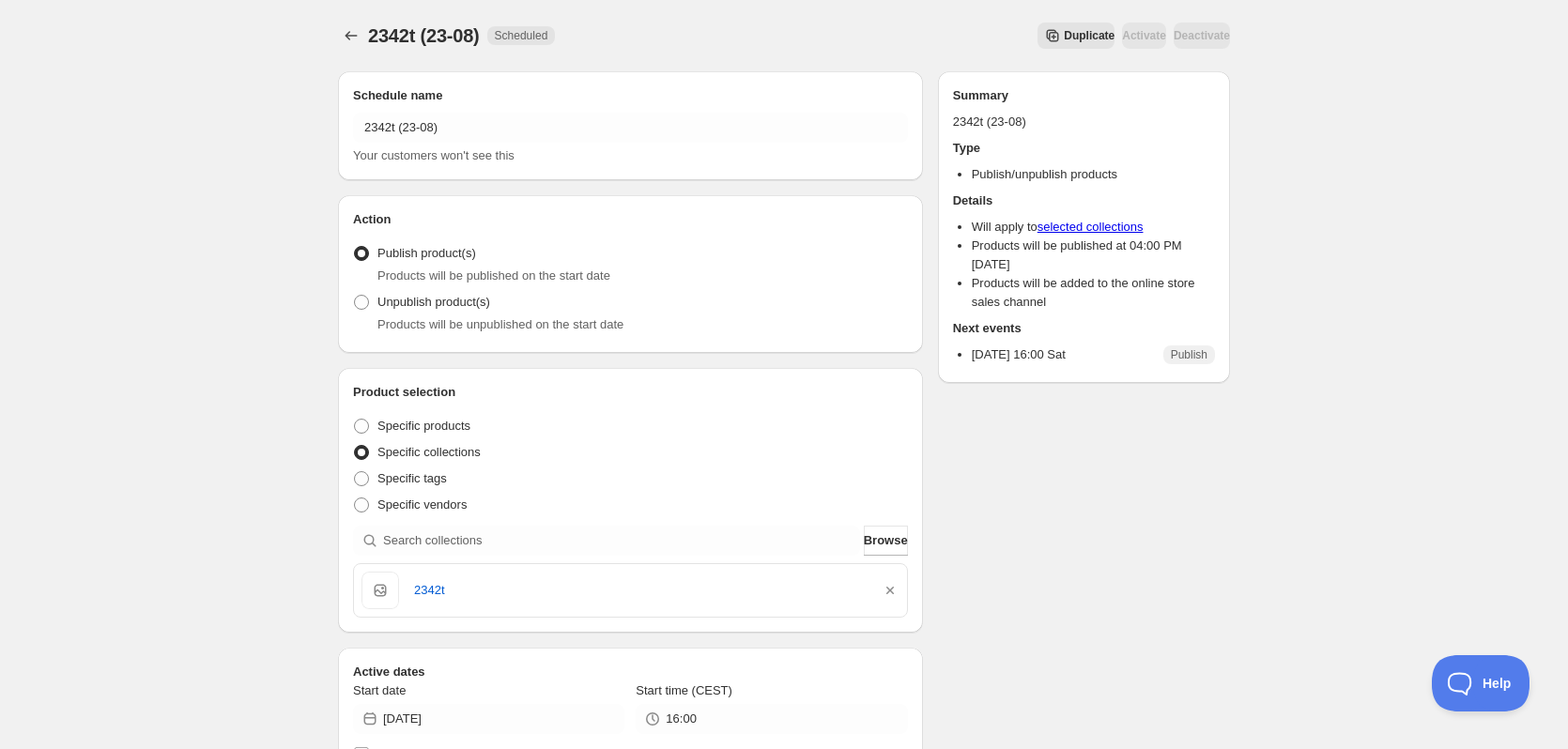
click at [1063, 32] on span "Duplicate" at bounding box center [1088, 35] width 51 height 15
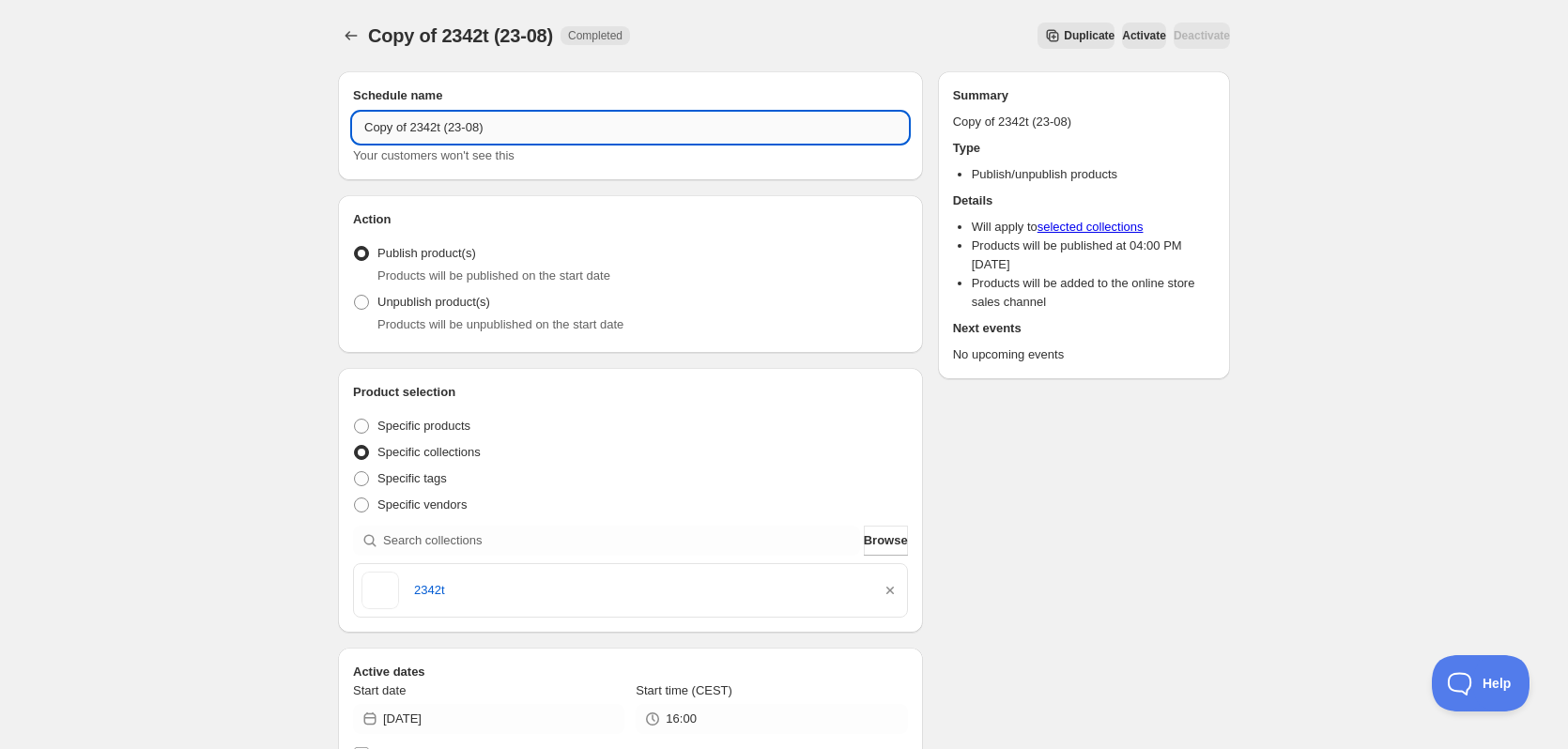
drag, startPoint x: 409, startPoint y: 130, endPoint x: 522, endPoint y: 142, distance: 113.6
click at [522, 142] on input "Copy of 2342t (23-08)" at bounding box center [629, 127] width 555 height 30
click at [382, 119] on input "Copy of 2342t (23-08)" at bounding box center [629, 127] width 555 height 30
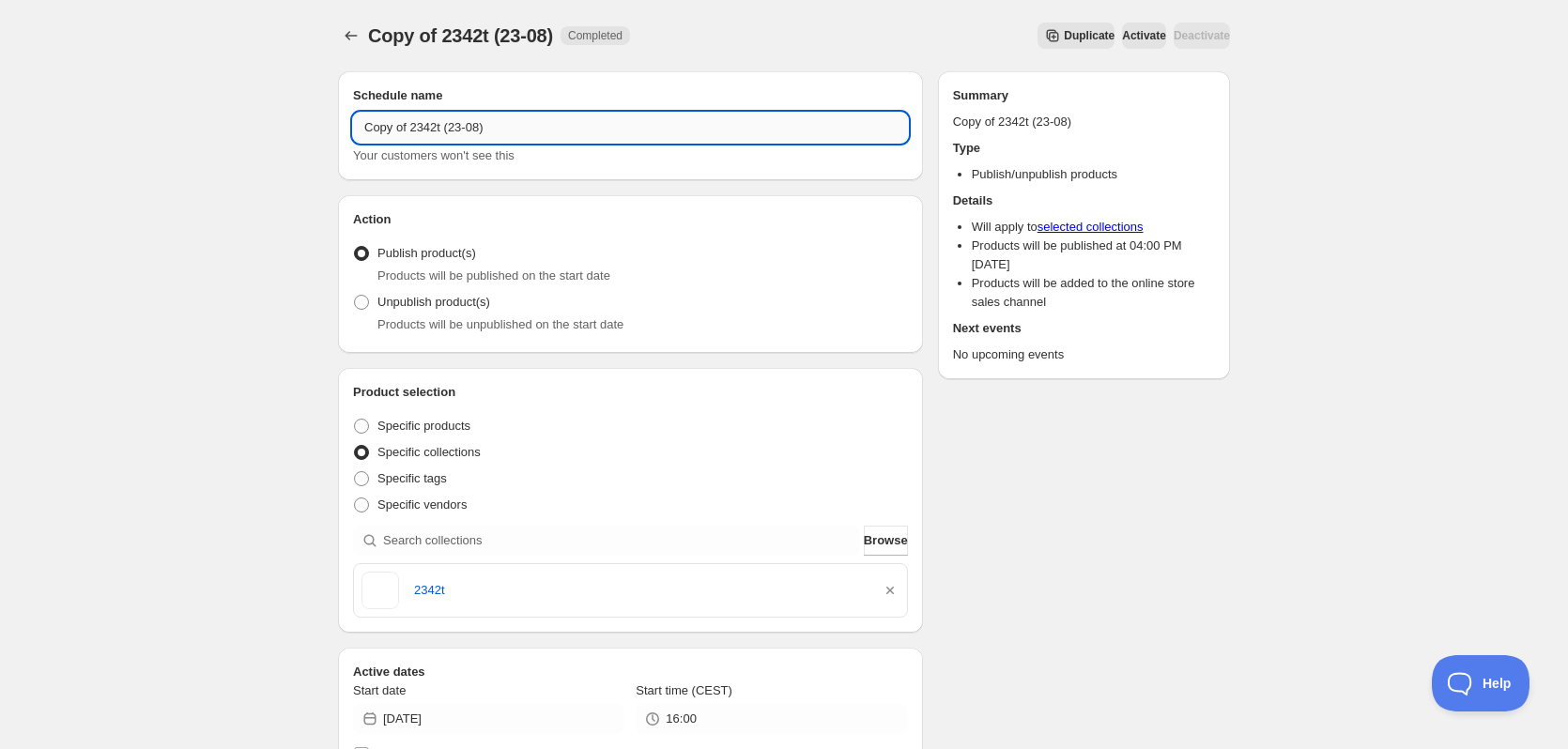
paste input "text"
click at [388, 128] on input "2342t (23-08)" at bounding box center [629, 127] width 555 height 30
click at [413, 125] on input "2343t (23-08)" at bounding box center [629, 127] width 555 height 30
click at [375, 125] on input "2343t (24-08)" at bounding box center [629, 127] width 555 height 30
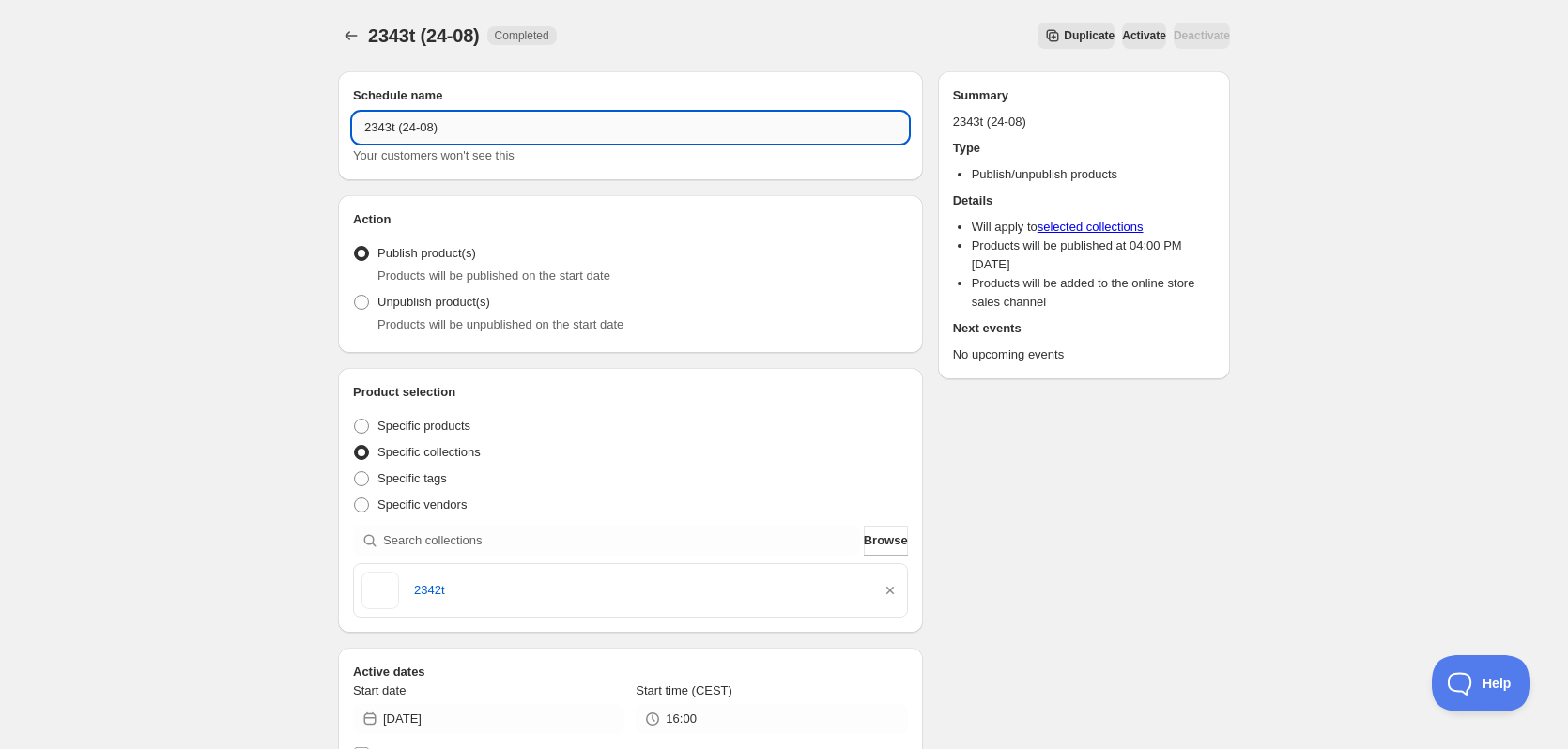
click at [375, 125] on input "2343t (24-08)" at bounding box center [629, 127] width 555 height 30
click at [390, 132] on input "2343t (24-08)" at bounding box center [629, 127] width 555 height 30
click at [372, 127] on input "2343t (24-08)" at bounding box center [629, 127] width 555 height 30
click at [372, 126] on input "2343t (24-08)" at bounding box center [629, 127] width 555 height 30
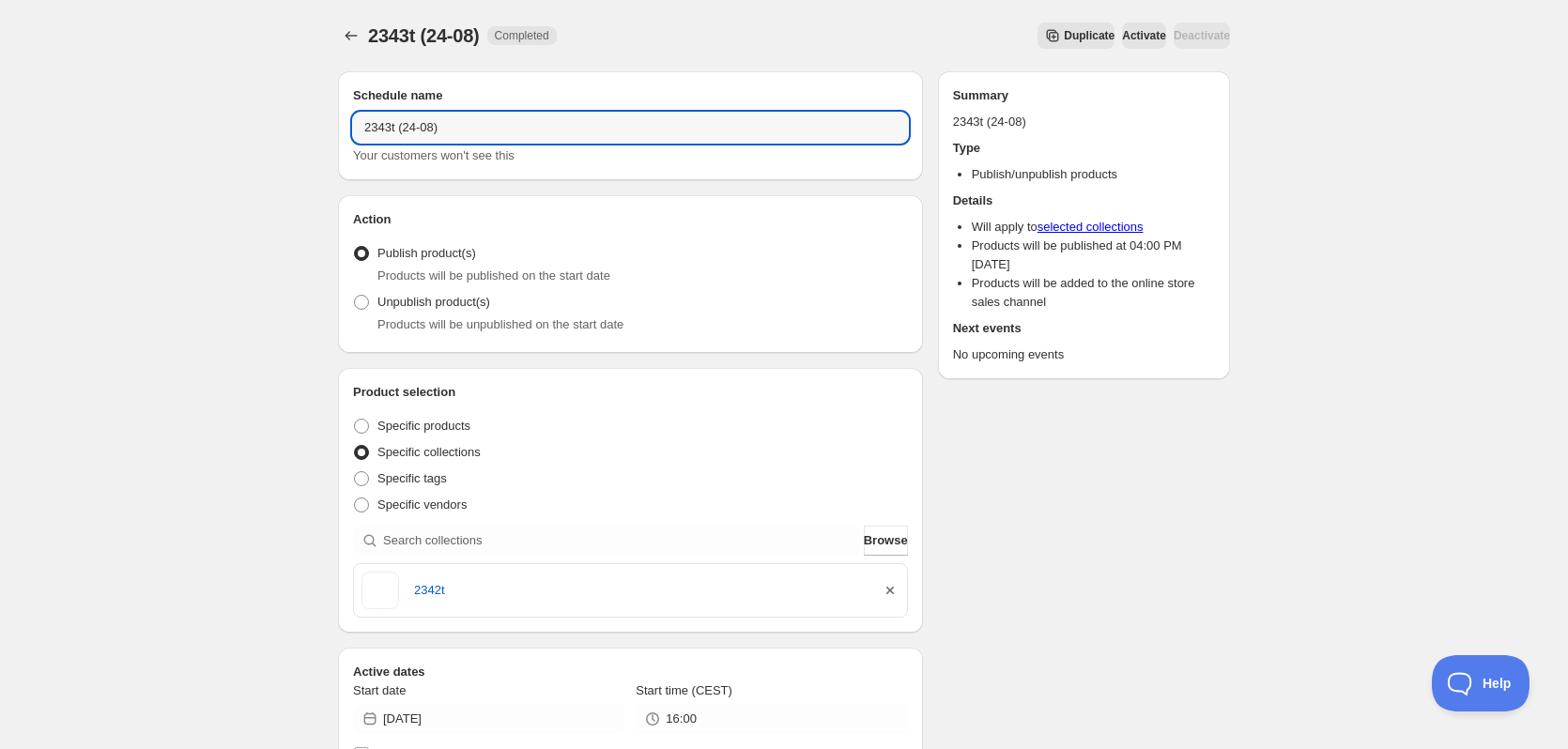
type input "2343t (24-08)"
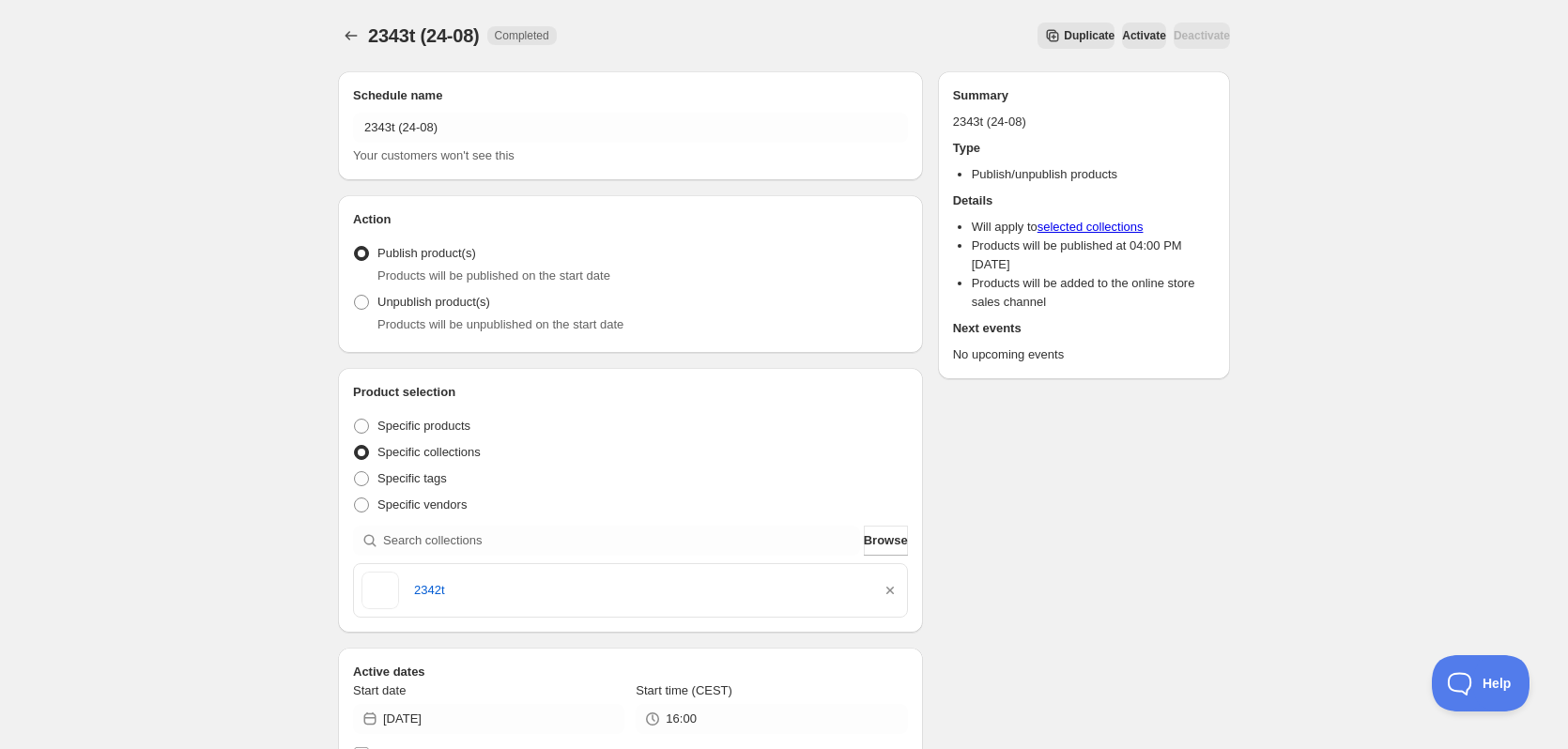
drag, startPoint x: 889, startPoint y: 588, endPoint x: 876, endPoint y: 585, distance: 13.3
click at [890, 588] on icon "button" at bounding box center [890, 591] width 19 height 19
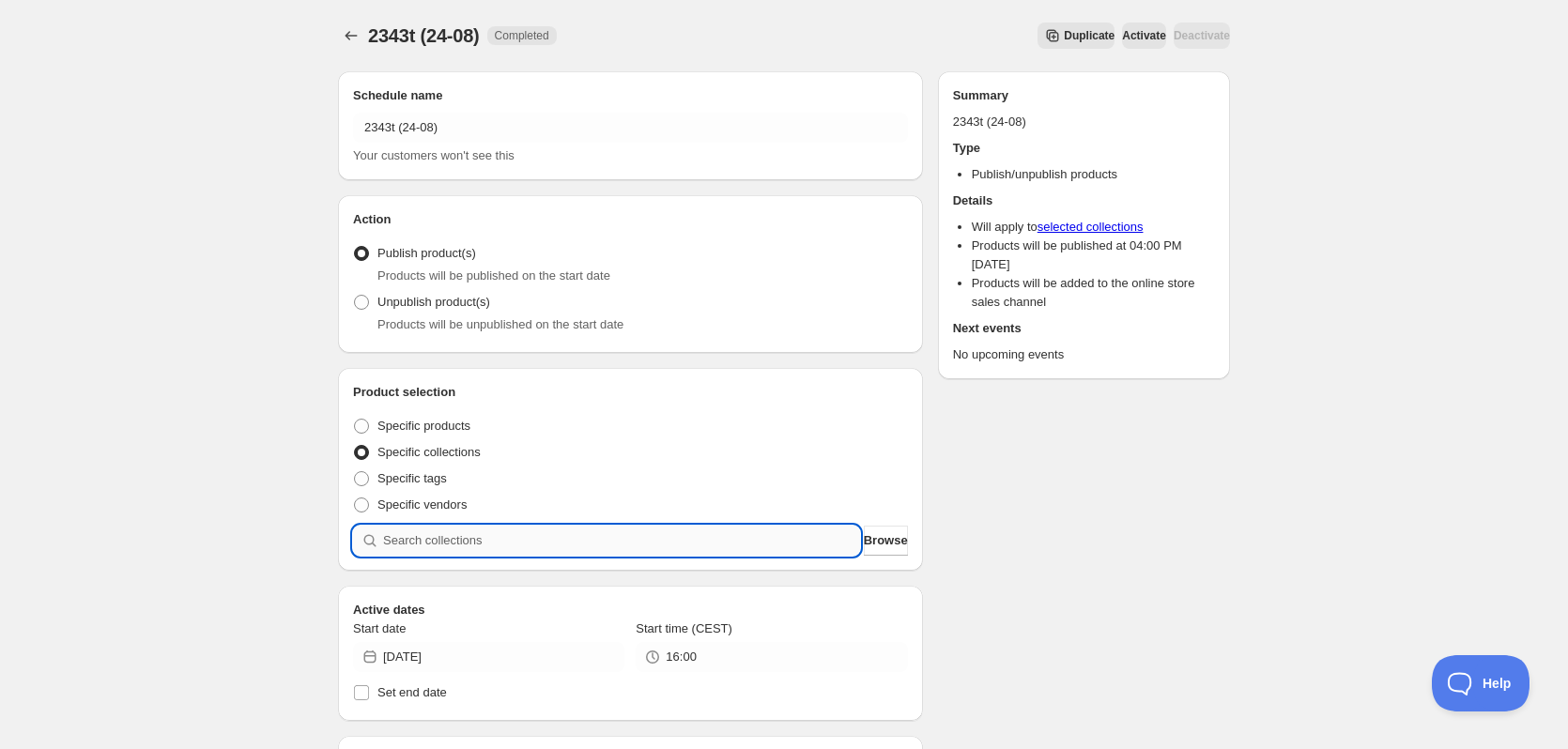
click at [687, 549] on input "search" at bounding box center [622, 540] width 477 height 30
paste input "2343t"
type input "2343t"
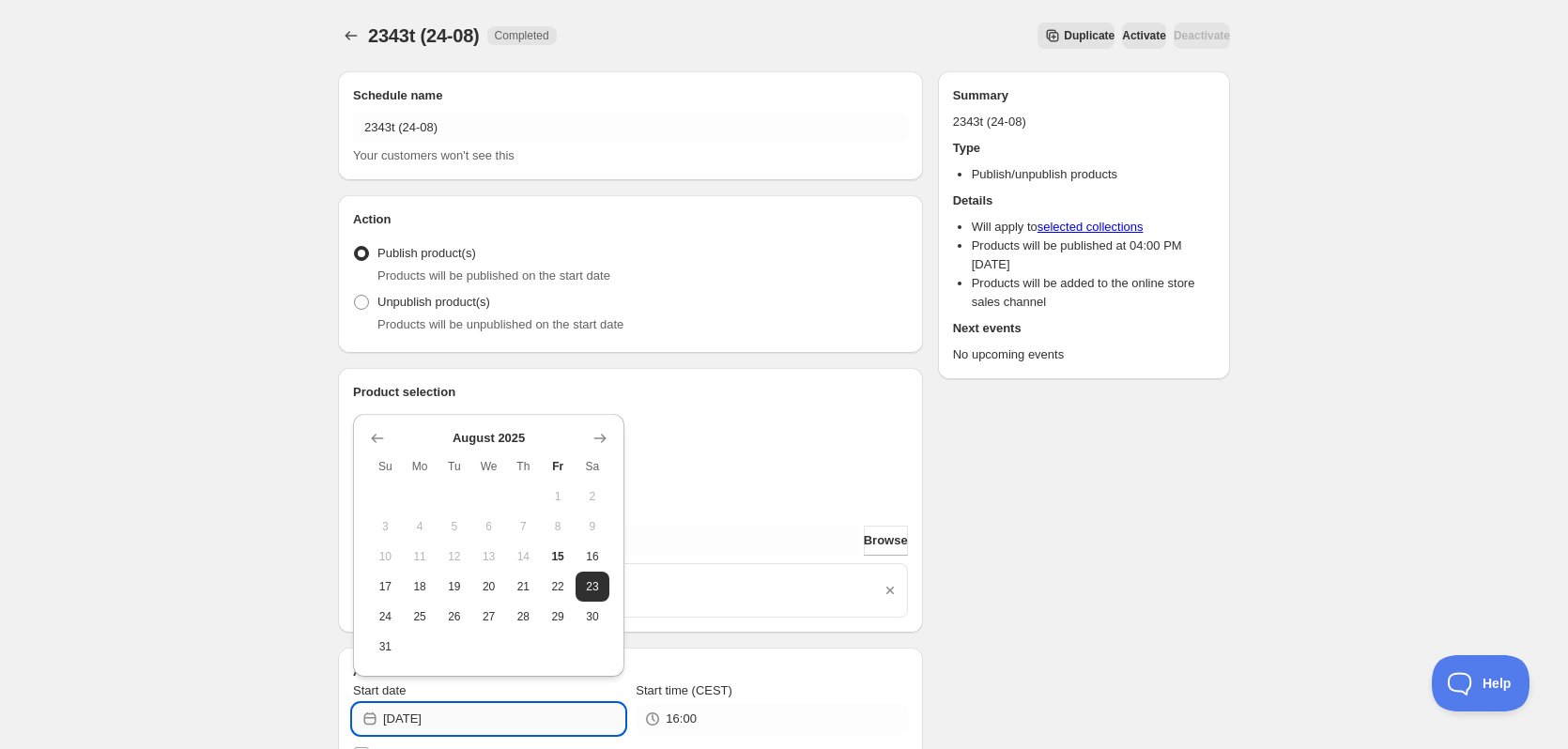
drag, startPoint x: 442, startPoint y: 716, endPoint x: 466, endPoint y: 721, distance: 24.5
click at [457, 720] on input "2025-08-23" at bounding box center [504, 718] width 241 height 30
type input "2025-08-24"
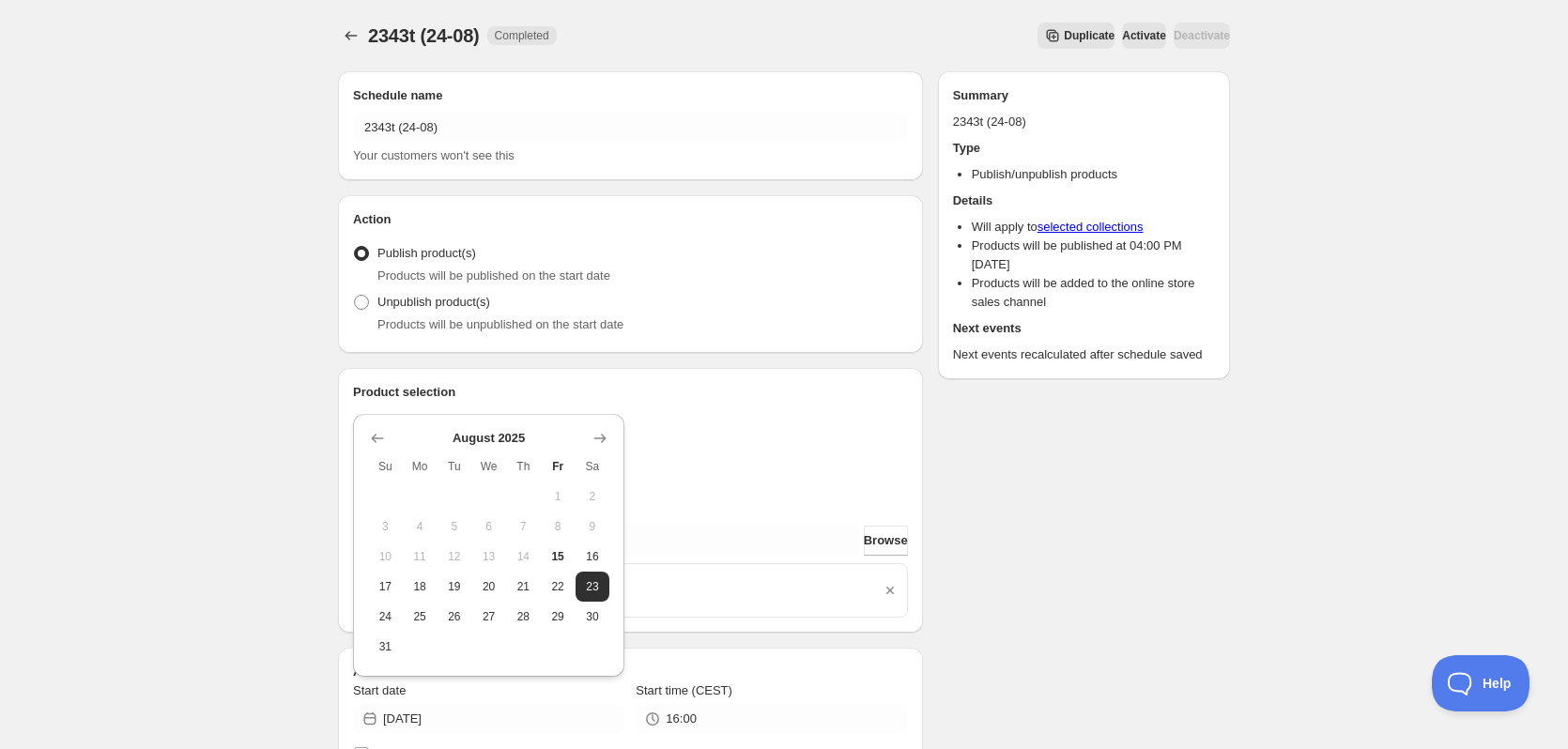
click at [1117, 669] on div "Schedule name 2343t (24-08) Your customers won't see this Action Action Publish…" at bounding box center [776, 731] width 907 height 1350
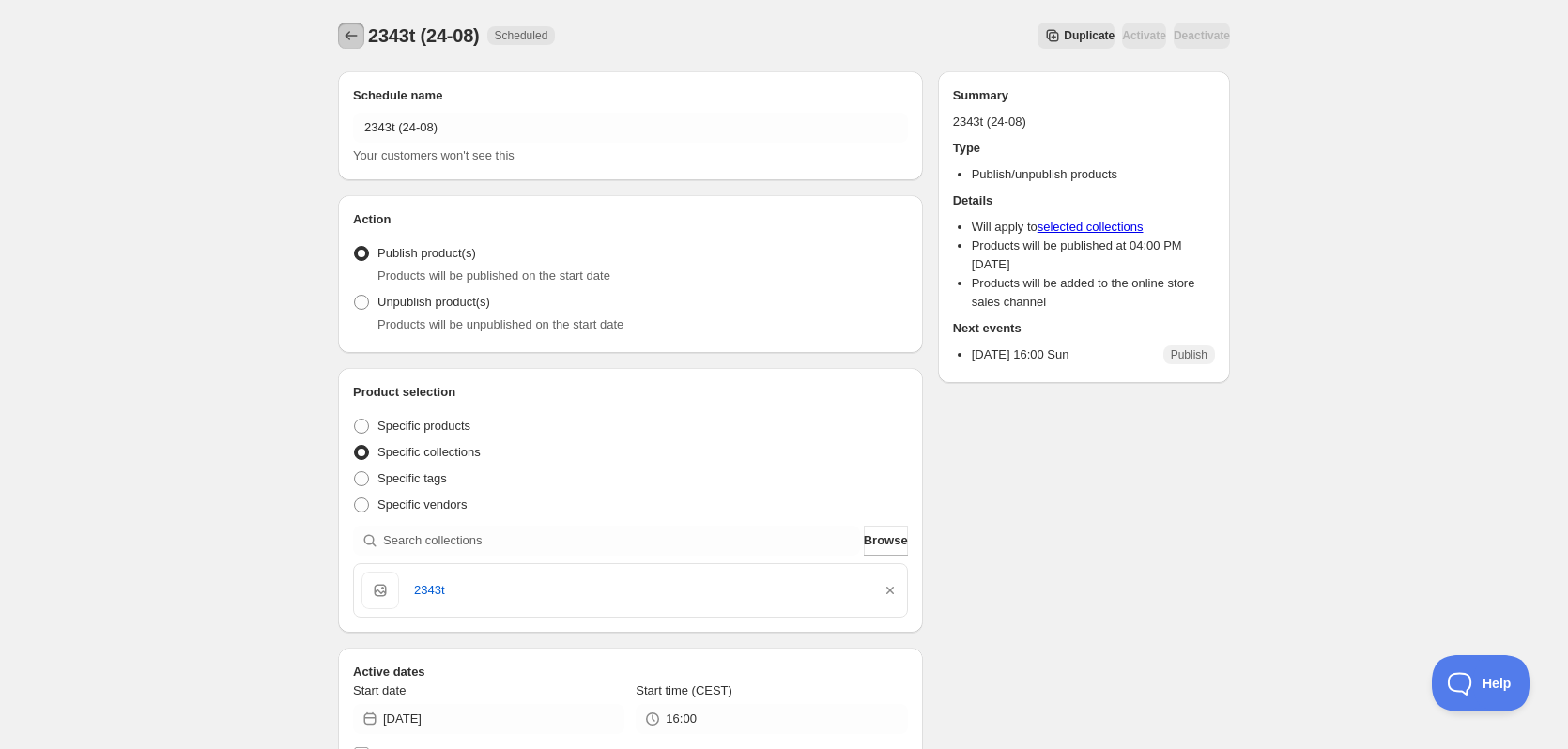
click at [348, 34] on icon "Schedules" at bounding box center [352, 35] width 19 height 19
